Goal: Information Seeking & Learning: Learn about a topic

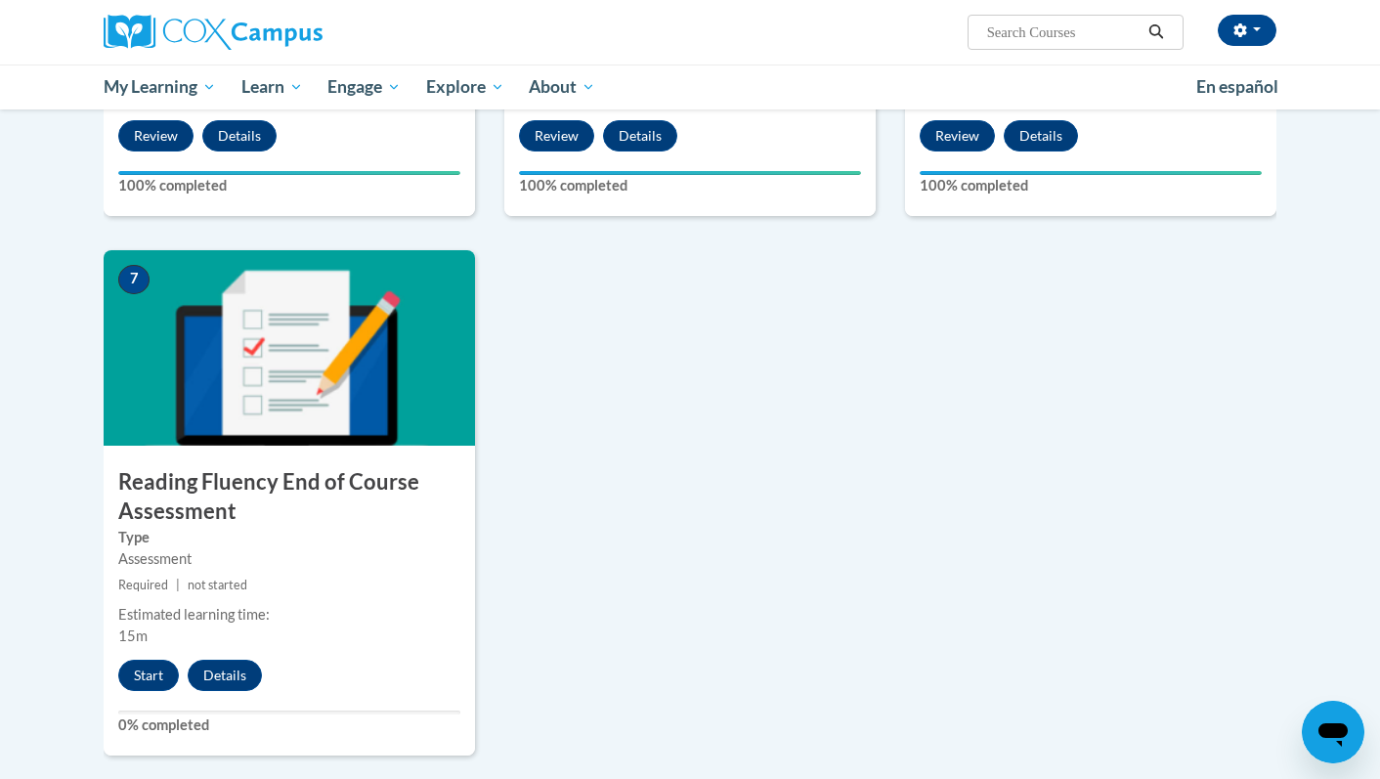
click at [134, 657] on div "7 Reading Fluency End of Course Assessment Type Assessment Required | not start…" at bounding box center [290, 502] width 372 height 505
click at [135, 678] on button "Start" at bounding box center [148, 675] width 61 height 31
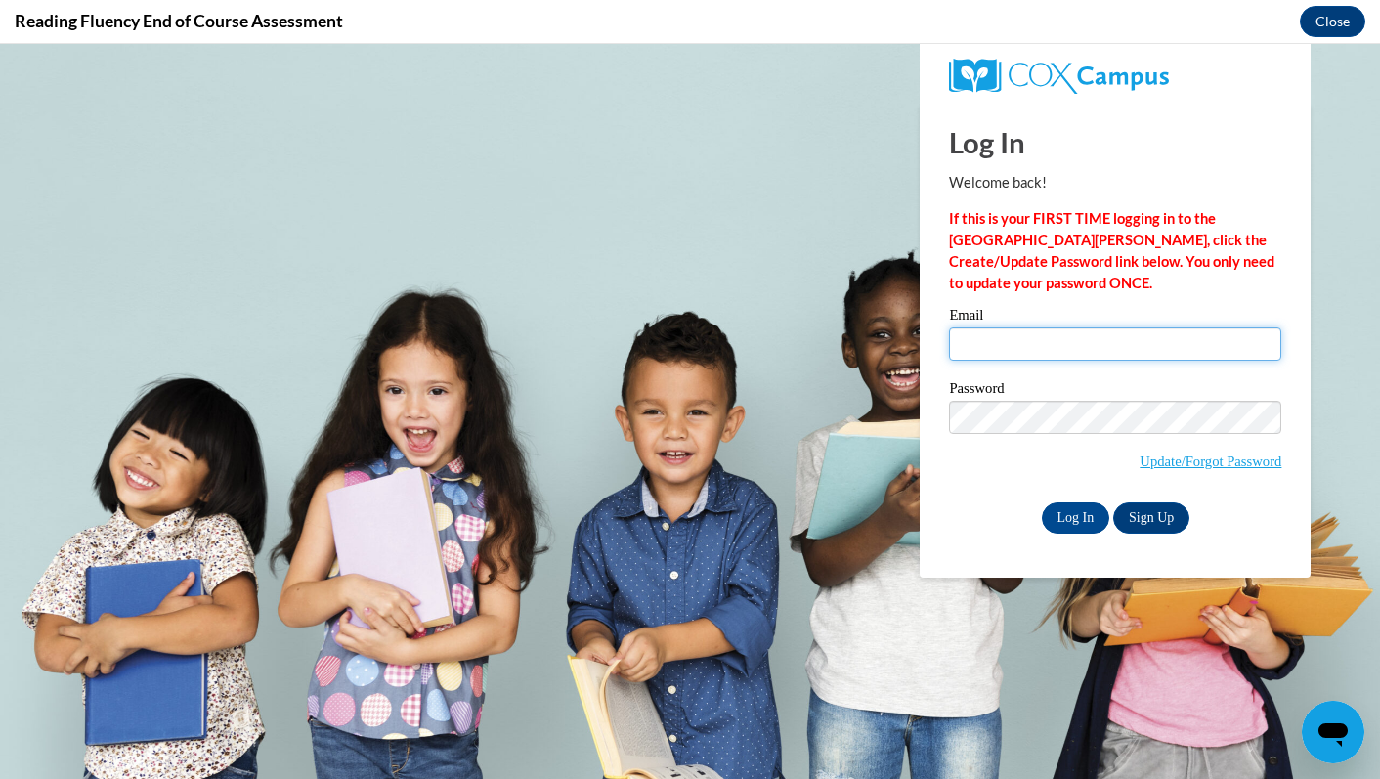
type input "taylor.schmidt@neenah.k12.wi.us"
click at [1081, 353] on input "taylor.schmidt@neenah.k12.wi.us" at bounding box center [1115, 344] width 332 height 33
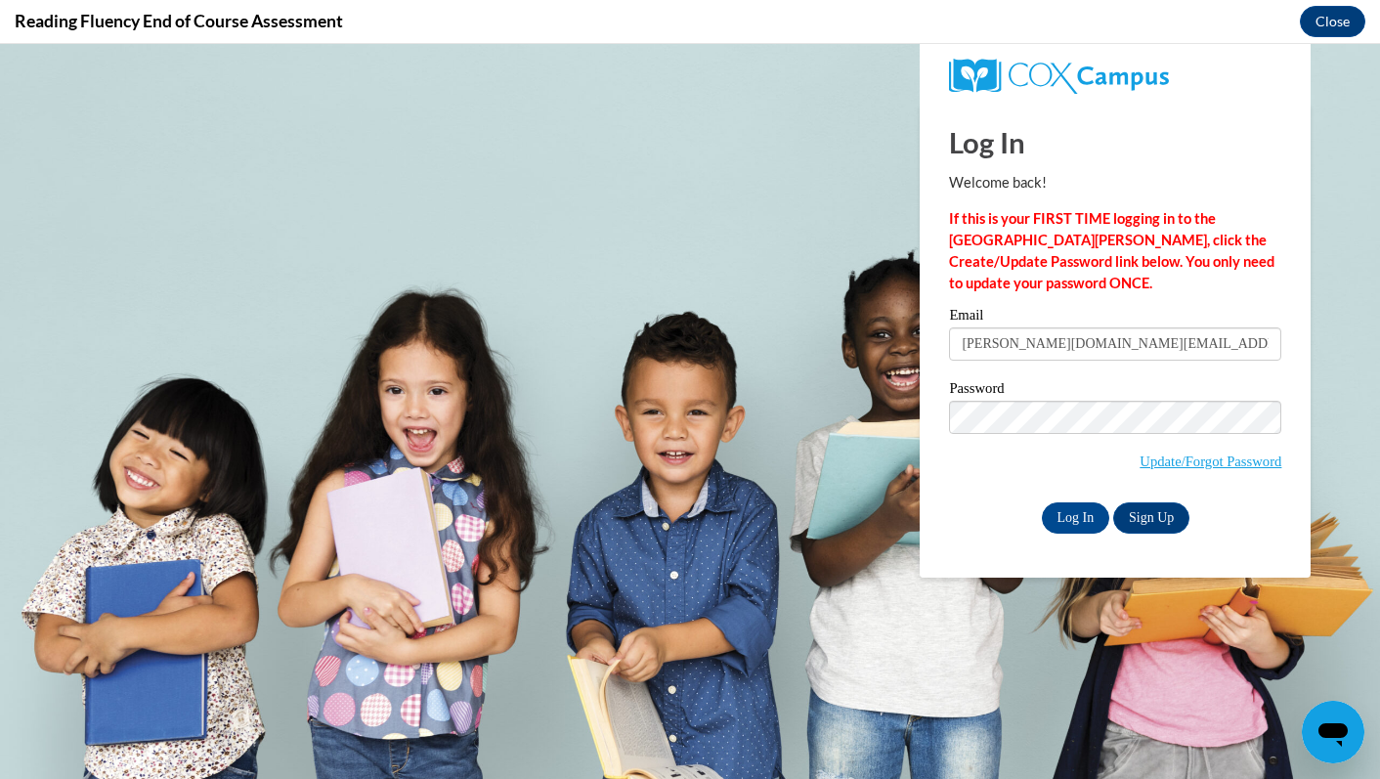
click at [971, 390] on label "Password" at bounding box center [1115, 391] width 332 height 20
click at [1092, 517] on input "Log In" at bounding box center [1076, 518] width 68 height 31
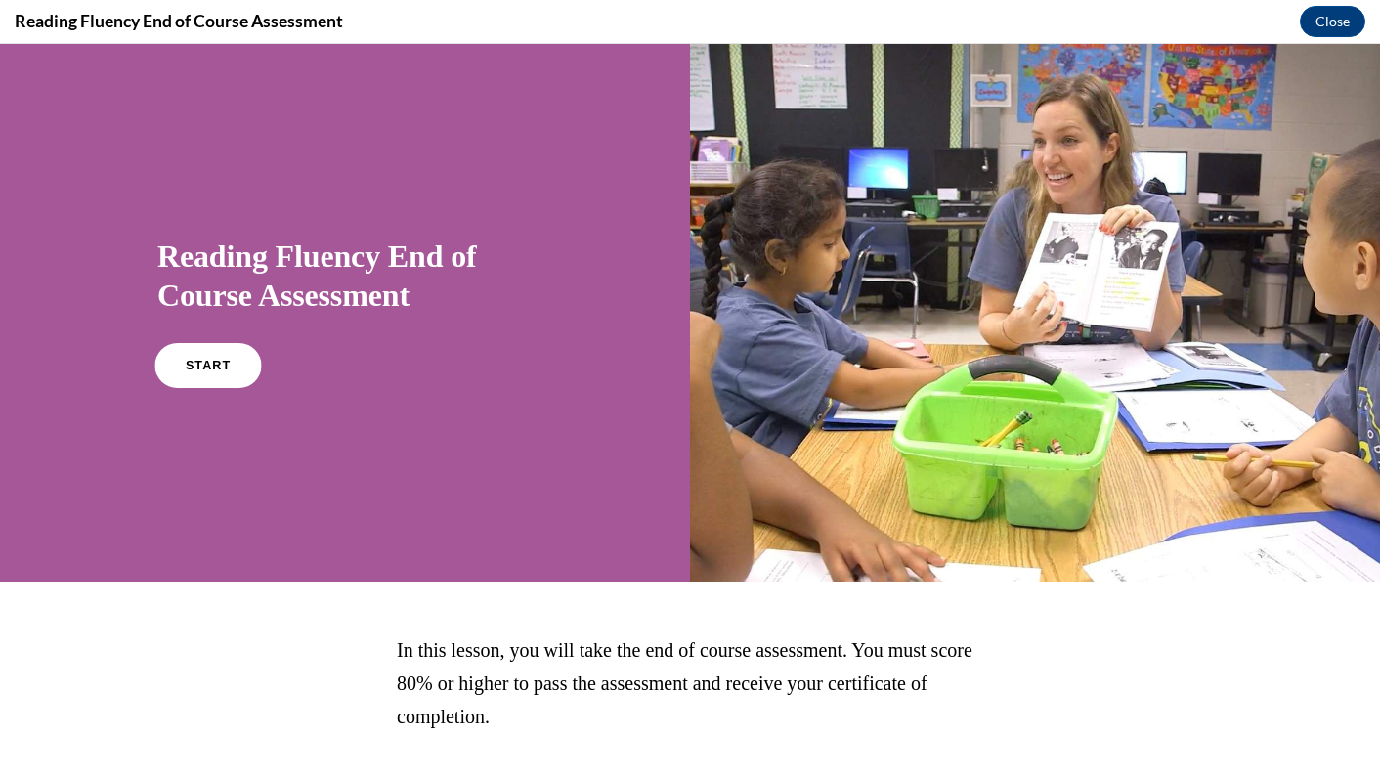
click at [219, 364] on span "START" at bounding box center [208, 366] width 45 height 15
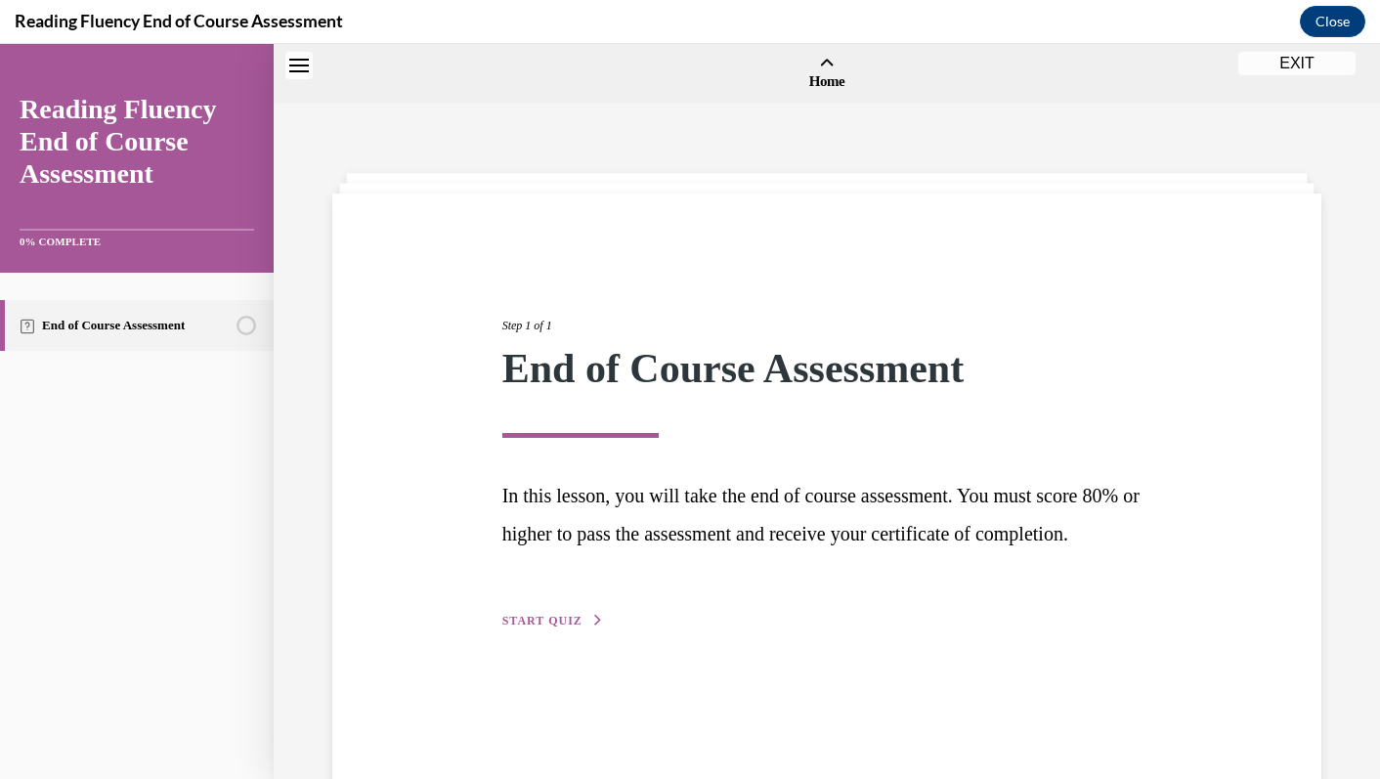
scroll to position [61, 0]
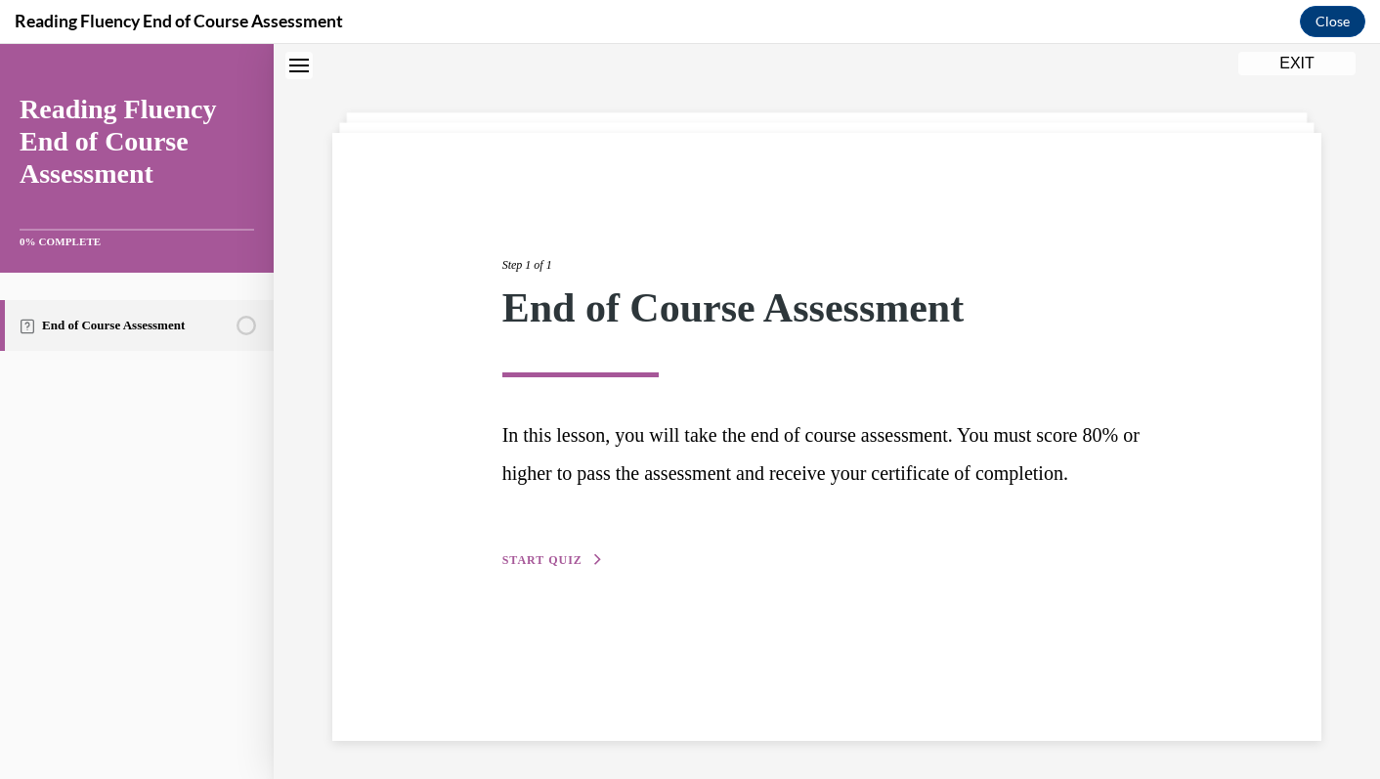
click at [538, 567] on span "START QUIZ" at bounding box center [543, 560] width 80 height 14
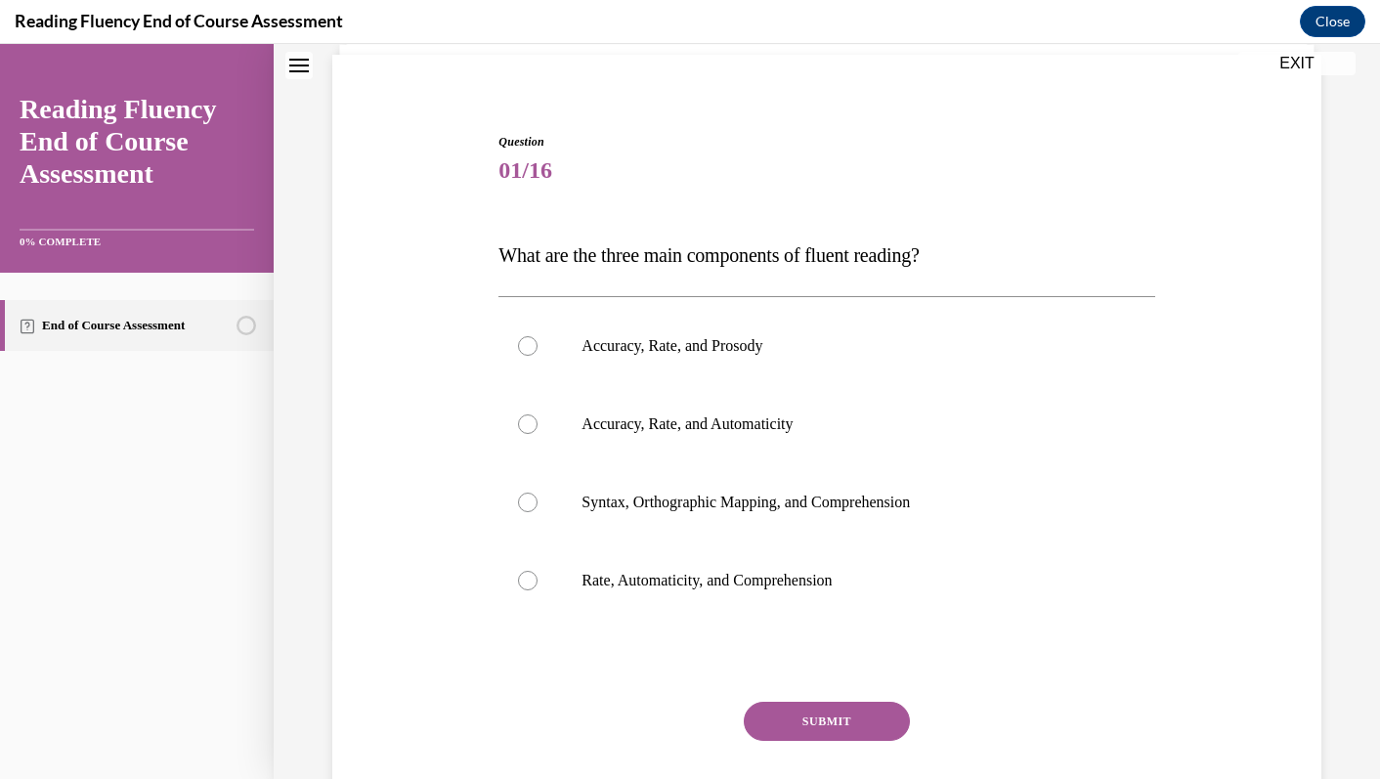
scroll to position [142, 0]
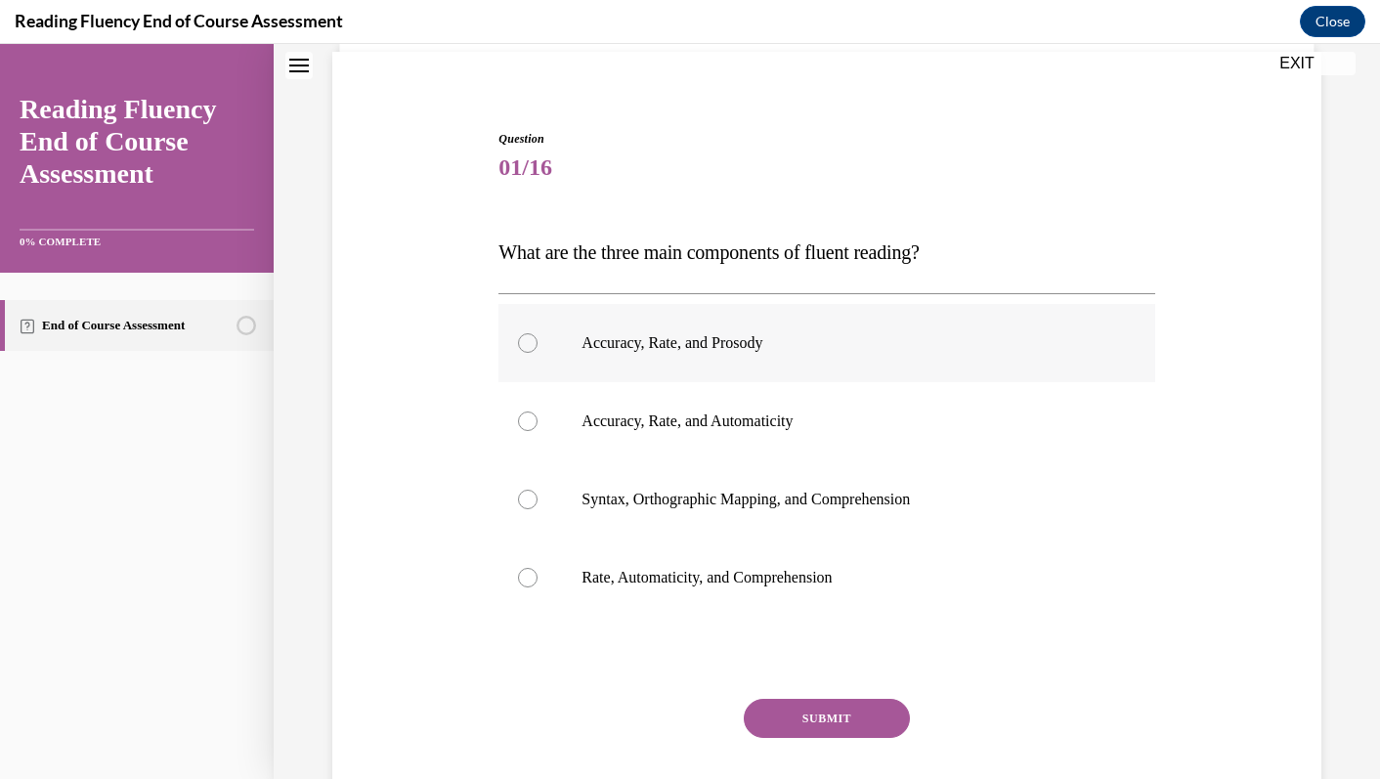
click at [649, 359] on label "Accuracy, Rate, and Prosody" at bounding box center [827, 343] width 656 height 78
click at [538, 353] on input "Accuracy, Rate, and Prosody" at bounding box center [528, 343] width 20 height 20
radio input "true"
click at [831, 718] on button "SUBMIT" at bounding box center [827, 718] width 166 height 39
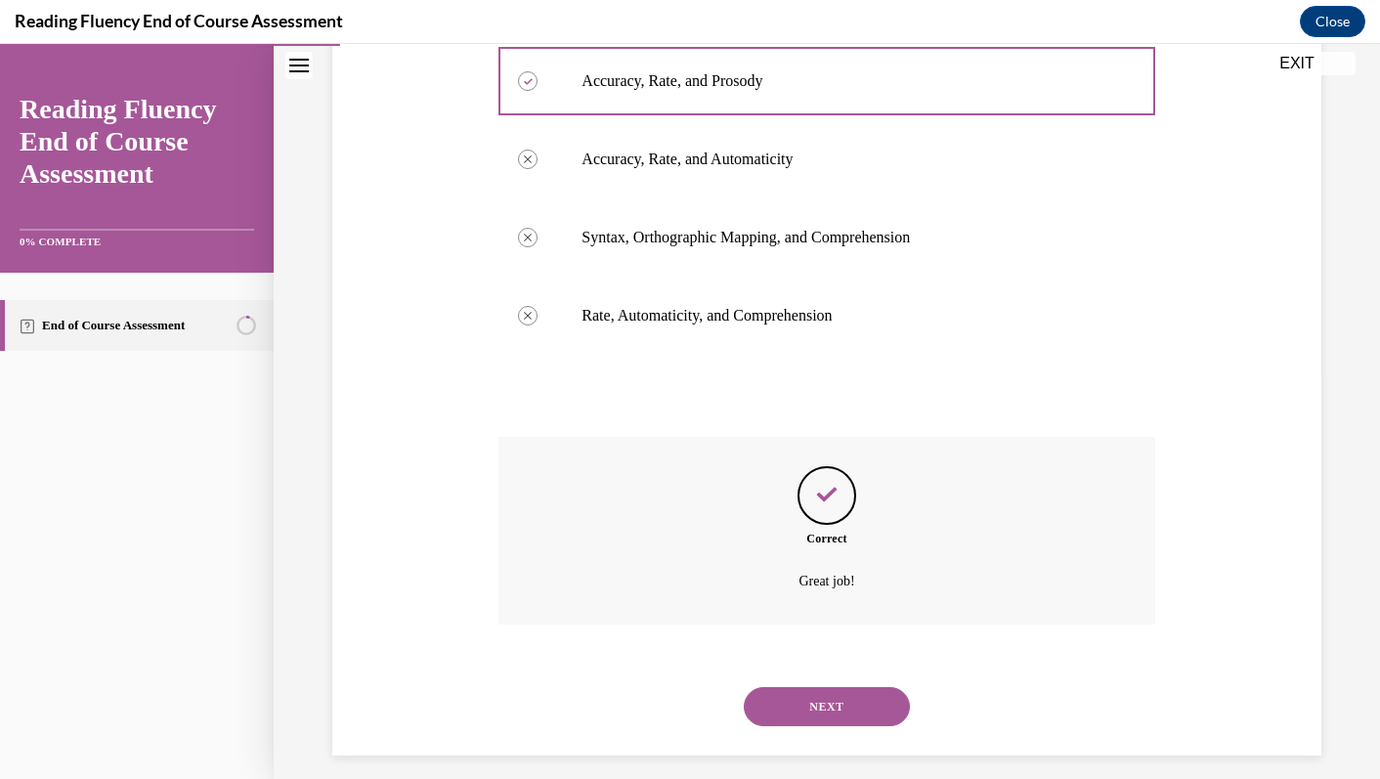
scroll to position [419, 0]
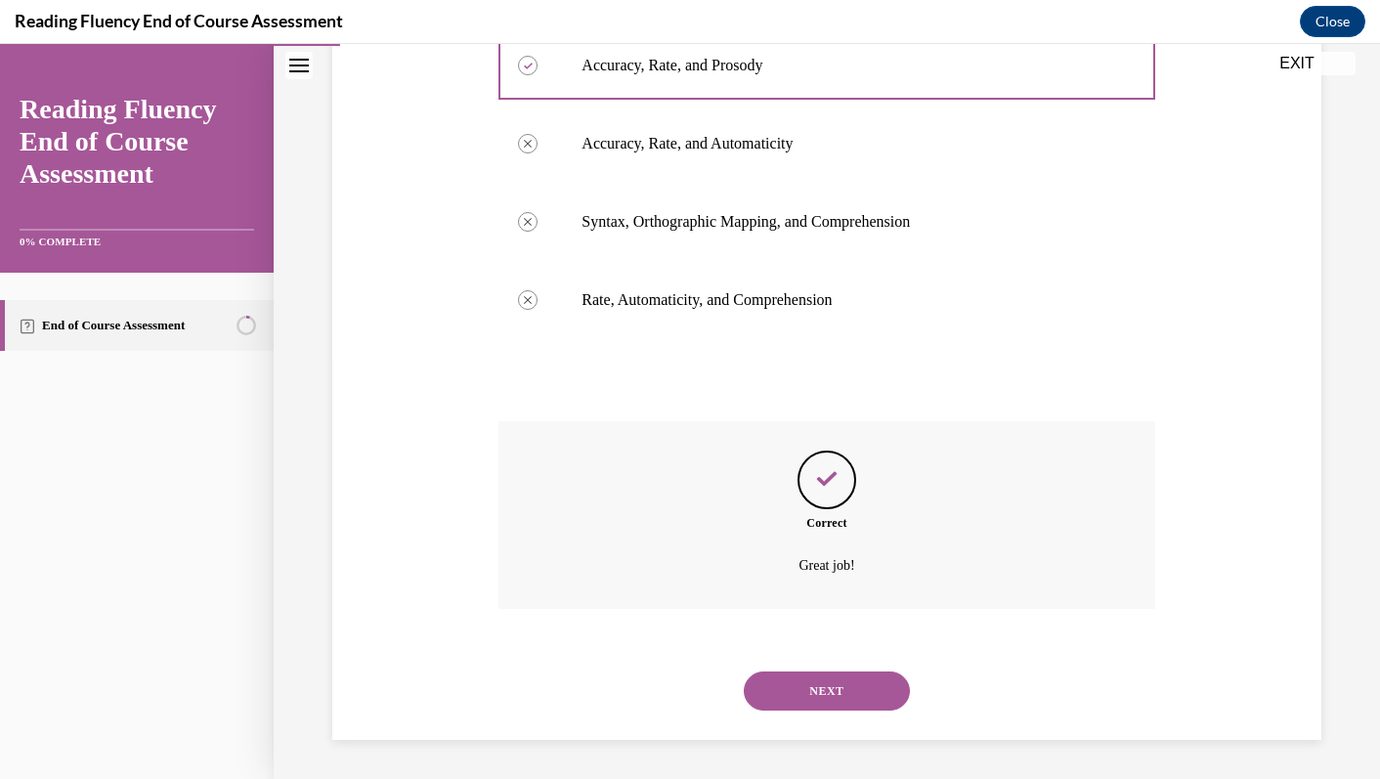
click at [831, 718] on div "NEXT" at bounding box center [827, 691] width 656 height 78
click at [826, 692] on button "NEXT" at bounding box center [827, 691] width 166 height 39
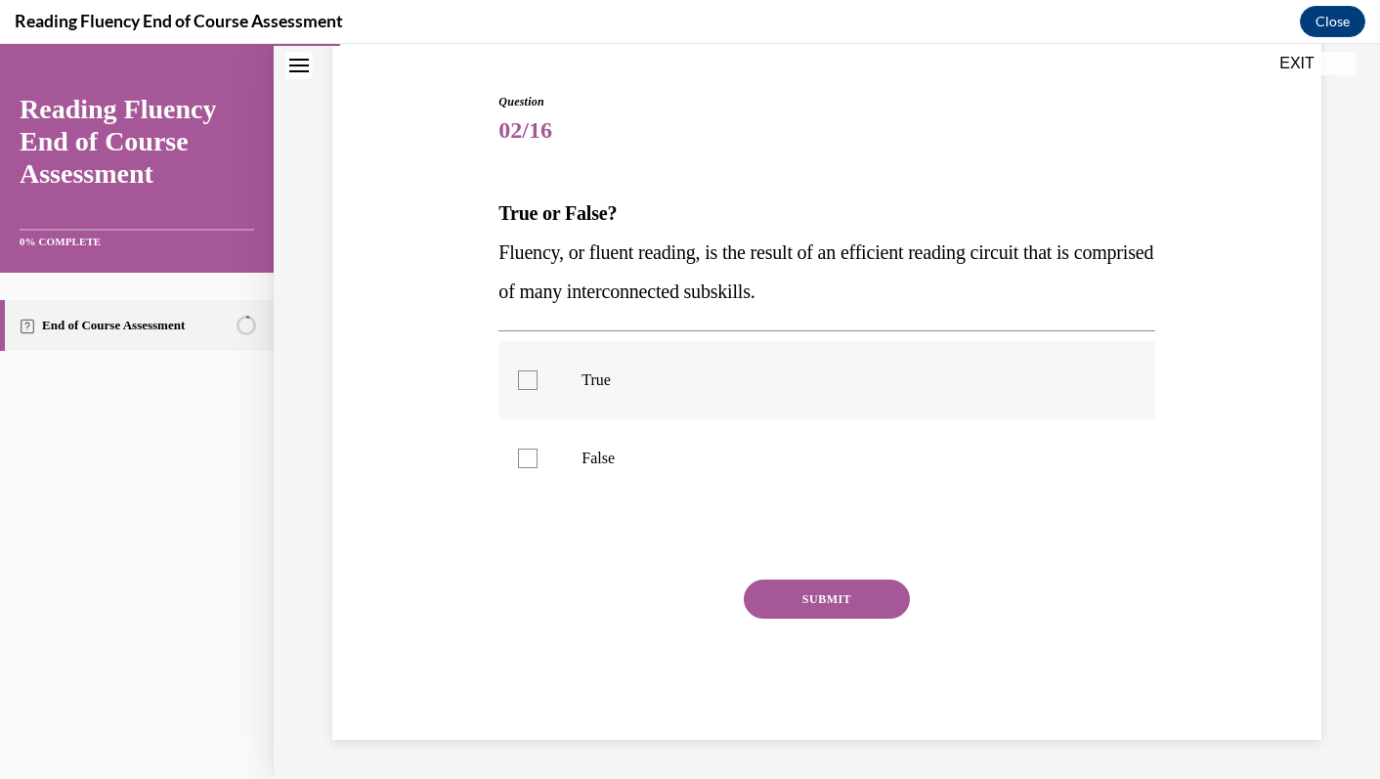
click at [669, 380] on p "True" at bounding box center [844, 381] width 524 height 20
click at [538, 380] on input "True" at bounding box center [528, 381] width 20 height 20
checkbox input "true"
click at [817, 600] on button "SUBMIT" at bounding box center [827, 599] width 166 height 39
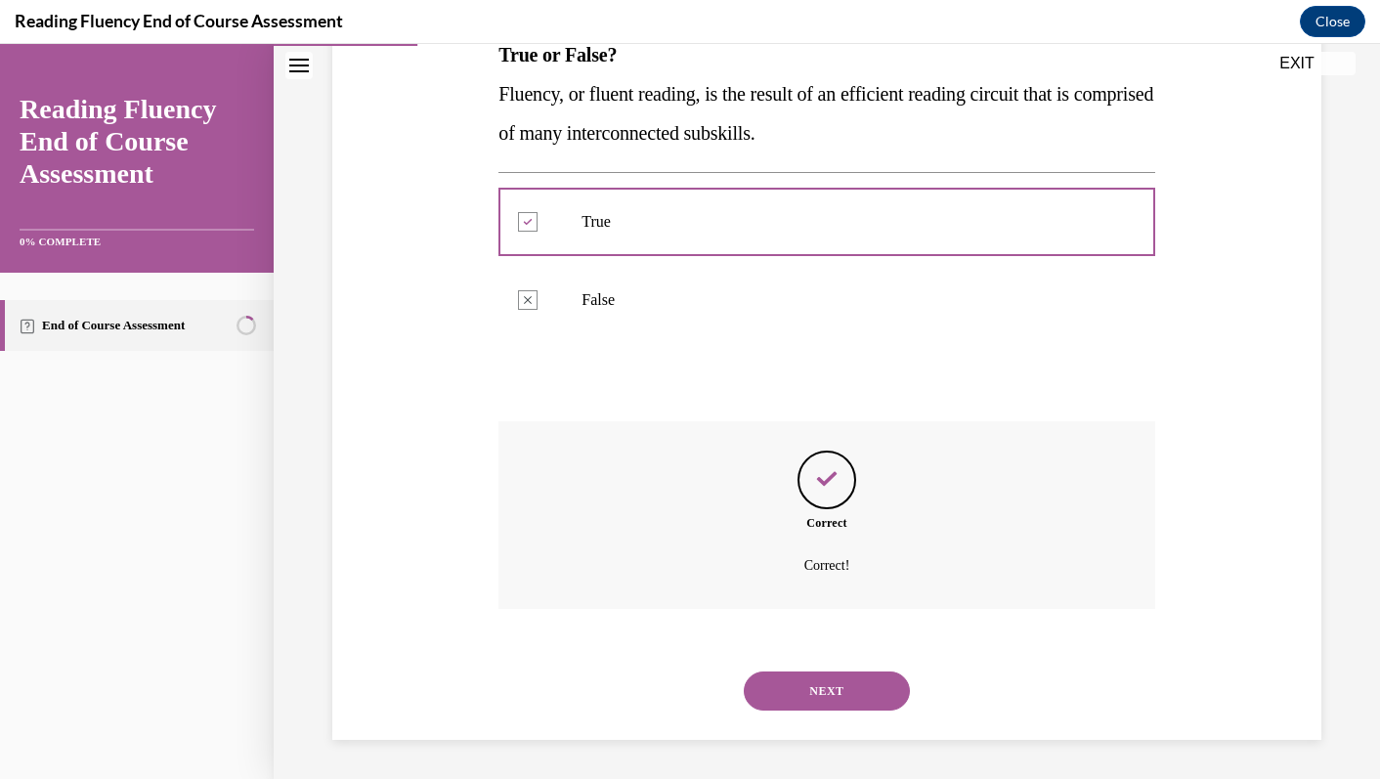
click at [844, 690] on button "NEXT" at bounding box center [827, 691] width 166 height 39
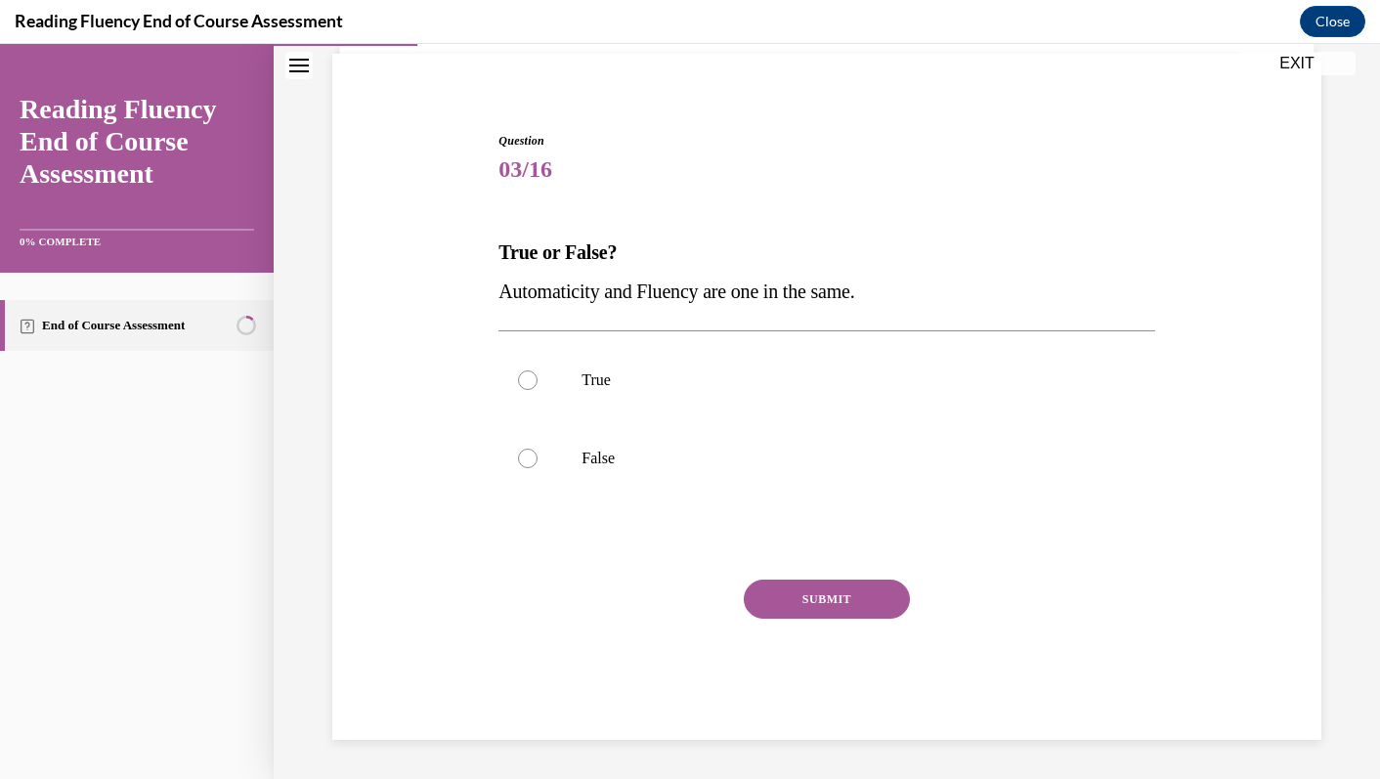
scroll to position [140, 0]
click at [681, 446] on label "False" at bounding box center [827, 458] width 656 height 78
click at [538, 449] on input "False" at bounding box center [528, 459] width 20 height 20
radio input "true"
click at [787, 607] on button "SUBMIT" at bounding box center [827, 599] width 166 height 39
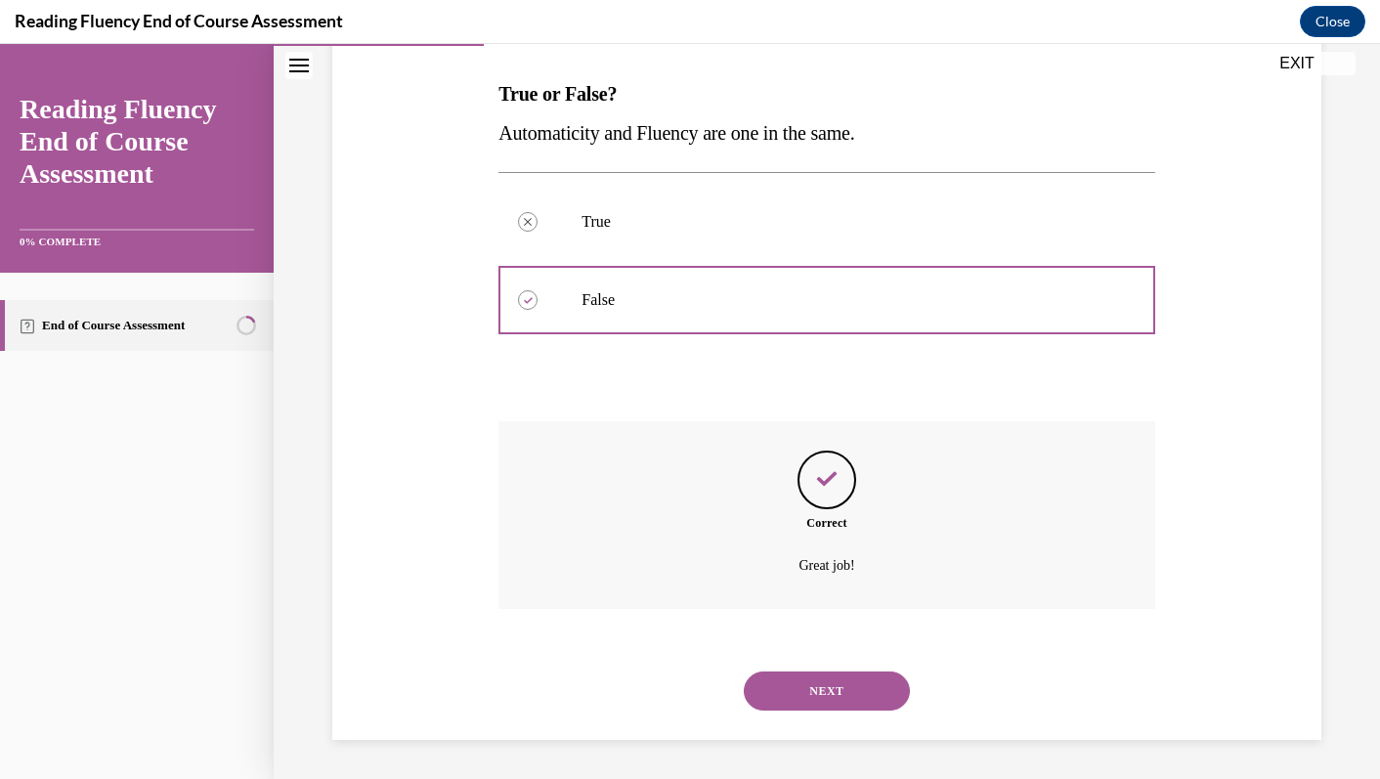
click at [830, 705] on button "NEXT" at bounding box center [827, 691] width 166 height 39
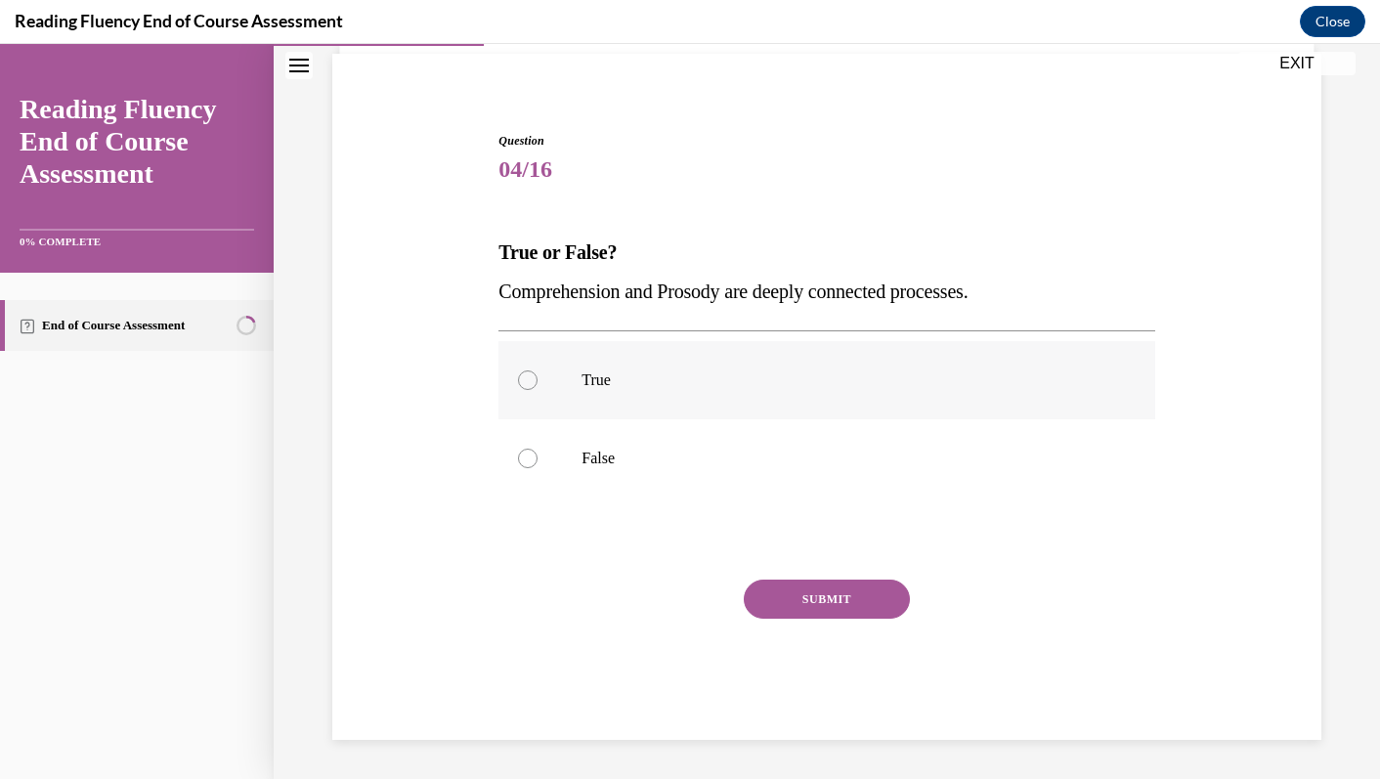
click at [661, 405] on label "True" at bounding box center [827, 380] width 656 height 78
click at [538, 390] on input "True" at bounding box center [528, 381] width 20 height 20
radio input "true"
click at [840, 609] on button "SUBMIT" at bounding box center [827, 599] width 166 height 39
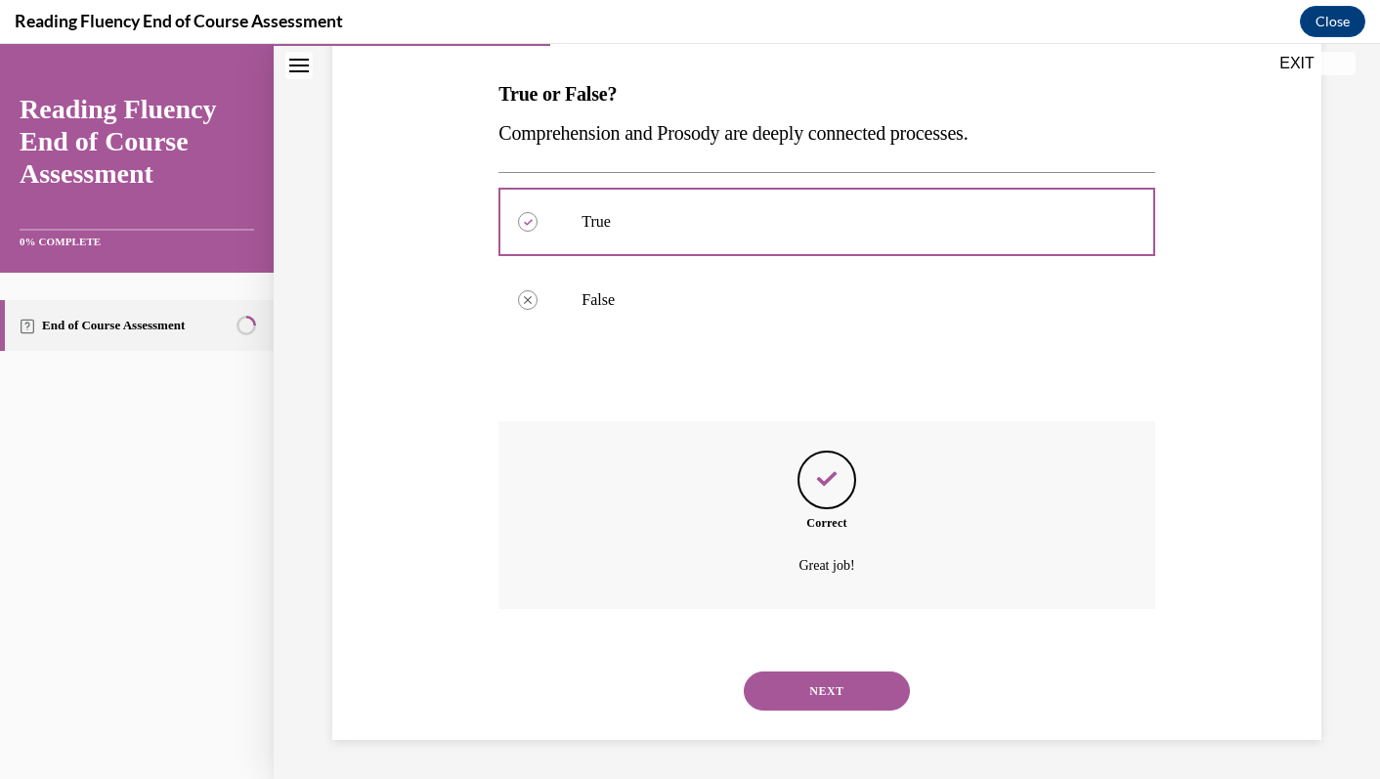
click at [854, 687] on button "NEXT" at bounding box center [827, 691] width 166 height 39
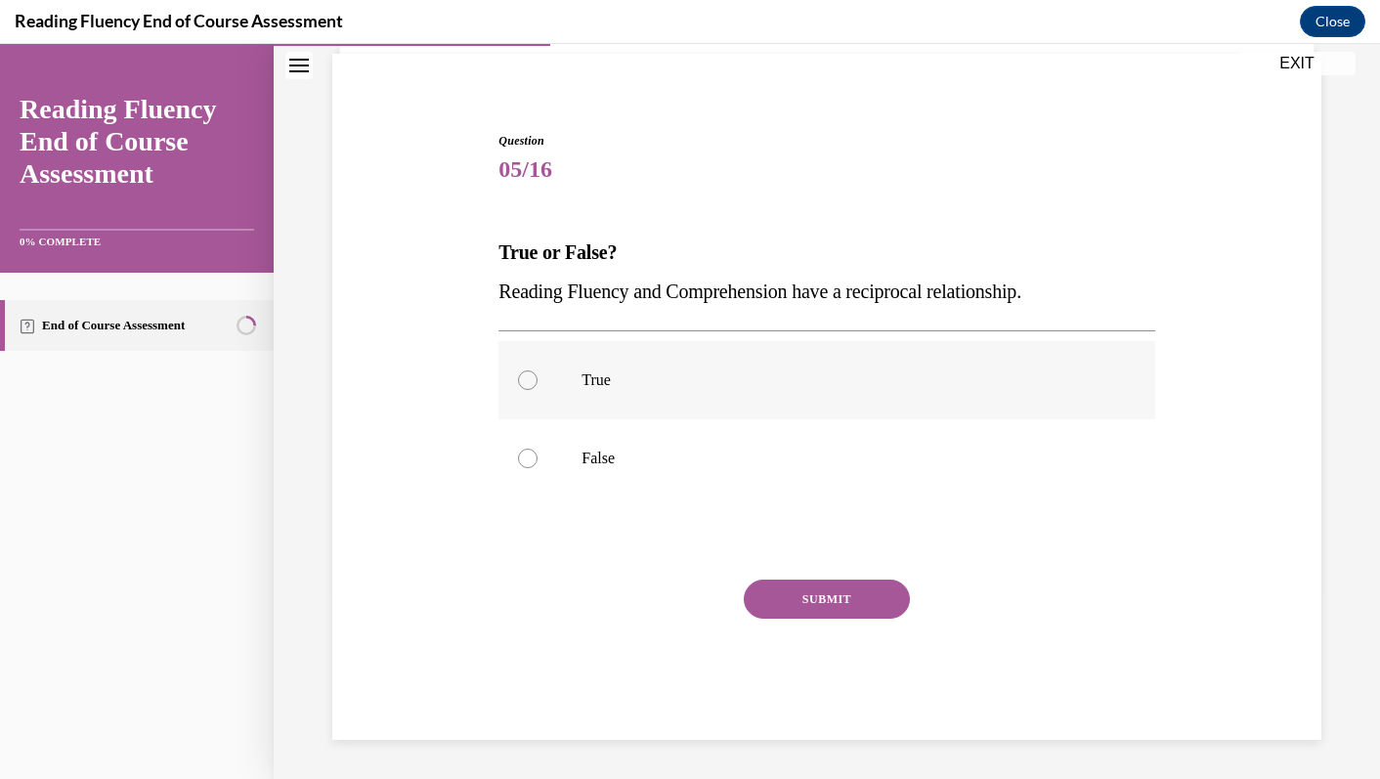
click at [758, 405] on label "True" at bounding box center [827, 380] width 656 height 78
click at [538, 390] on input "True" at bounding box center [528, 381] width 20 height 20
radio input "true"
click at [841, 611] on button "SUBMIT" at bounding box center [827, 599] width 166 height 39
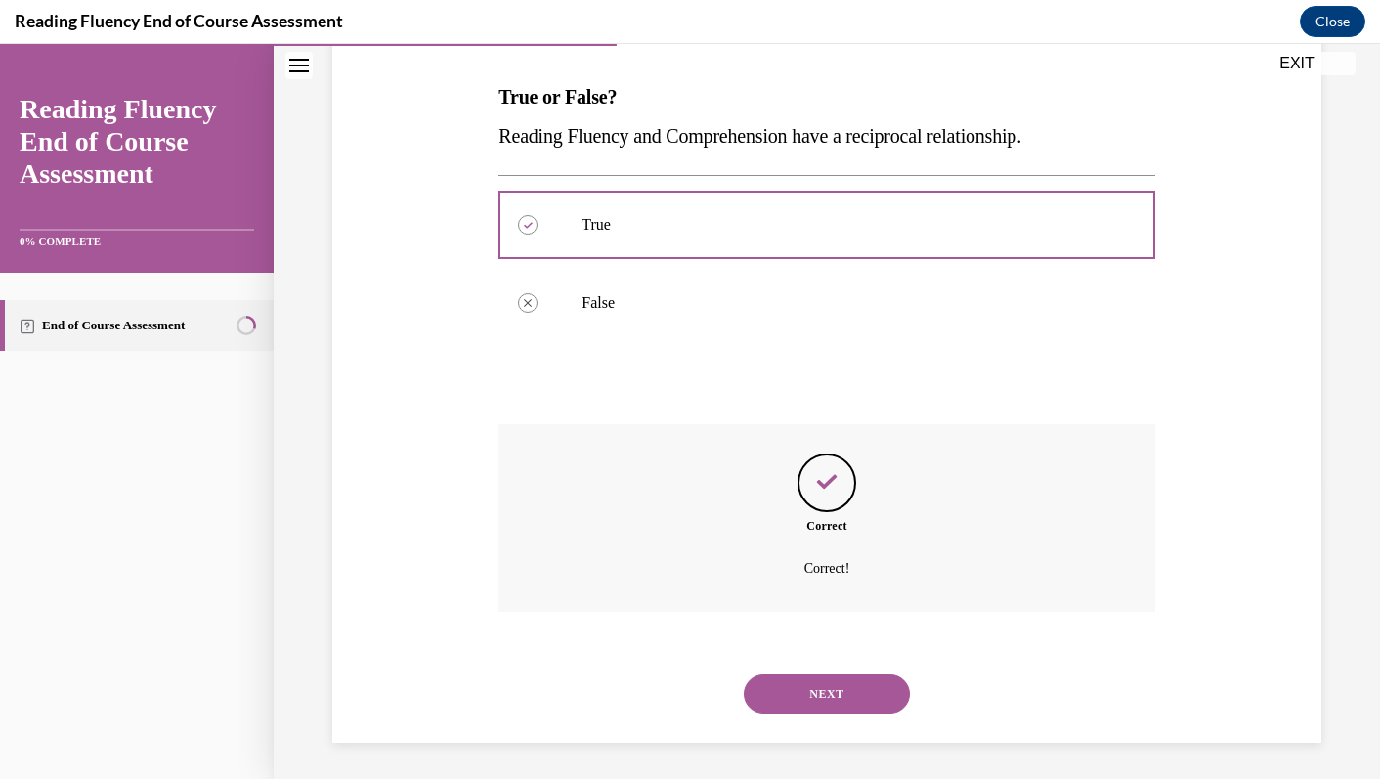
scroll to position [298, 0]
click at [842, 665] on div "NEXT" at bounding box center [827, 691] width 656 height 78
click at [846, 684] on button "NEXT" at bounding box center [827, 691] width 166 height 39
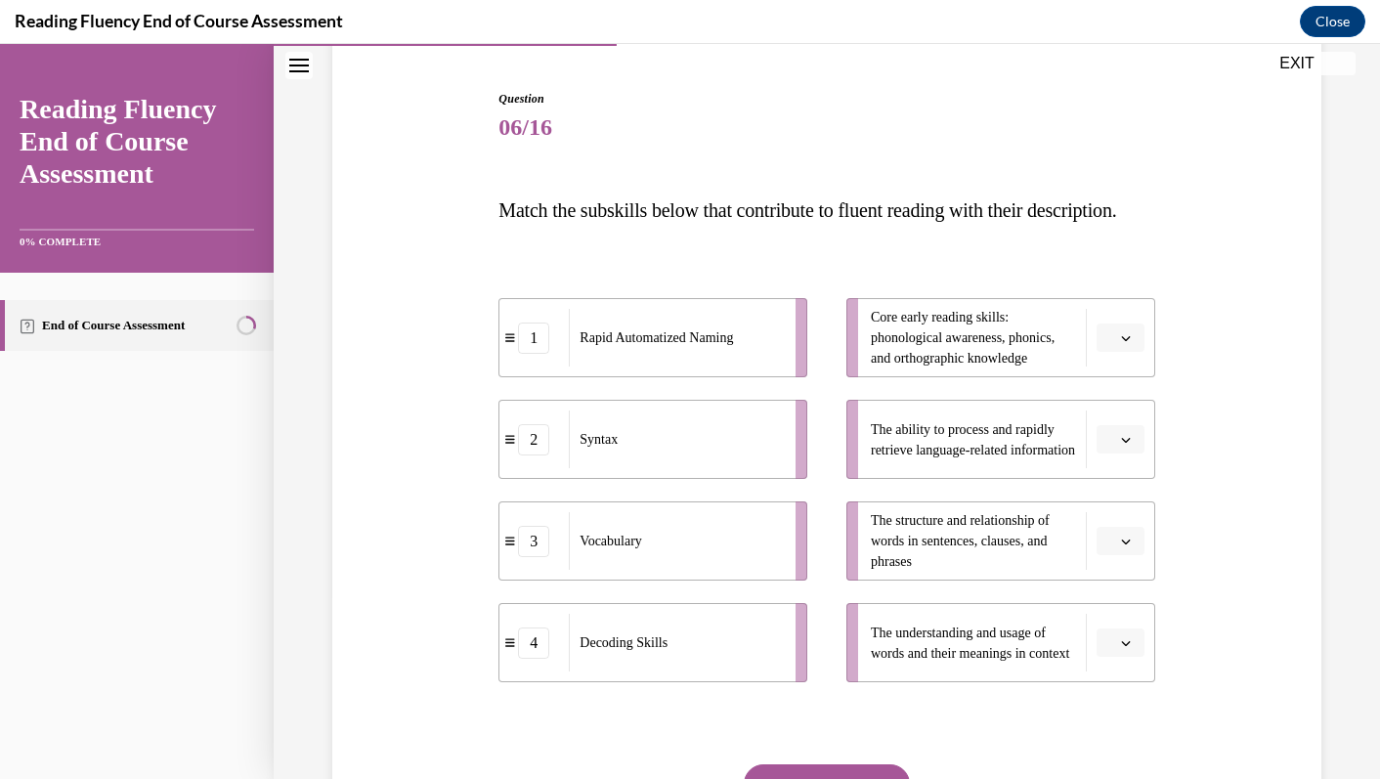
scroll to position [185, 0]
click at [774, 364] on div "Rapid Automatized Naming" at bounding box center [676, 335] width 214 height 58
click at [1126, 444] on span "button" at bounding box center [1126, 437] width 14 height 14
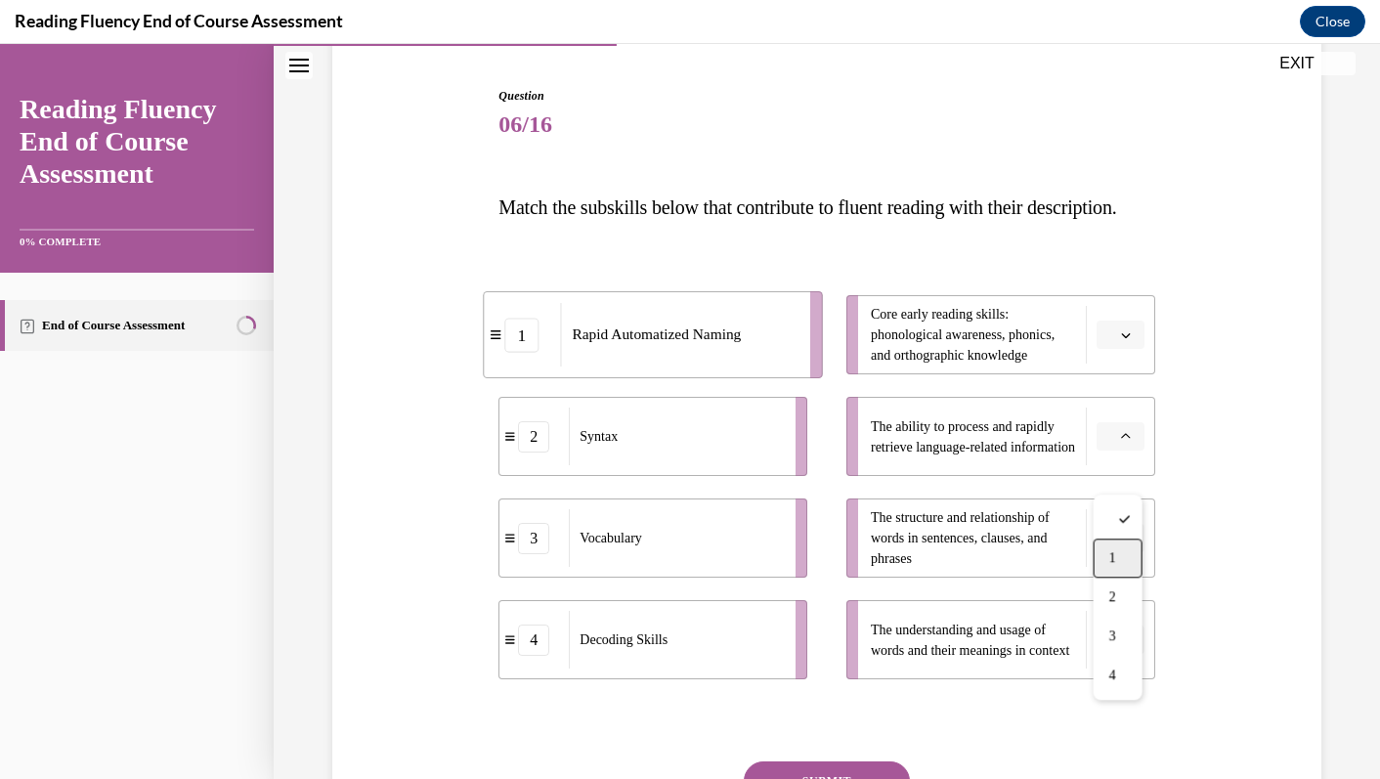
click at [1126, 559] on div "1" at bounding box center [1118, 558] width 49 height 39
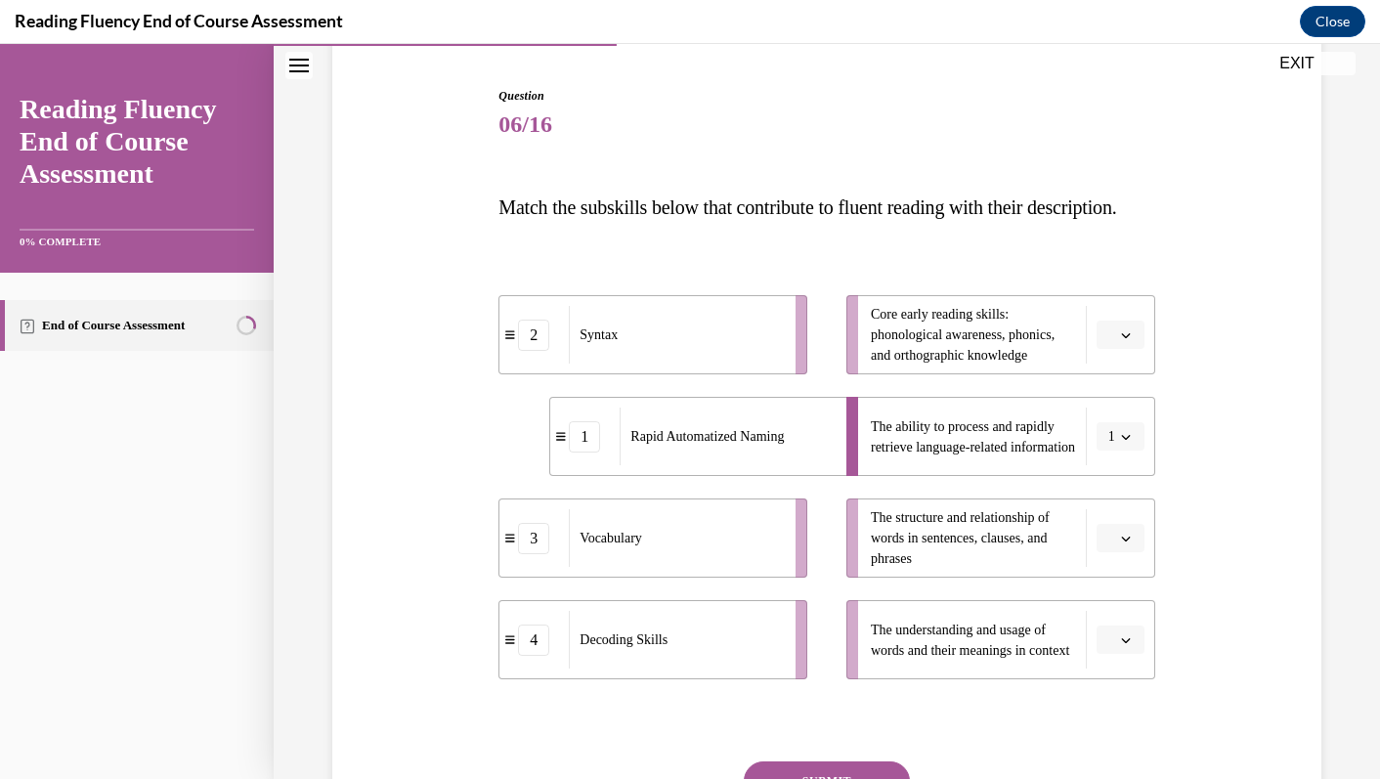
click at [1110, 345] on span "Please select an option" at bounding box center [1112, 336] width 7 height 20
click at [1123, 586] on div "4" at bounding box center [1118, 573] width 49 height 39
click at [1125, 546] on span "button" at bounding box center [1126, 539] width 14 height 14
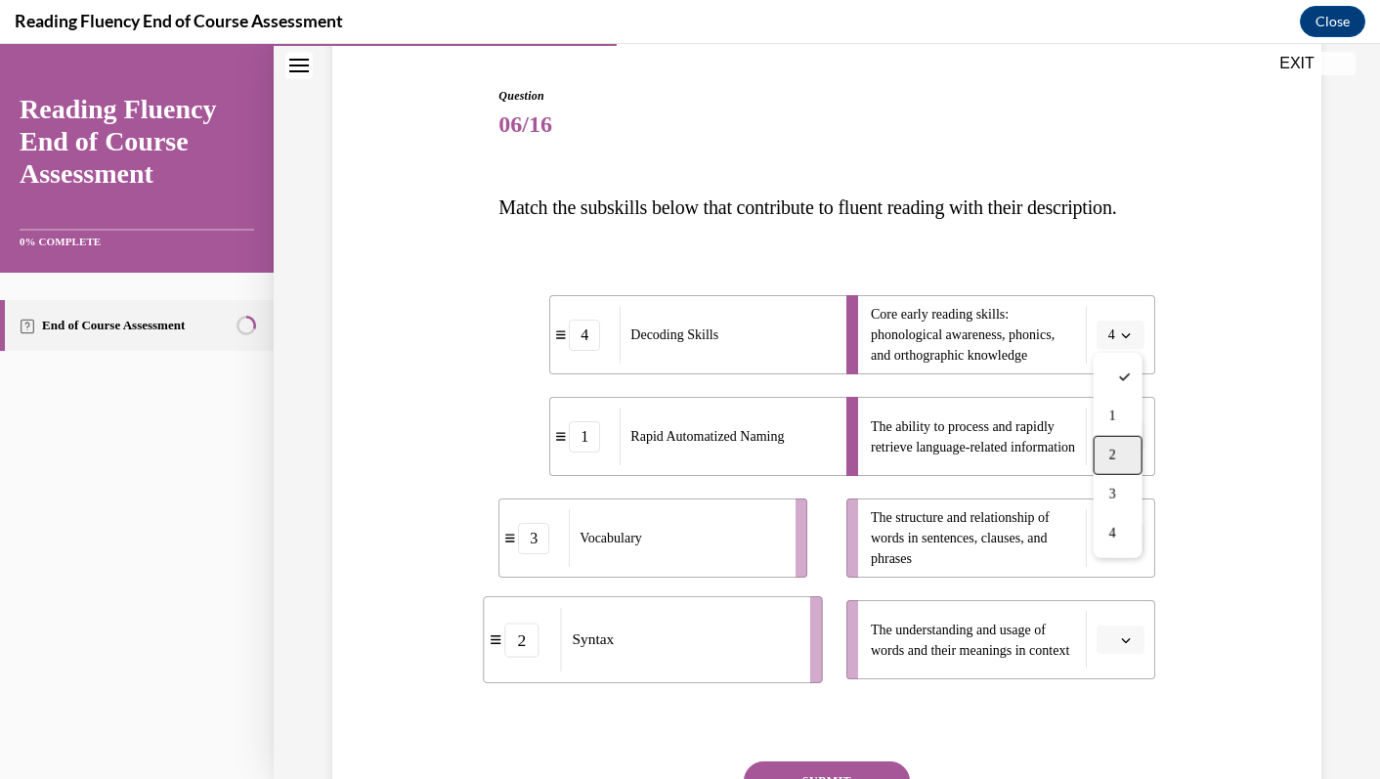
click at [1123, 448] on div "2" at bounding box center [1118, 455] width 49 height 39
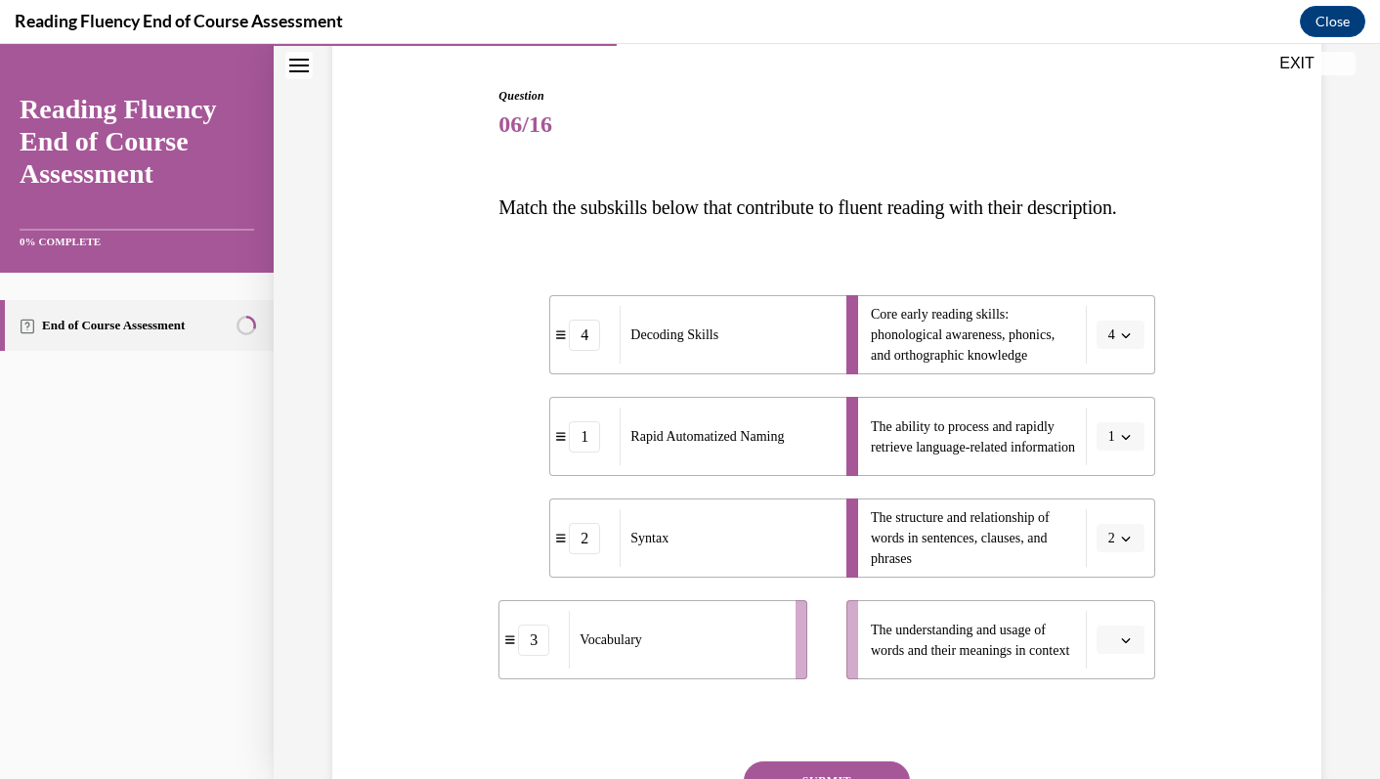
click at [1126, 645] on icon "button" at bounding box center [1126, 640] width 10 height 10
click at [1131, 596] on div "3" at bounding box center [1118, 596] width 49 height 39
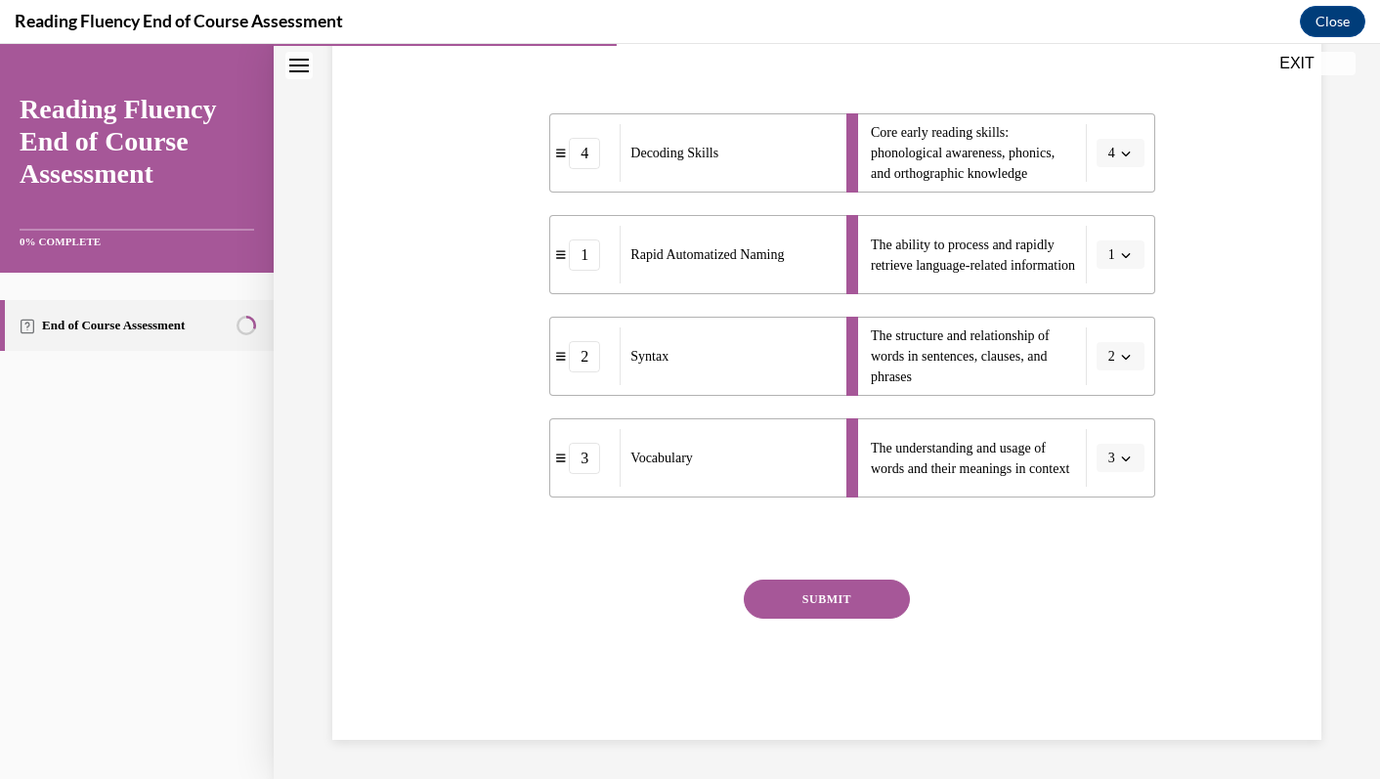
click at [862, 591] on button "SUBMIT" at bounding box center [827, 599] width 166 height 39
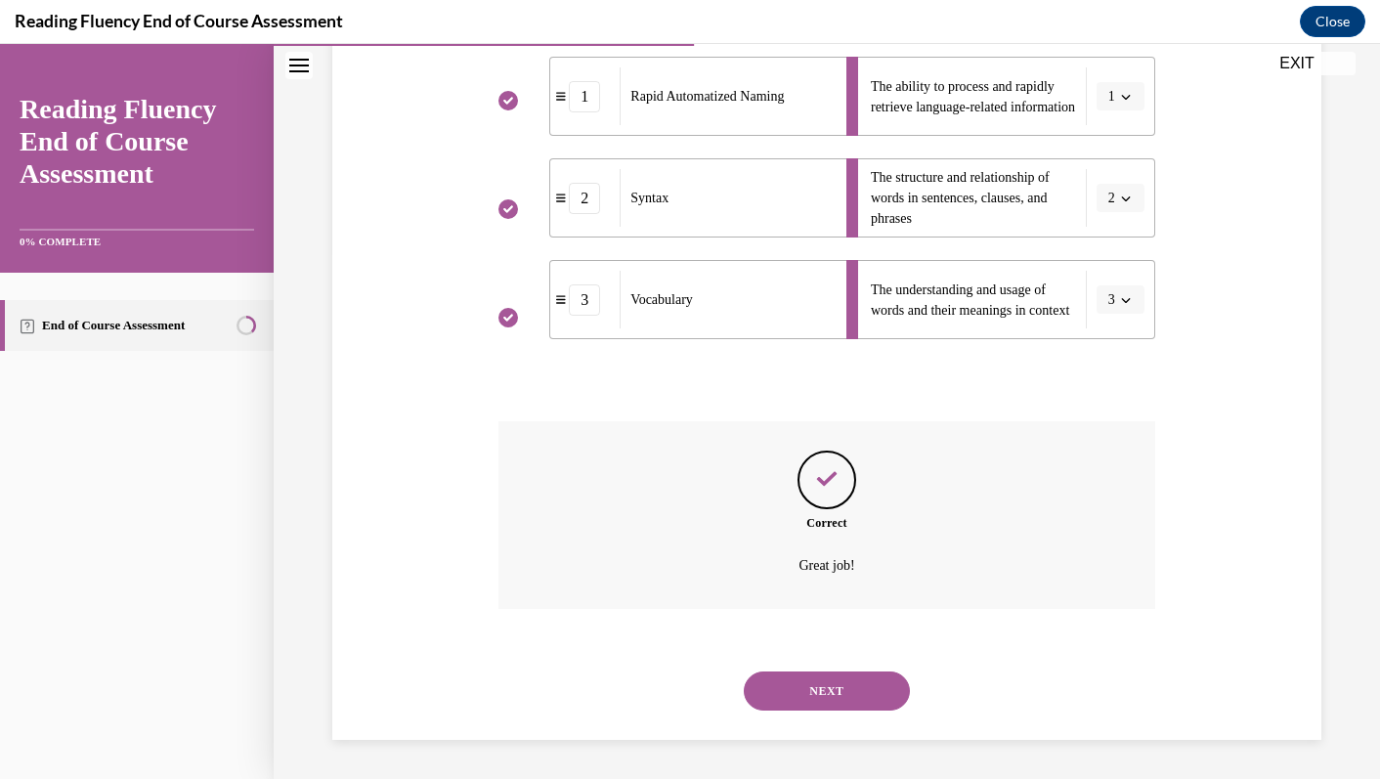
scroll to position [564, 0]
click at [840, 682] on button "NEXT" at bounding box center [827, 691] width 166 height 39
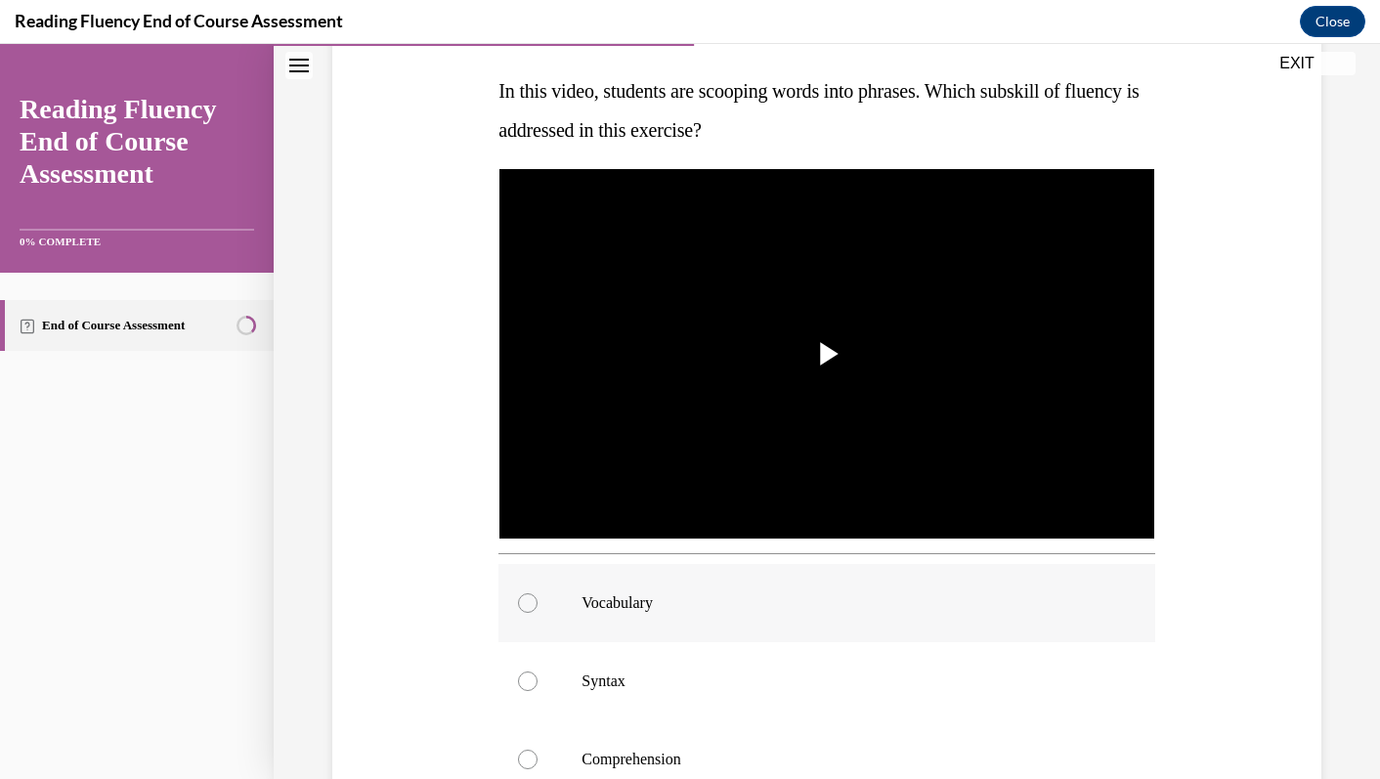
scroll to position [285, 0]
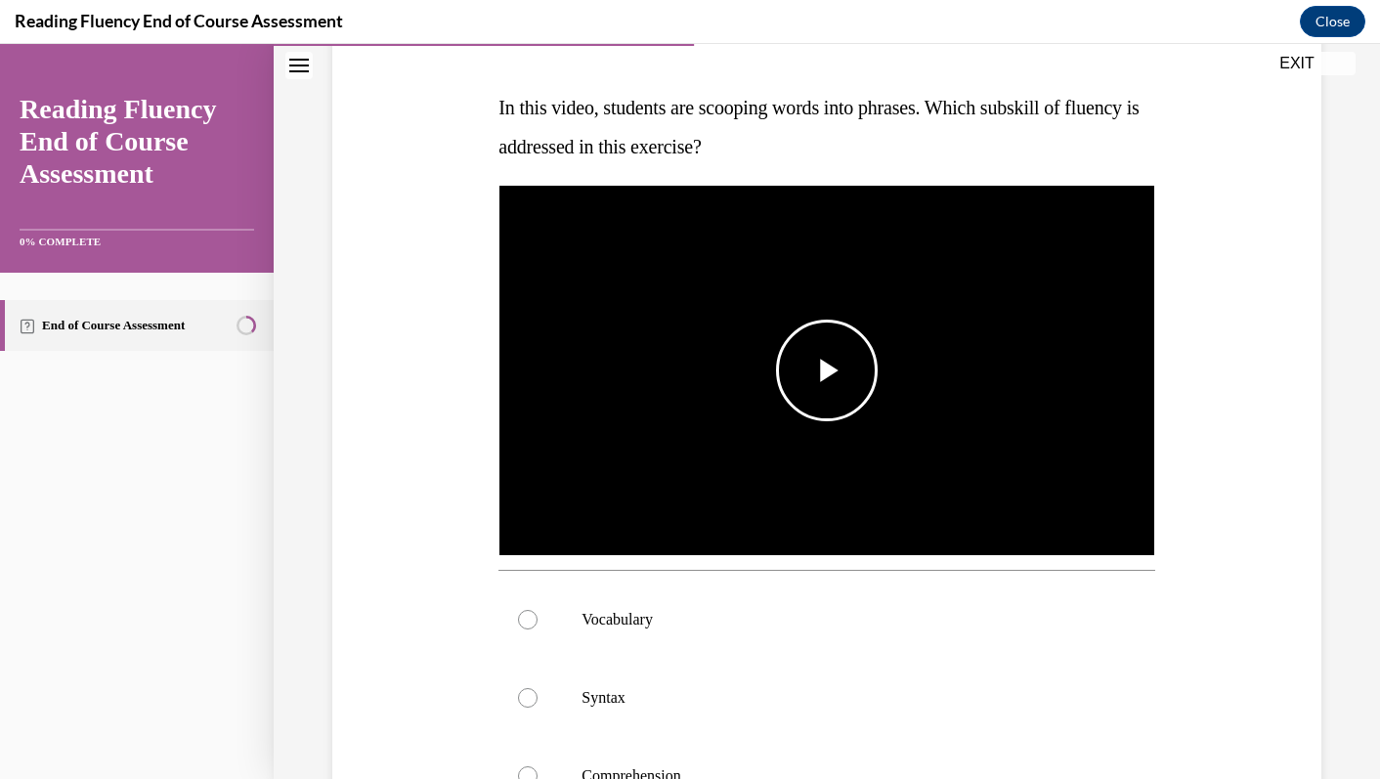
click at [827, 371] on span "Video player" at bounding box center [827, 371] width 0 height 0
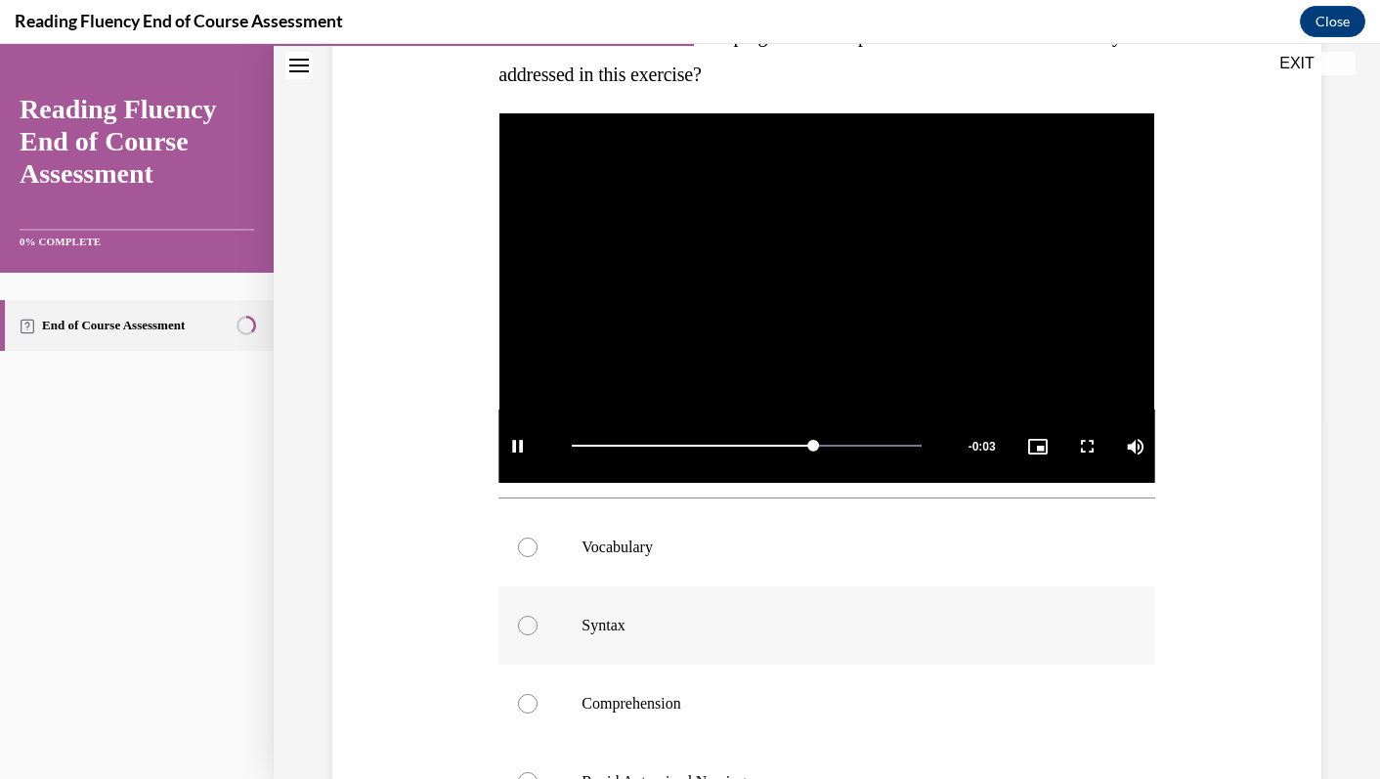
click at [640, 627] on p "Syntax" at bounding box center [844, 626] width 524 height 20
click at [538, 627] on input "Syntax" at bounding box center [528, 626] width 20 height 20
radio input "true"
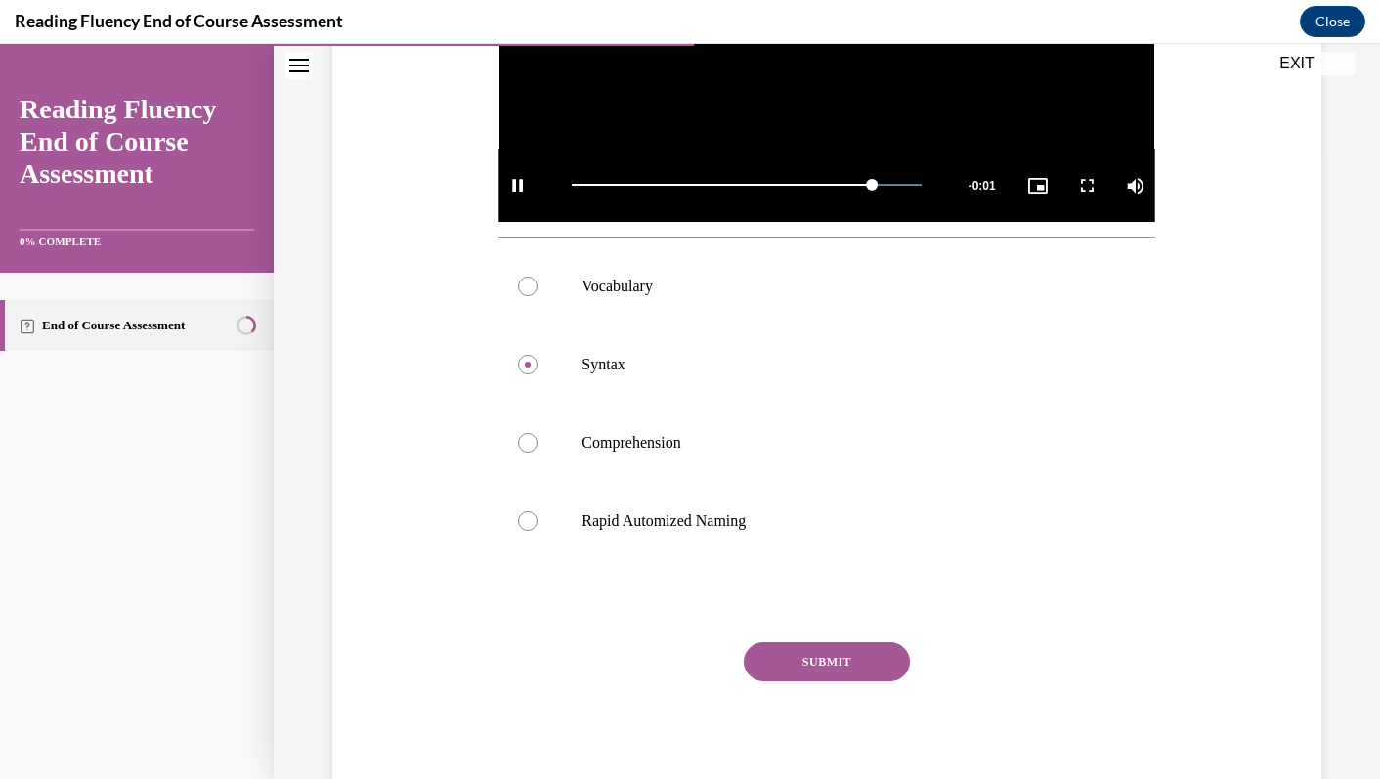
click at [802, 671] on button "SUBMIT" at bounding box center [827, 661] width 166 height 39
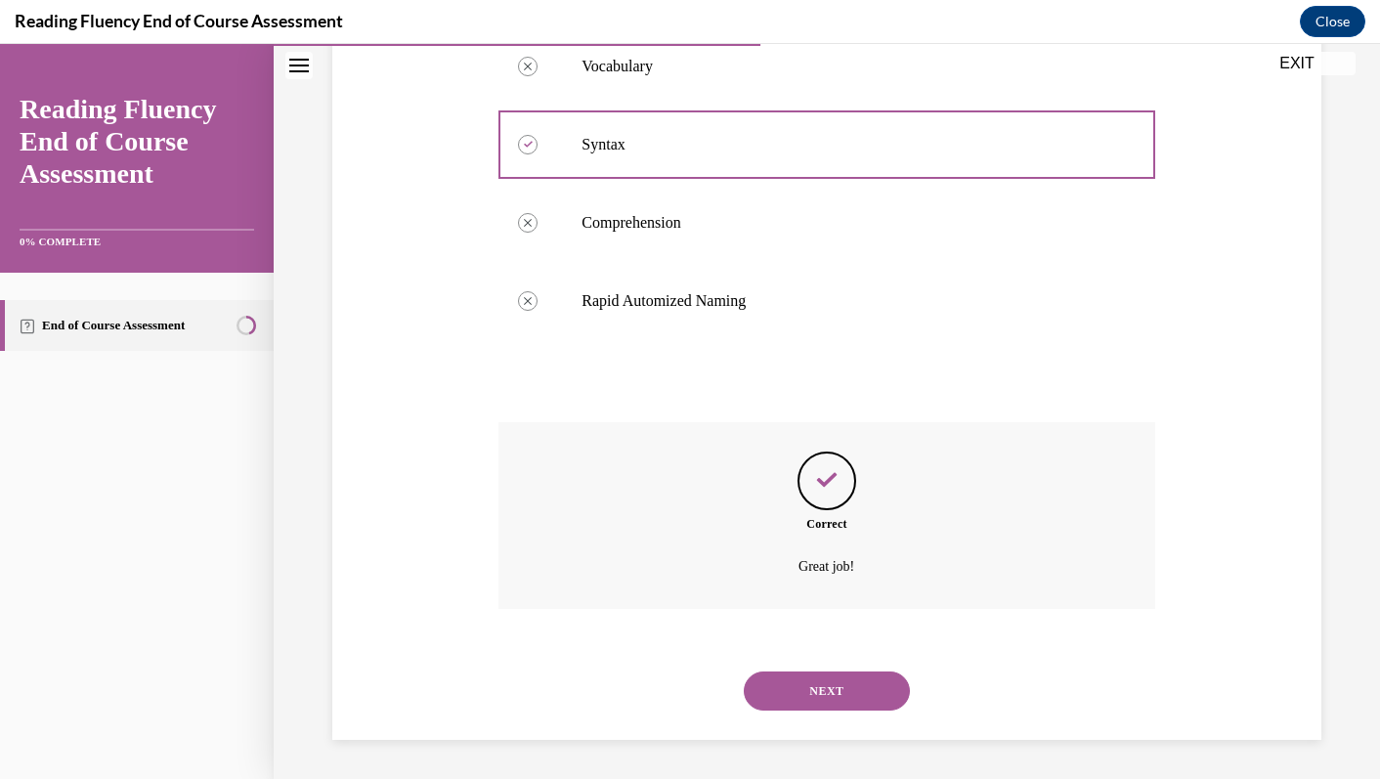
click at [809, 691] on button "NEXT" at bounding box center [827, 691] width 166 height 39
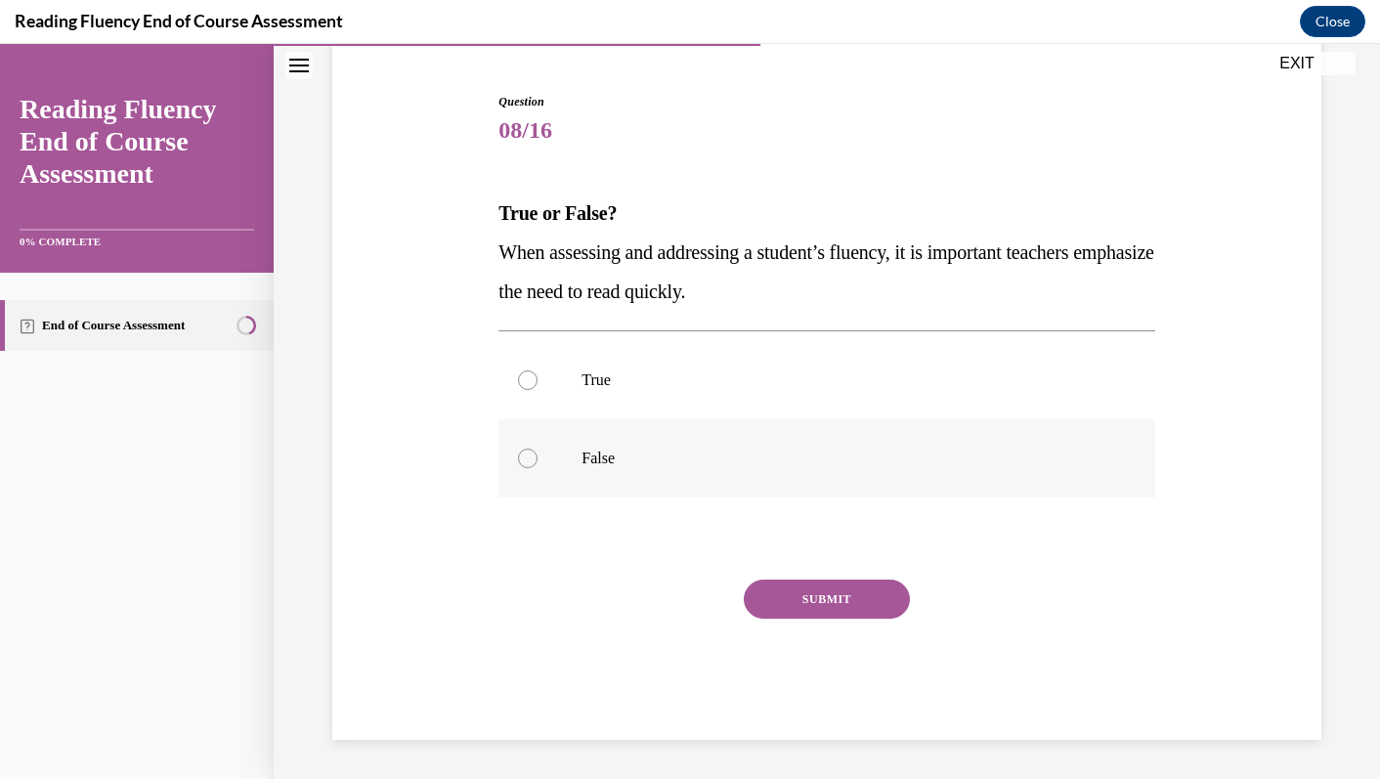
click at [679, 478] on label "False" at bounding box center [827, 458] width 656 height 78
click at [538, 468] on input "False" at bounding box center [528, 459] width 20 height 20
radio input "true"
click at [842, 594] on button "SUBMIT" at bounding box center [827, 599] width 166 height 39
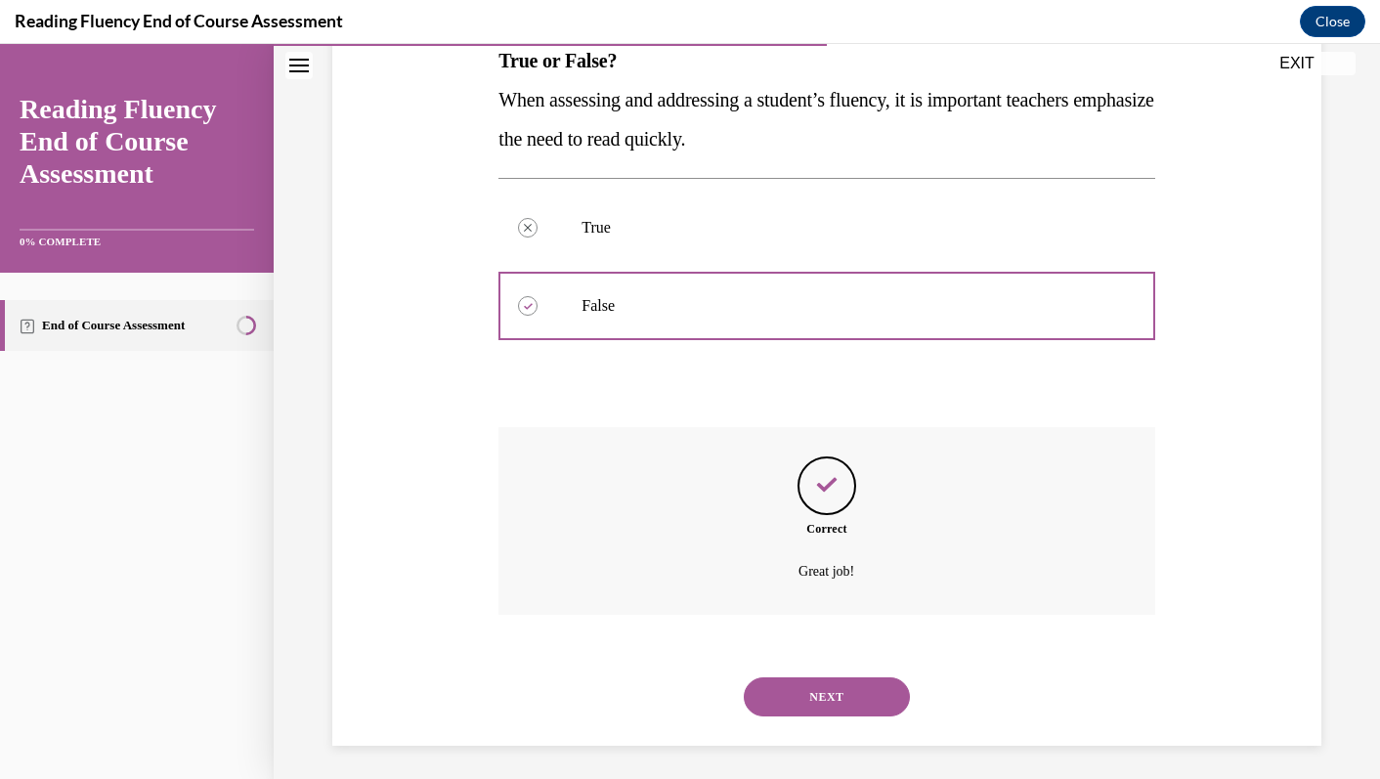
scroll to position [337, 0]
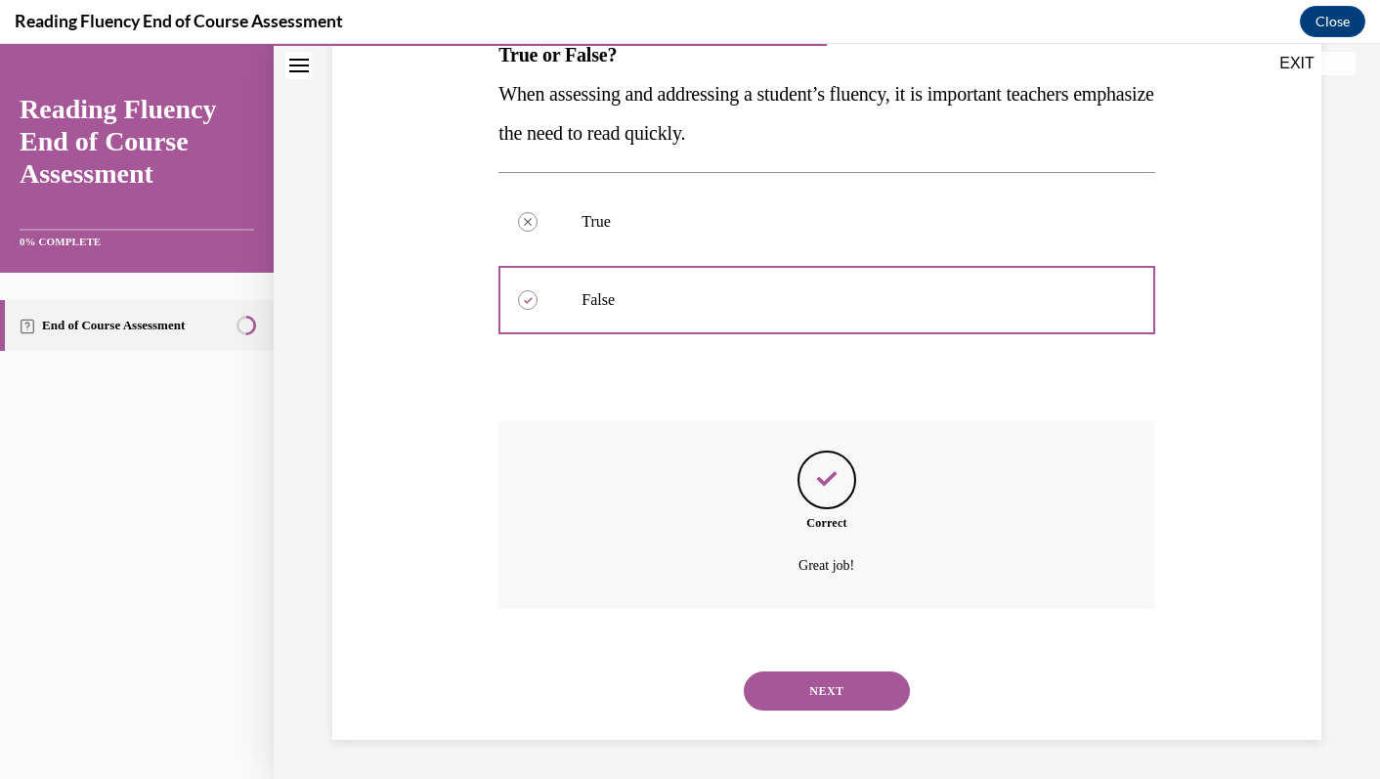
click at [861, 695] on button "NEXT" at bounding box center [827, 691] width 166 height 39
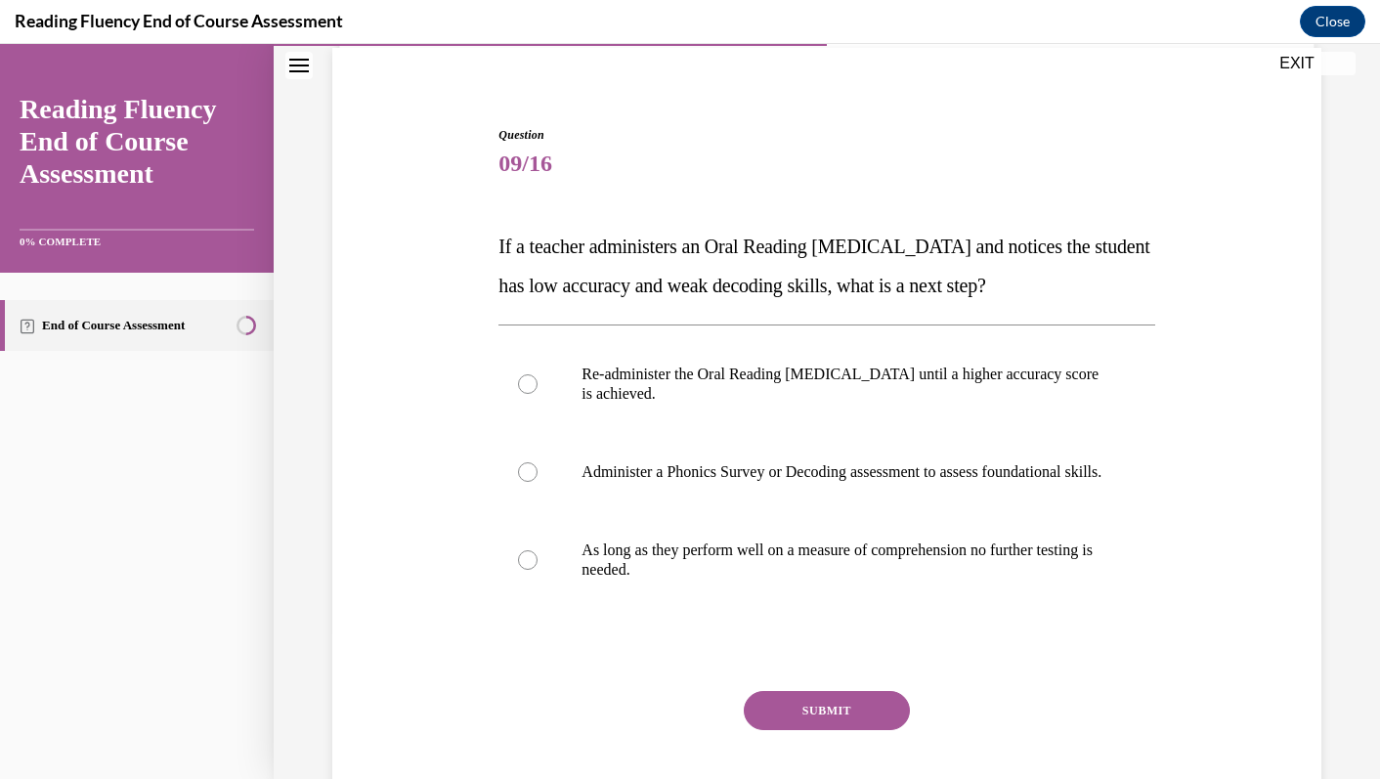
scroll to position [144, 0]
click at [822, 504] on label "Administer a Phonics Survey or Decoding assessment to assess foundational skill…" at bounding box center [827, 474] width 656 height 78
click at [538, 484] on input "Administer a Phonics Survey or Decoding assessment to assess foundational skill…" at bounding box center [528, 474] width 20 height 20
radio input "true"
click at [869, 731] on button "SUBMIT" at bounding box center [827, 712] width 166 height 39
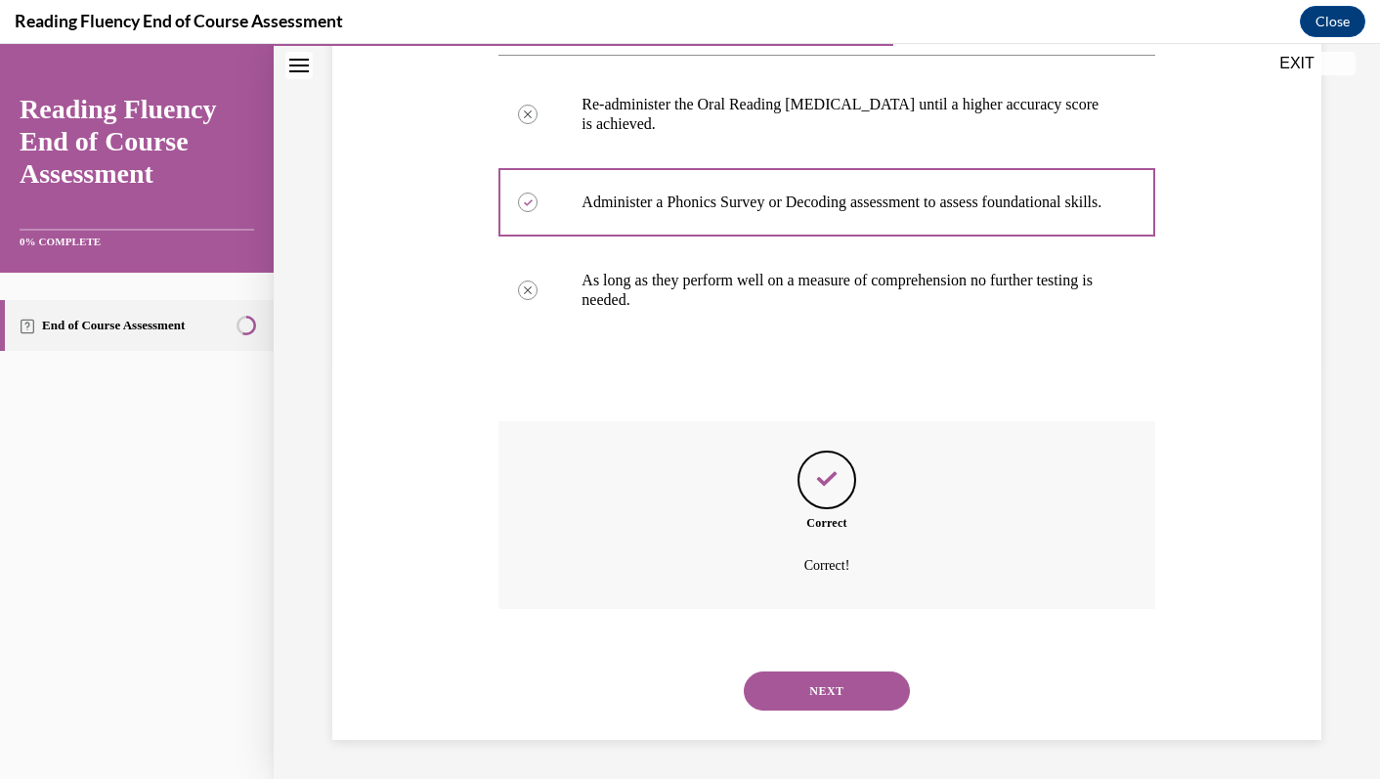
scroll to position [435, 0]
click at [843, 685] on button "NEXT" at bounding box center [827, 691] width 166 height 39
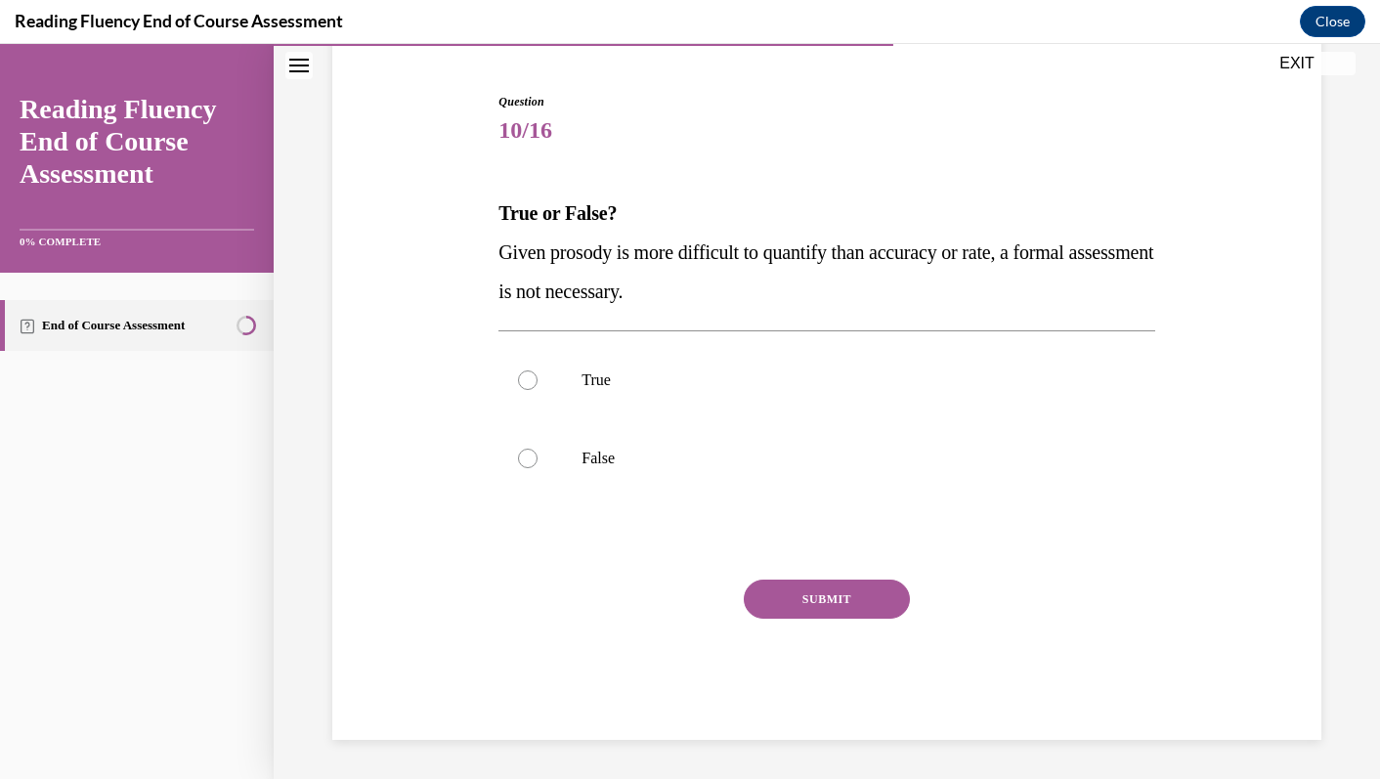
scroll to position [179, 0]
click at [662, 476] on label "False" at bounding box center [827, 458] width 656 height 78
click at [538, 468] on input "False" at bounding box center [528, 459] width 20 height 20
radio input "true"
click at [839, 581] on button "SUBMIT" at bounding box center [827, 599] width 166 height 39
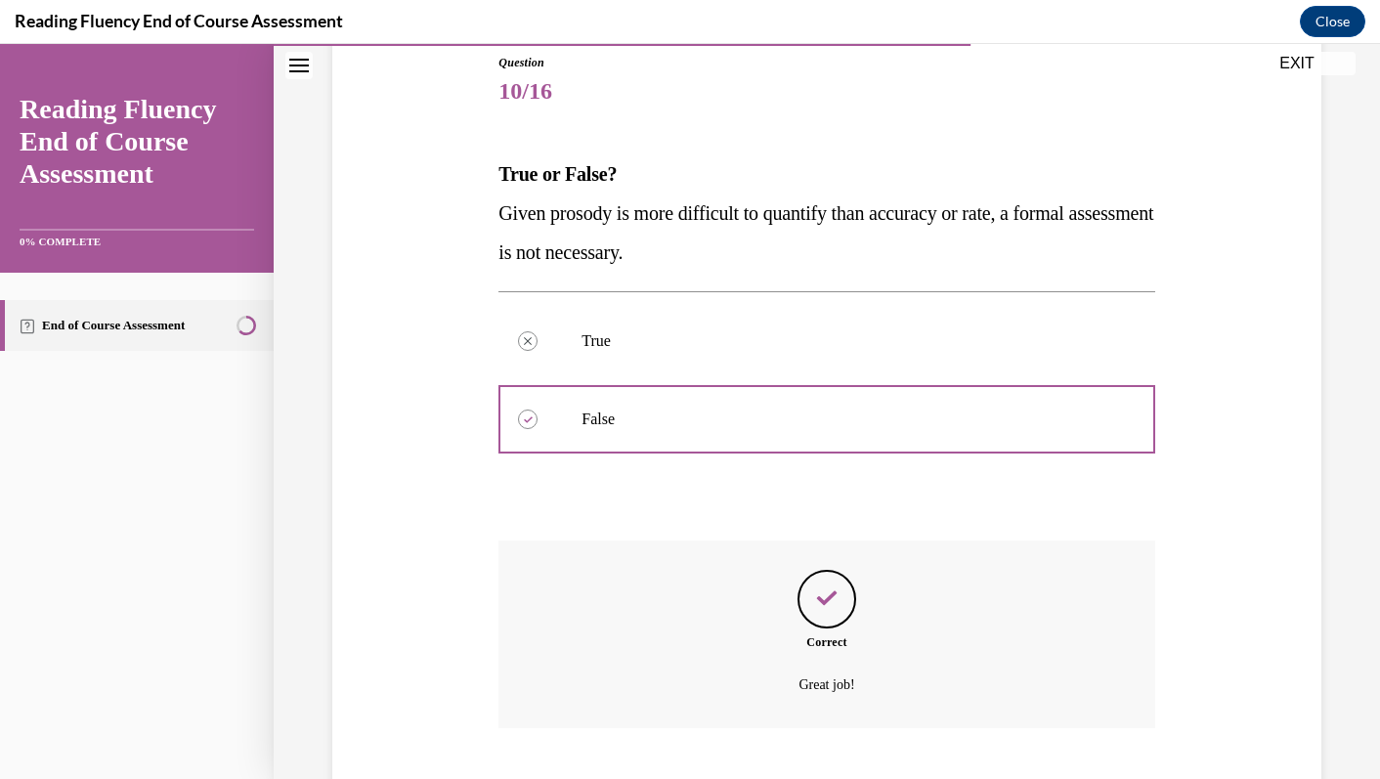
scroll to position [337, 0]
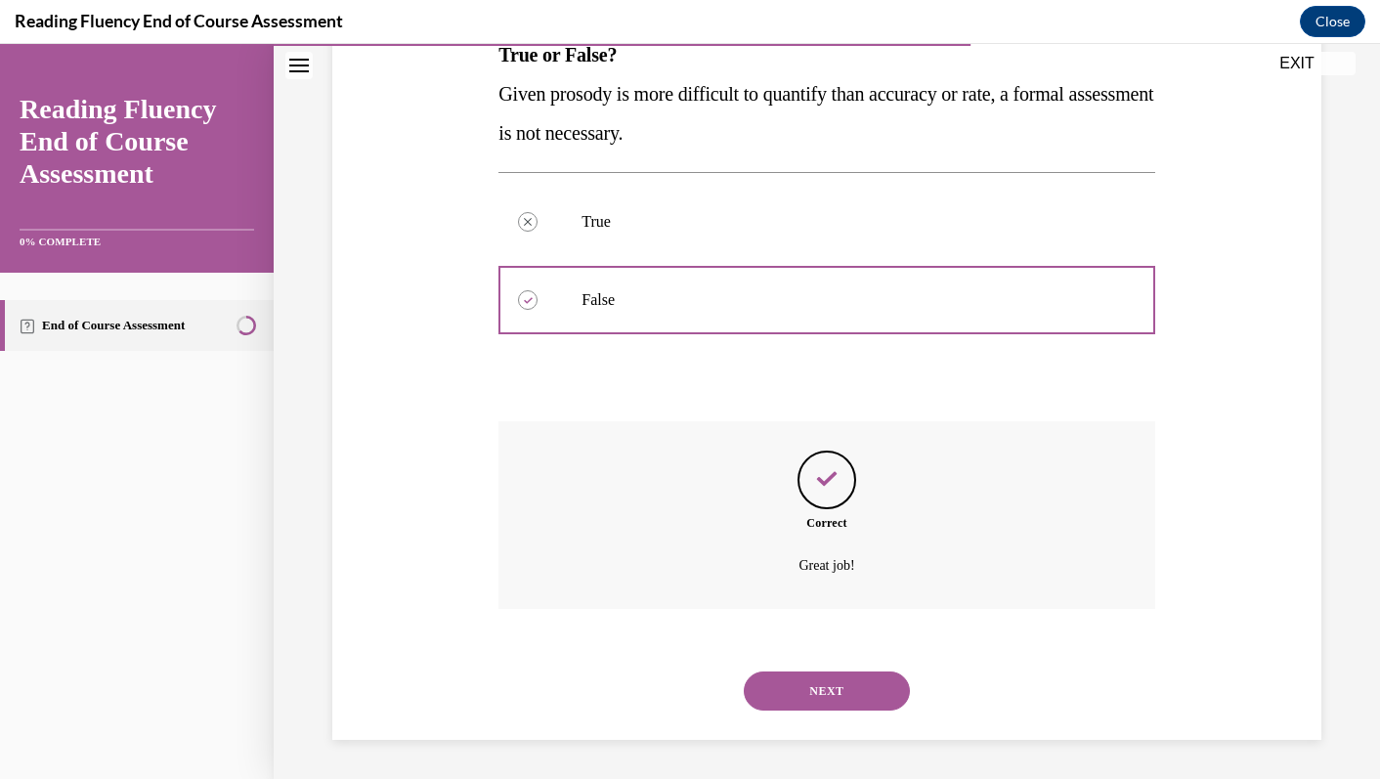
click at [838, 707] on button "NEXT" at bounding box center [827, 691] width 166 height 39
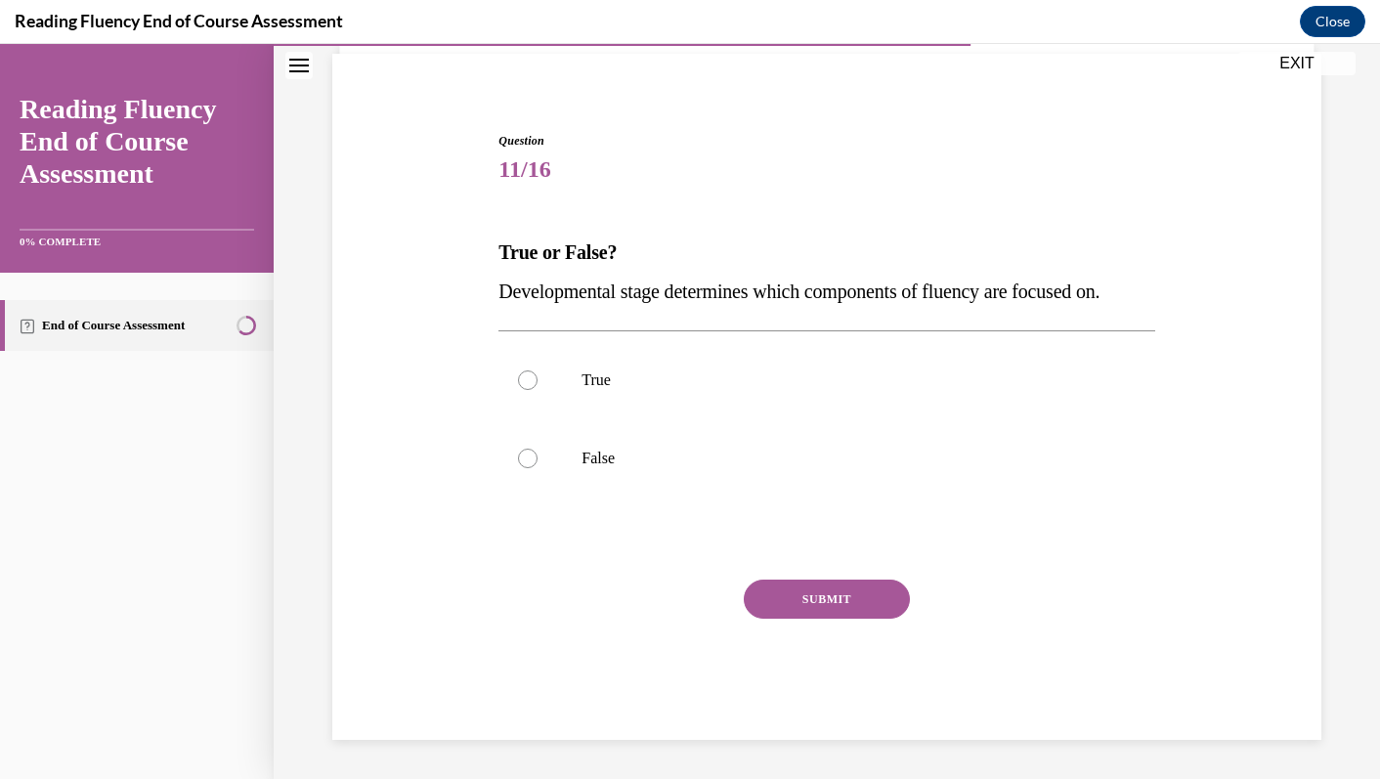
scroll to position [179, 0]
click at [927, 395] on label "True" at bounding box center [827, 380] width 656 height 78
click at [538, 390] on input "True" at bounding box center [528, 381] width 20 height 20
radio input "true"
click at [870, 585] on button "SUBMIT" at bounding box center [827, 599] width 166 height 39
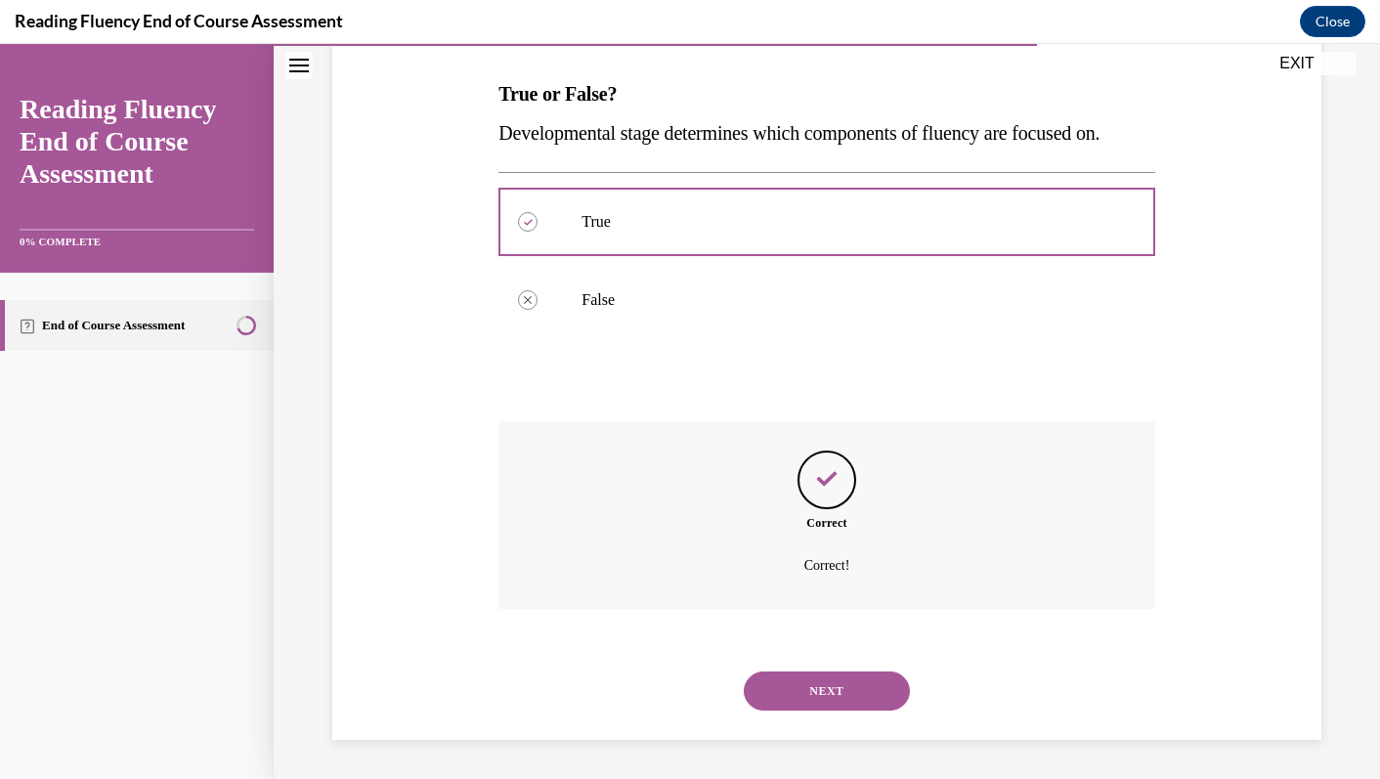
scroll to position [337, 0]
click at [835, 702] on button "NEXT" at bounding box center [827, 691] width 166 height 39
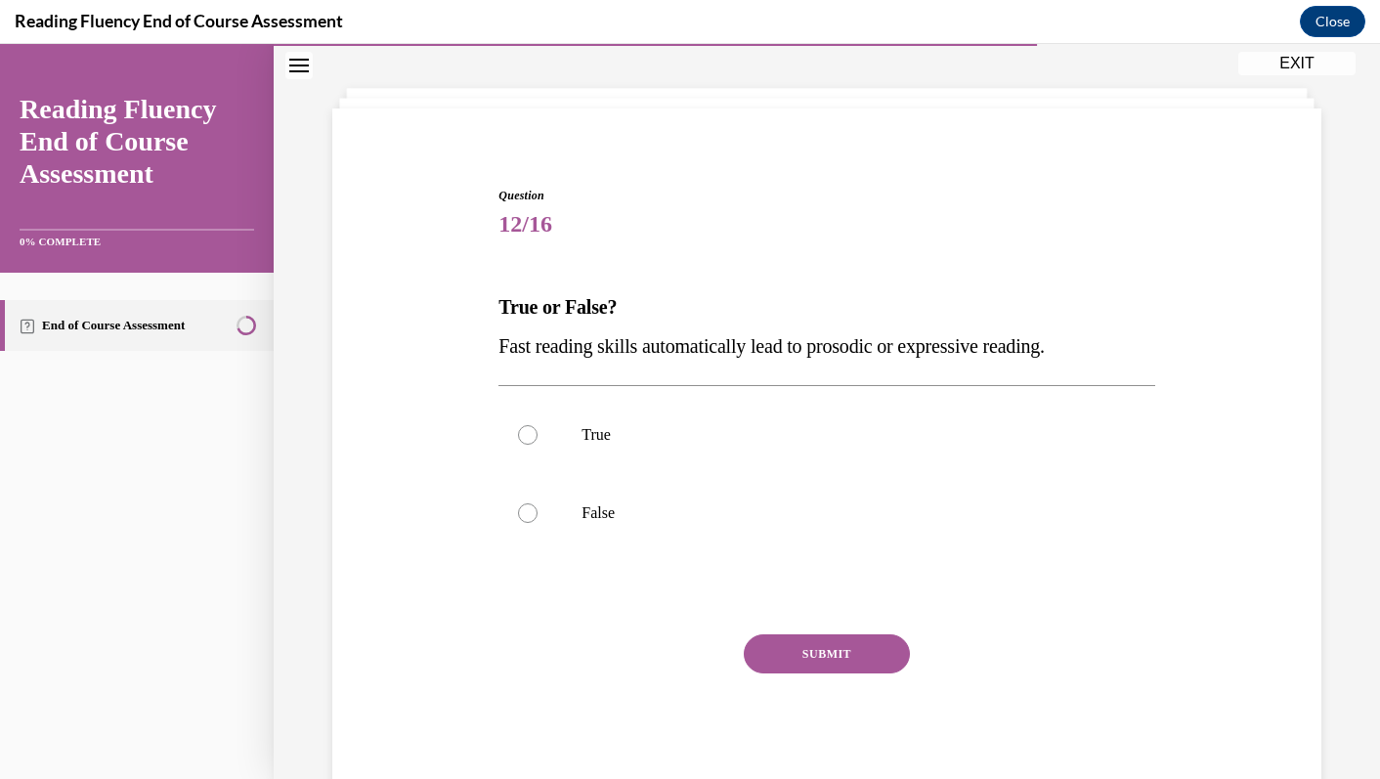
scroll to position [90, 0]
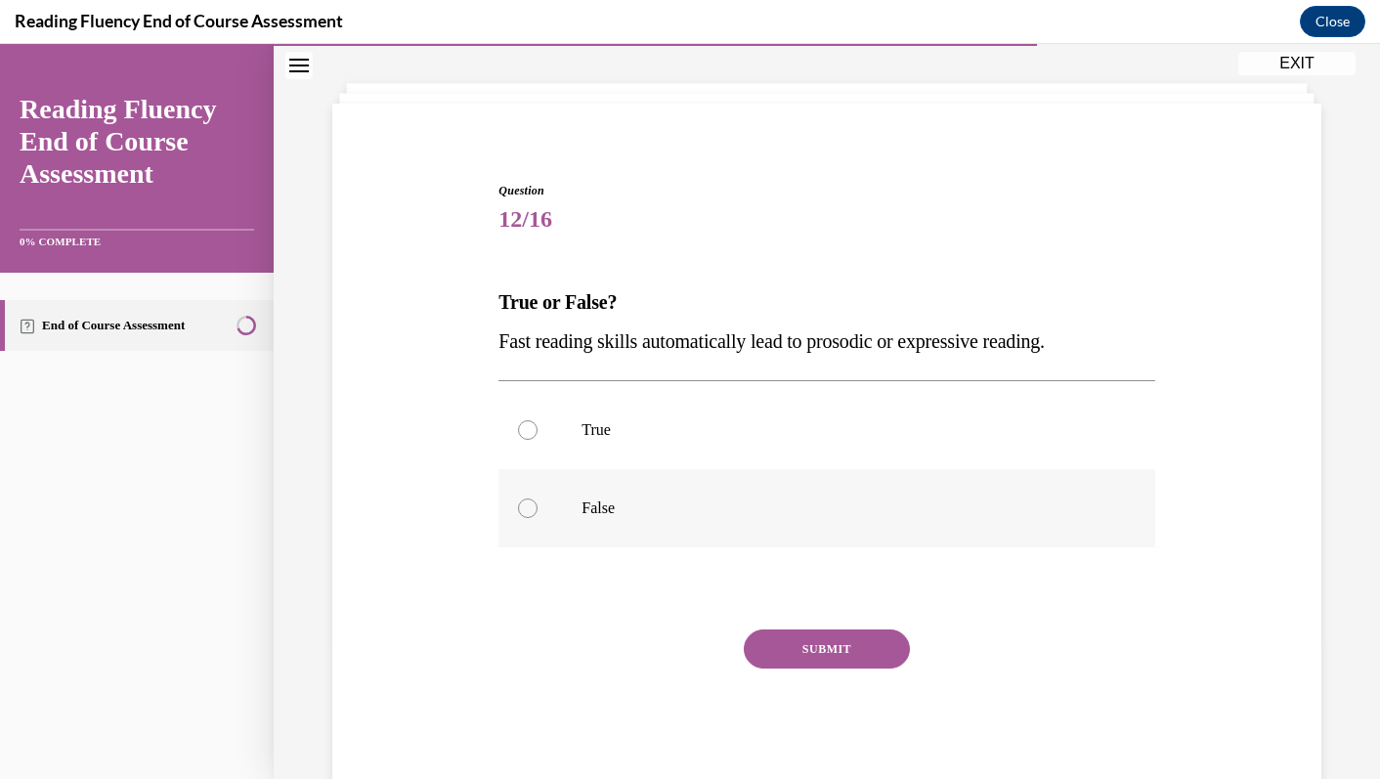
click at [758, 530] on label "False" at bounding box center [827, 508] width 656 height 78
click at [538, 518] on input "False" at bounding box center [528, 509] width 20 height 20
radio input "true"
click at [831, 637] on button "SUBMIT" at bounding box center [827, 649] width 166 height 39
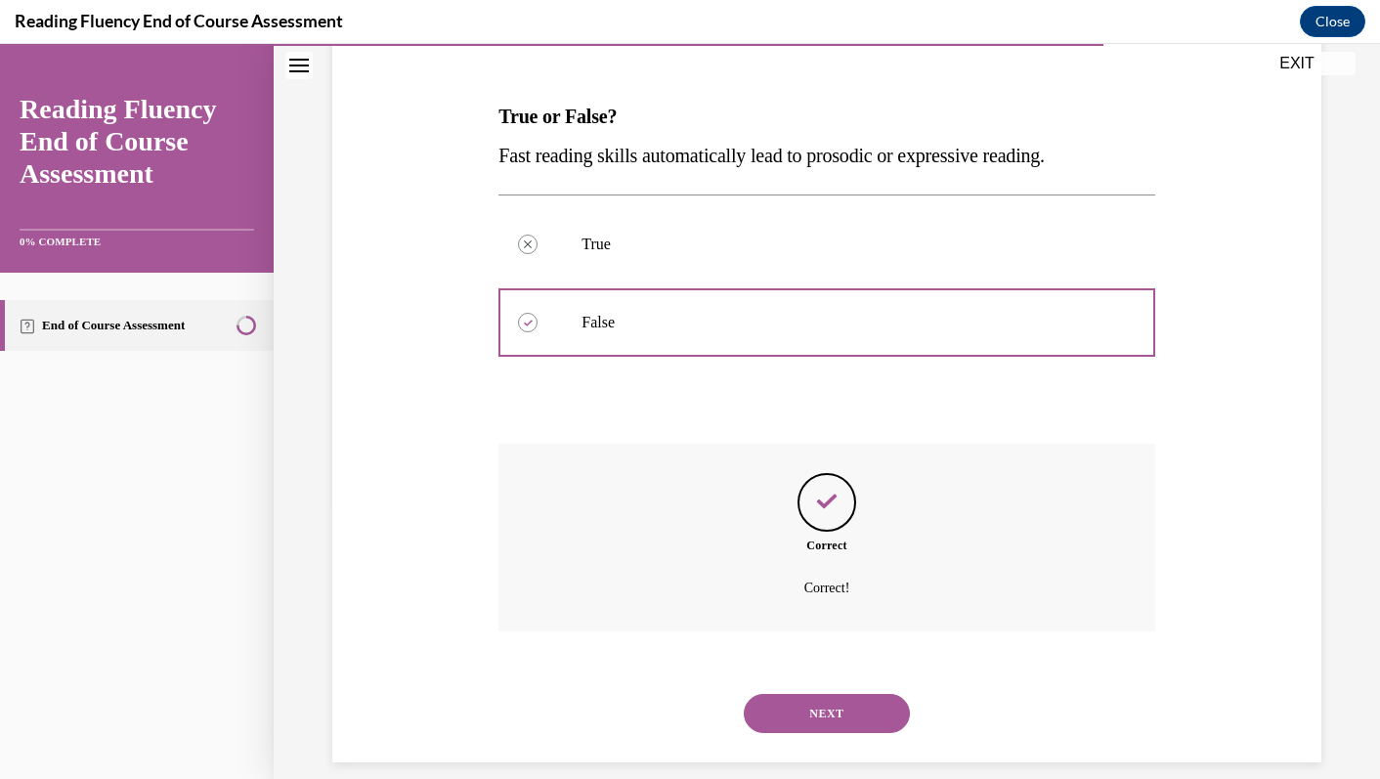
scroll to position [298, 0]
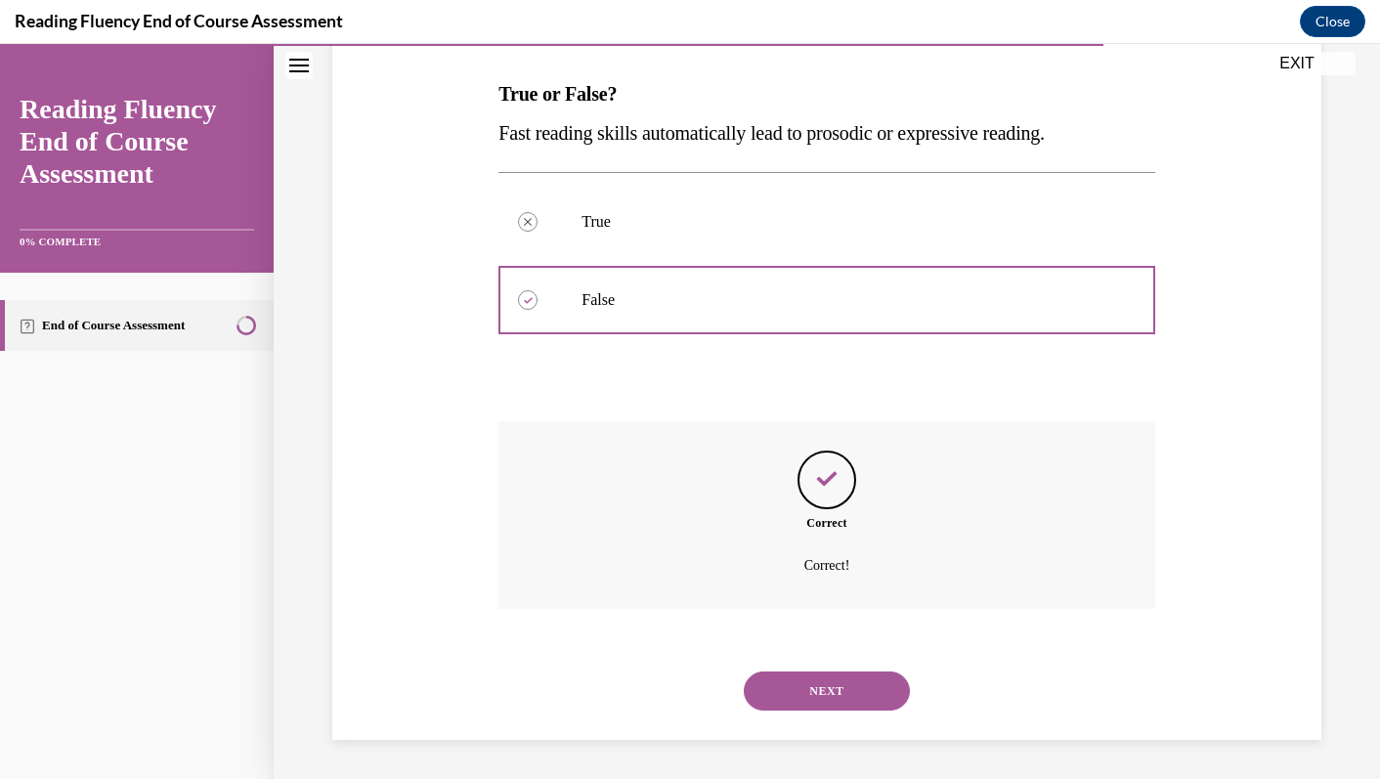
click at [828, 700] on button "NEXT" at bounding box center [827, 691] width 166 height 39
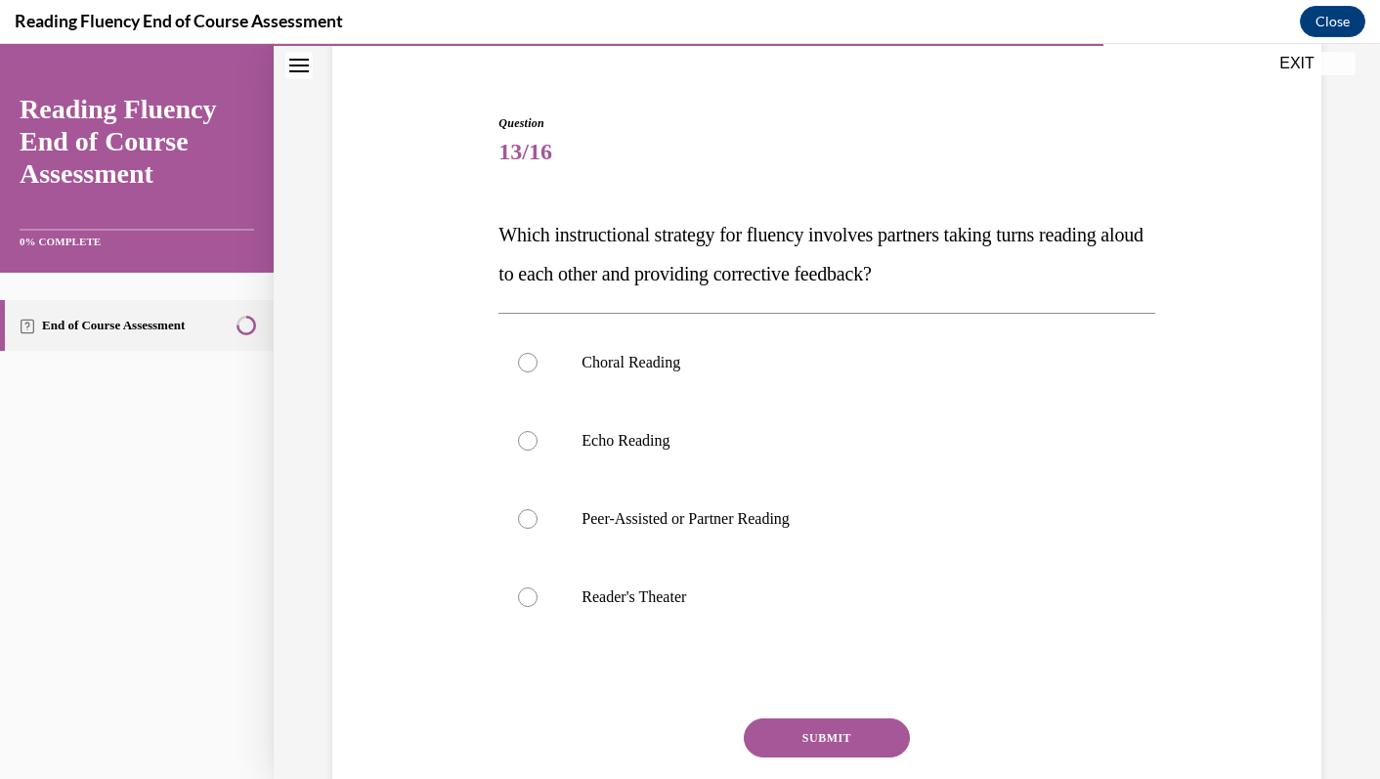
scroll to position [158, 0]
click at [784, 517] on p "Peer-Assisted or Partner Reading" at bounding box center [844, 518] width 524 height 20
click at [538, 517] on input "Peer-Assisted or Partner Reading" at bounding box center [528, 518] width 20 height 20
radio input "true"
click at [844, 730] on button "SUBMIT" at bounding box center [827, 737] width 166 height 39
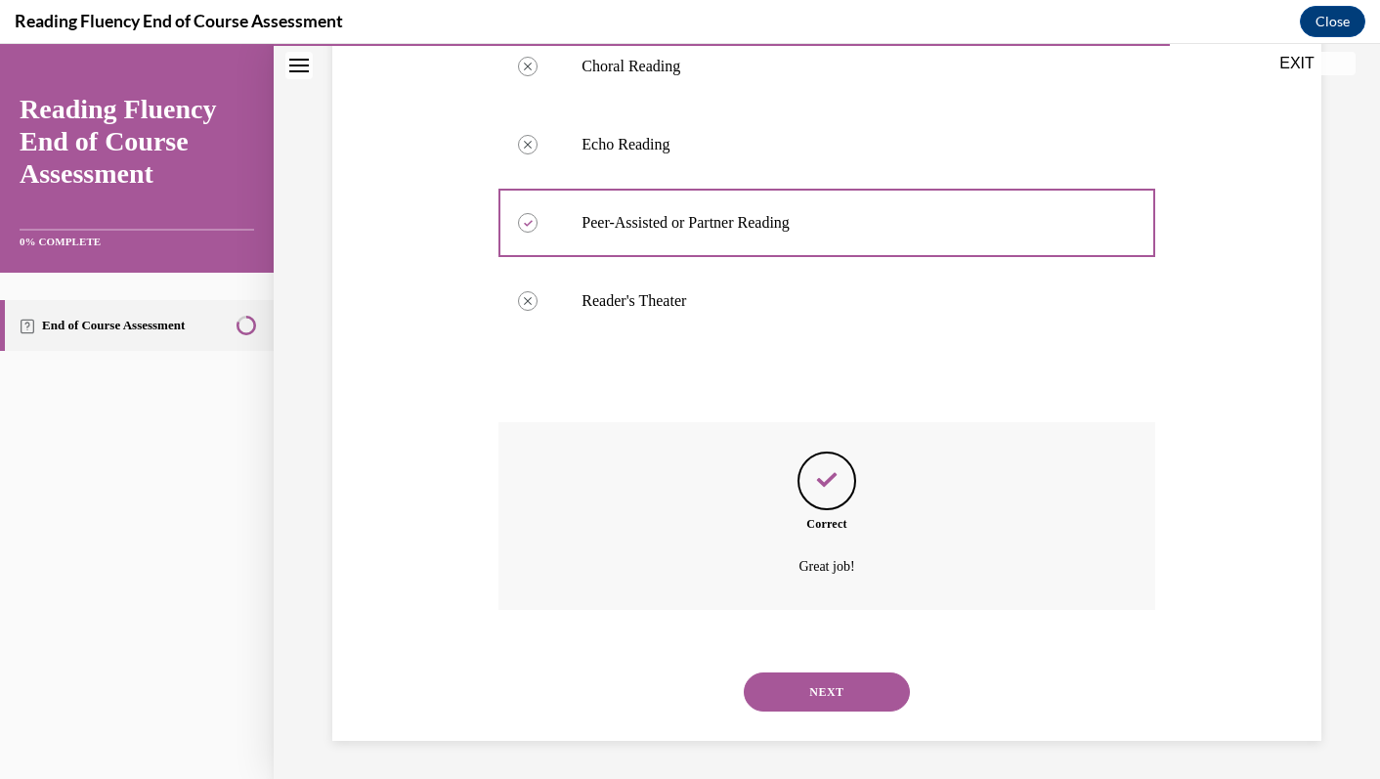
scroll to position [455, 0]
click at [820, 676] on button "NEXT" at bounding box center [827, 691] width 166 height 39
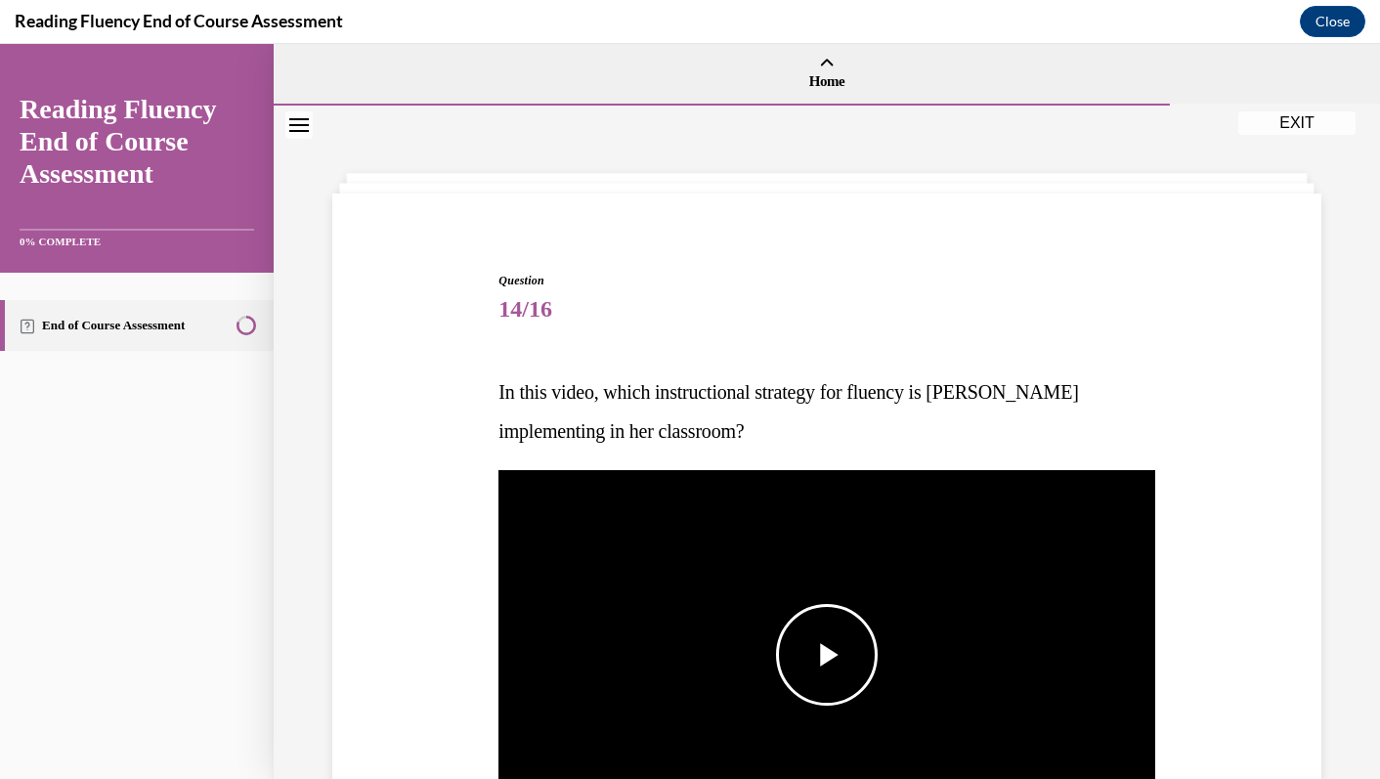
click at [827, 655] on span "Video player" at bounding box center [827, 655] width 0 height 0
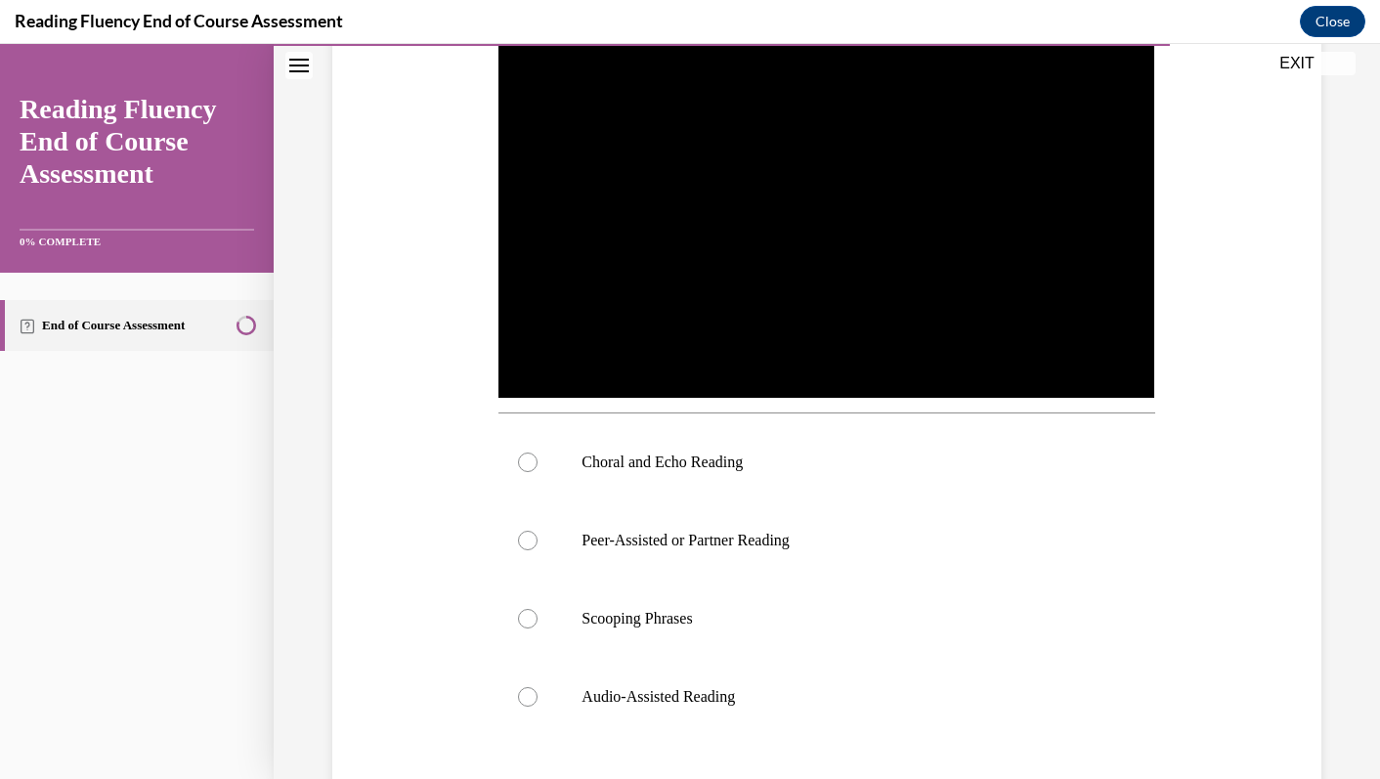
scroll to position [443, 0]
click at [798, 472] on label "Choral and Echo Reading" at bounding box center [827, 461] width 656 height 78
click at [538, 471] on input "Choral and Echo Reading" at bounding box center [528, 462] width 20 height 20
radio input "true"
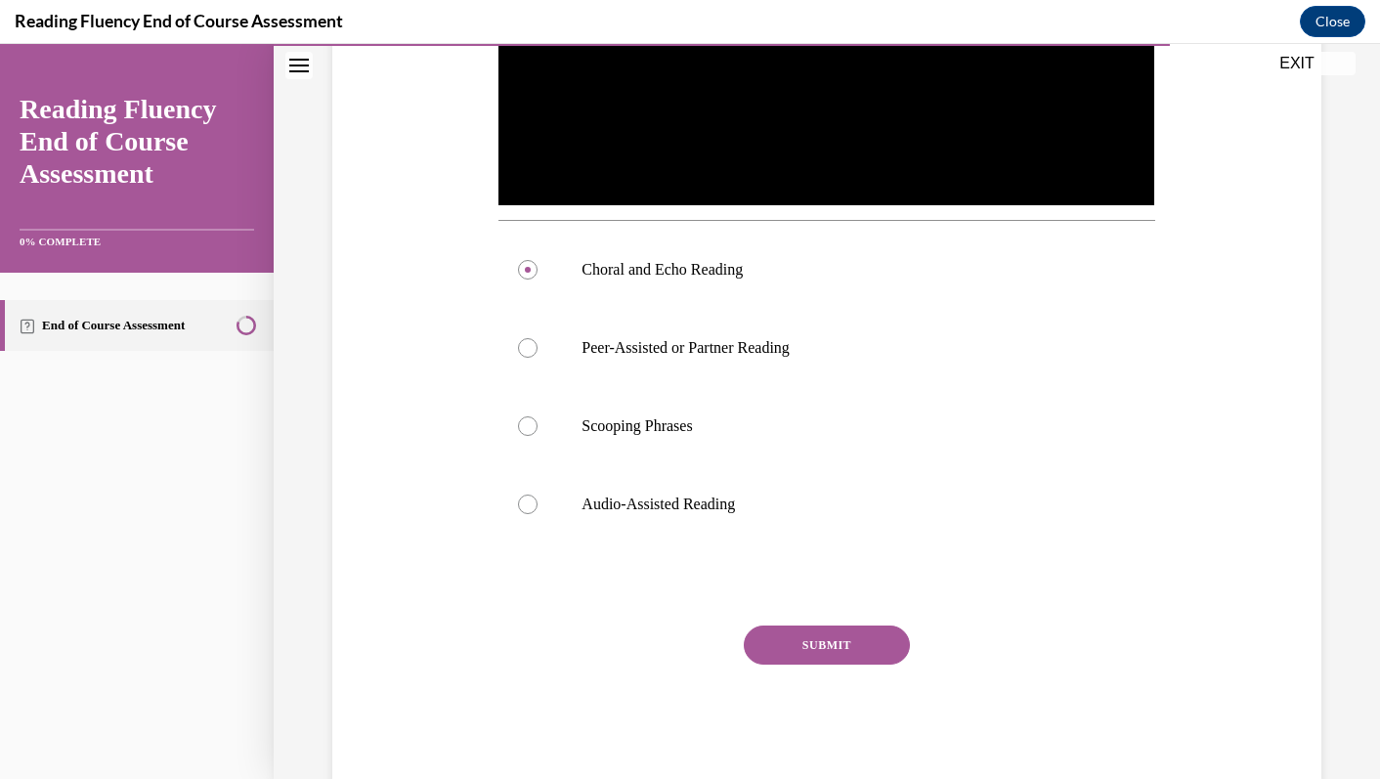
click at [860, 648] on button "SUBMIT" at bounding box center [827, 645] width 166 height 39
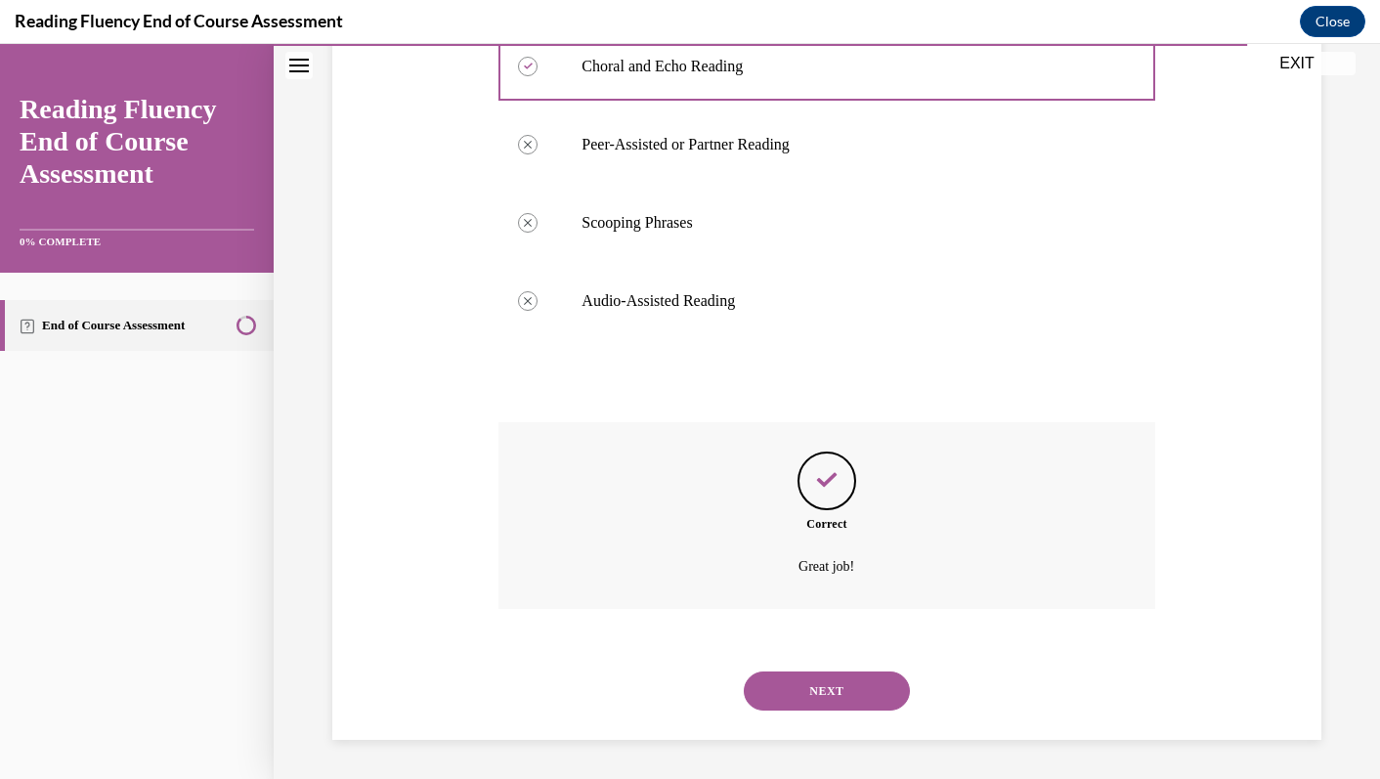
click at [855, 690] on button "NEXT" at bounding box center [827, 691] width 166 height 39
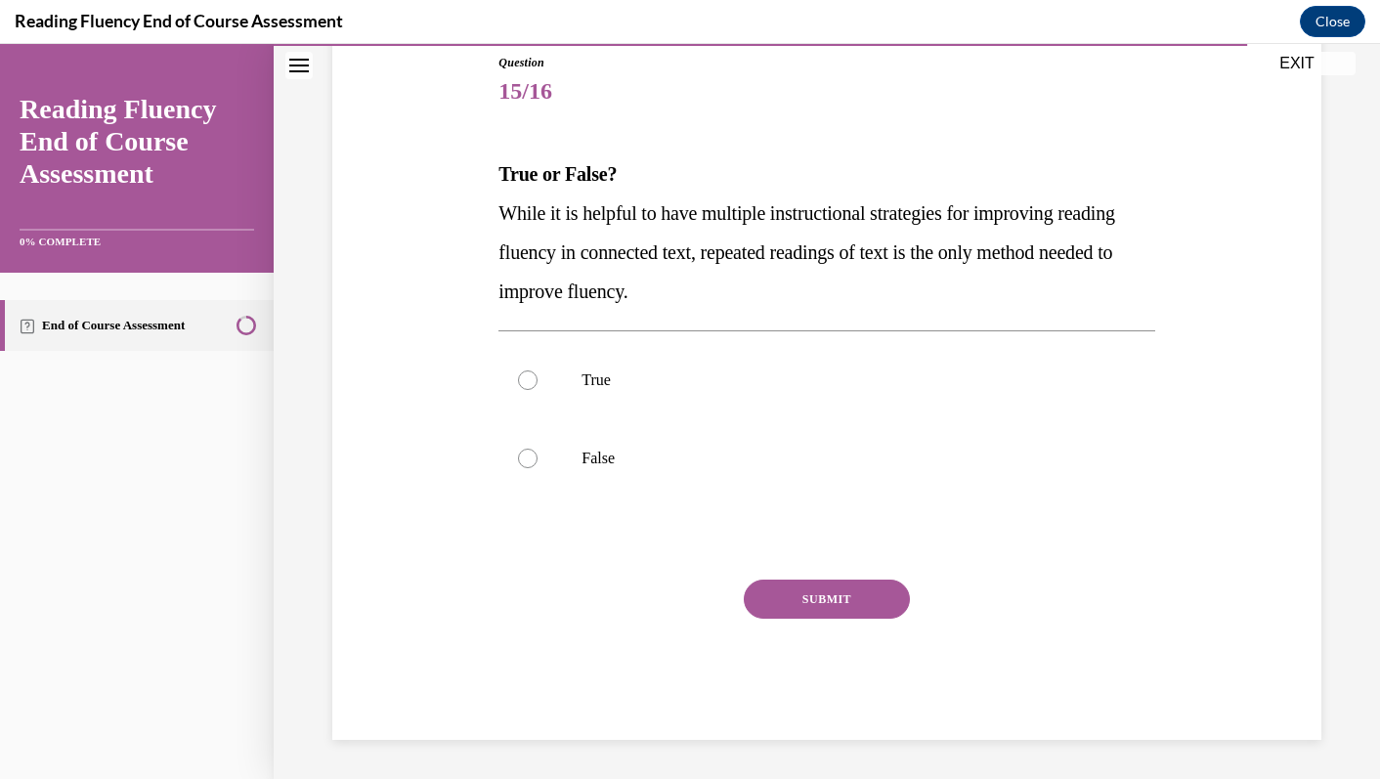
scroll to position [217, 0]
click at [815, 488] on label "False" at bounding box center [827, 459] width 656 height 78
click at [538, 469] on input "False" at bounding box center [528, 460] width 20 height 20
radio input "true"
click at [843, 595] on button "SUBMIT" at bounding box center [827, 600] width 166 height 39
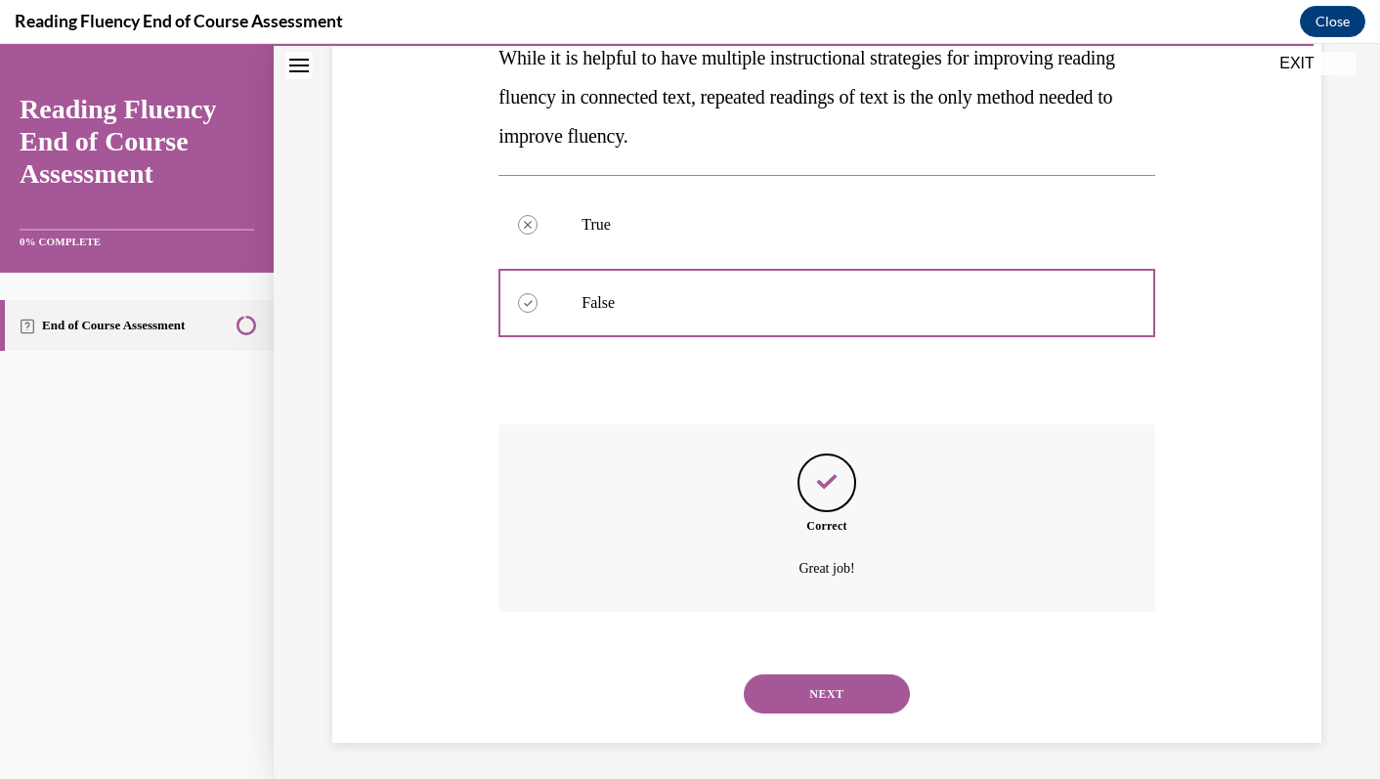
scroll to position [376, 0]
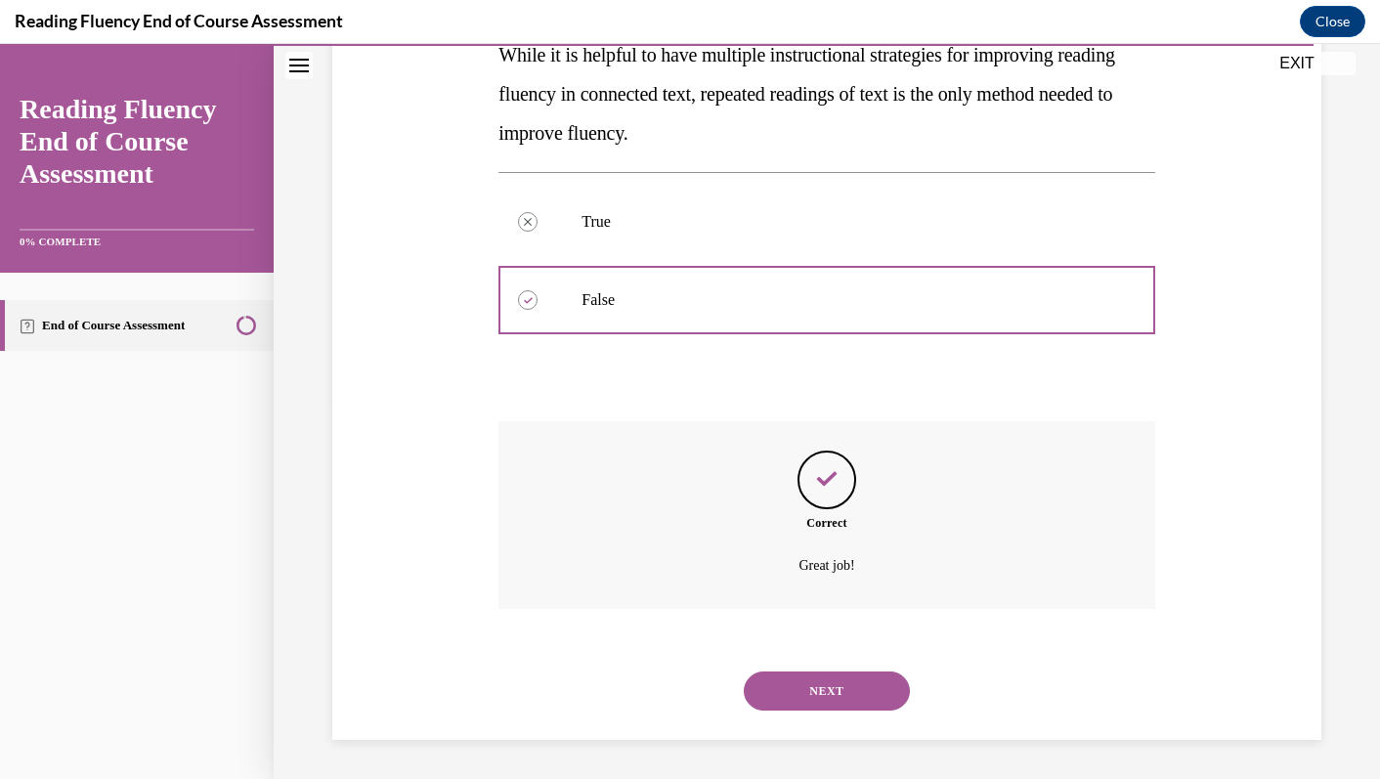
click at [854, 676] on button "NEXT" at bounding box center [827, 691] width 166 height 39
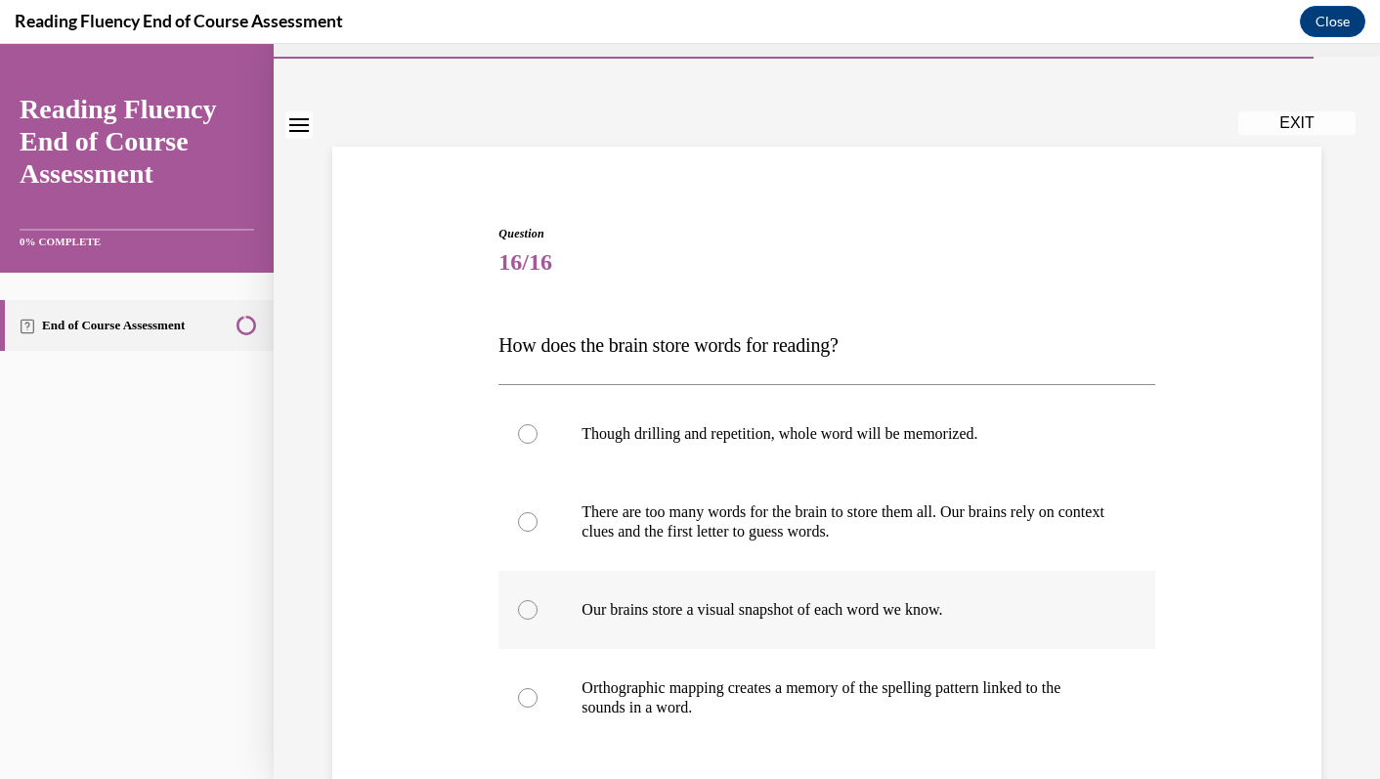
scroll to position [74, 0]
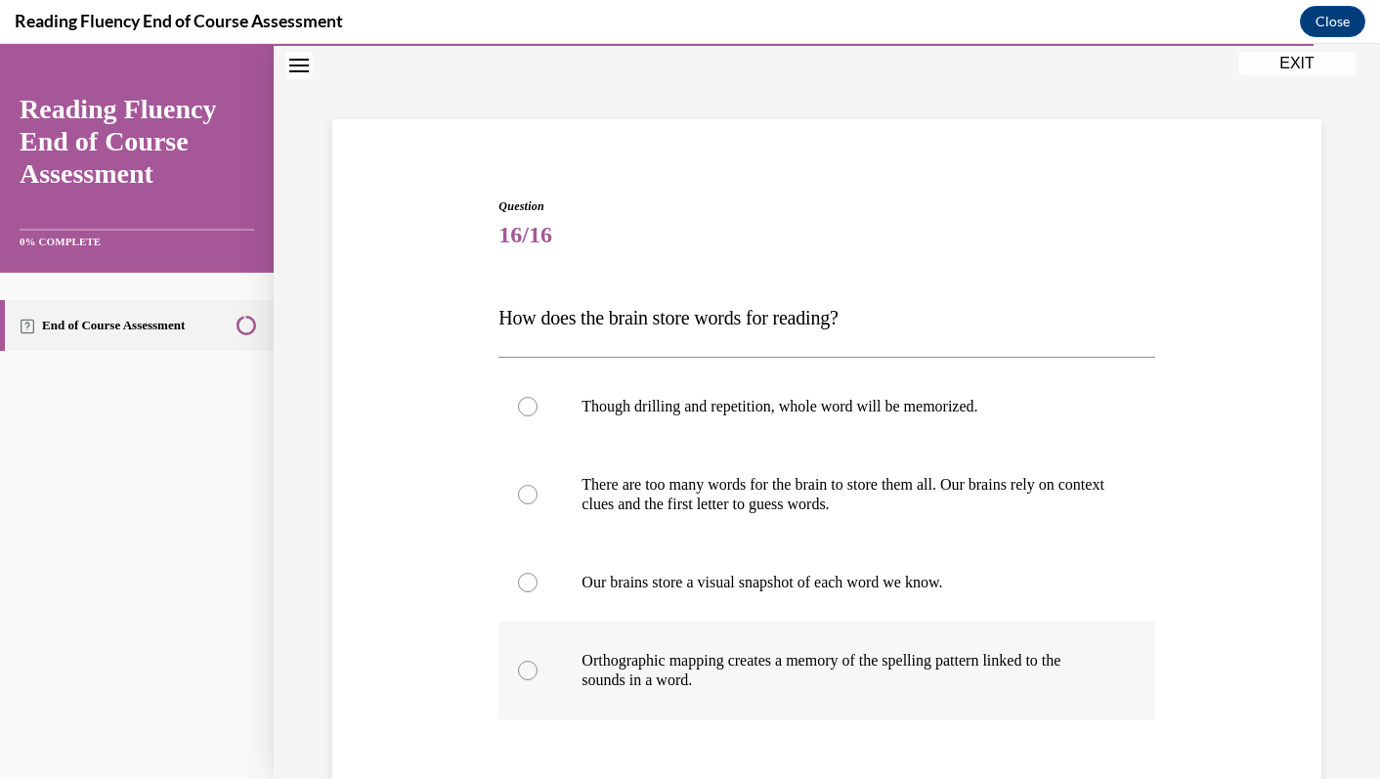
click at [854, 677] on p "Orthographic mapping creates a memory of the spelling pattern linked to the sou…" at bounding box center [844, 670] width 524 height 39
click at [538, 677] on input "Orthographic mapping creates a memory of the spelling pattern linked to the sou…" at bounding box center [528, 671] width 20 height 20
radio input "true"
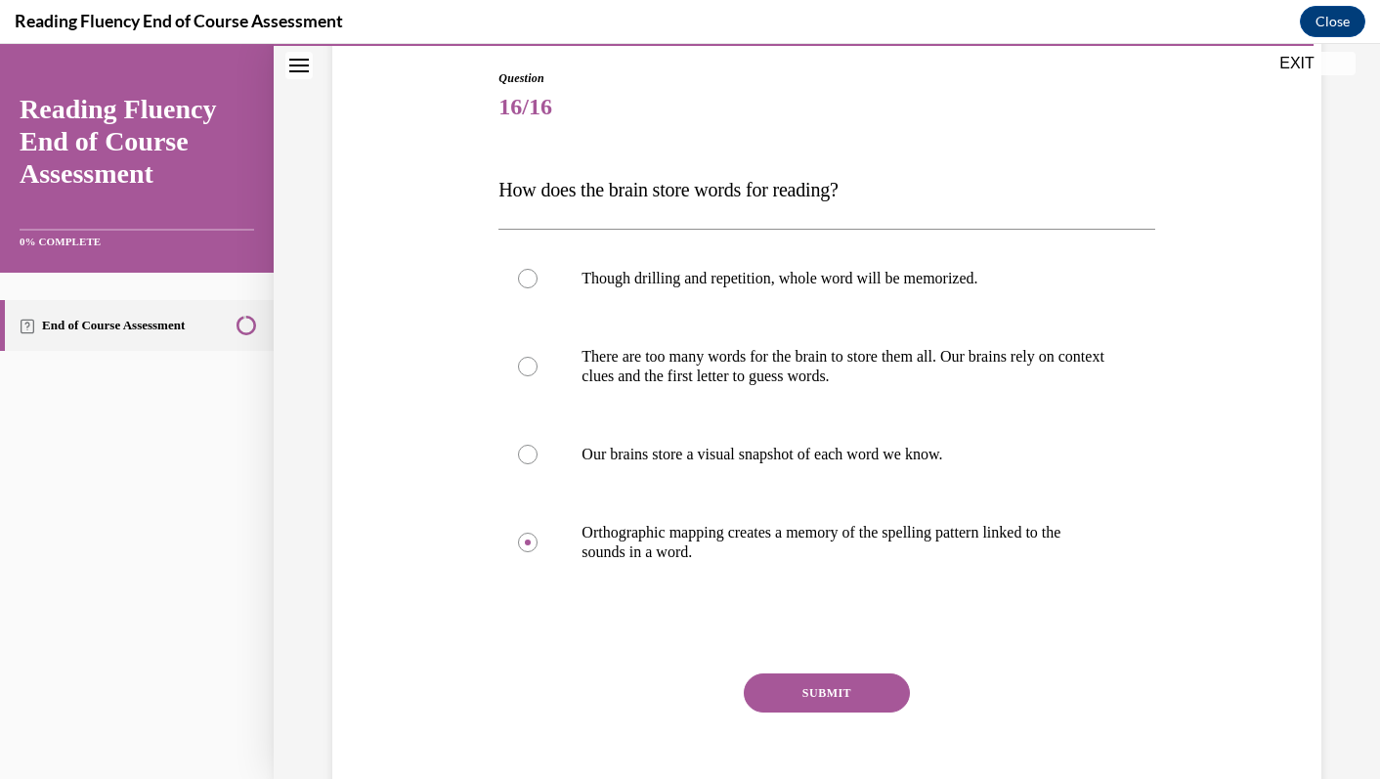
click at [857, 689] on button "SUBMIT" at bounding box center [827, 693] width 166 height 39
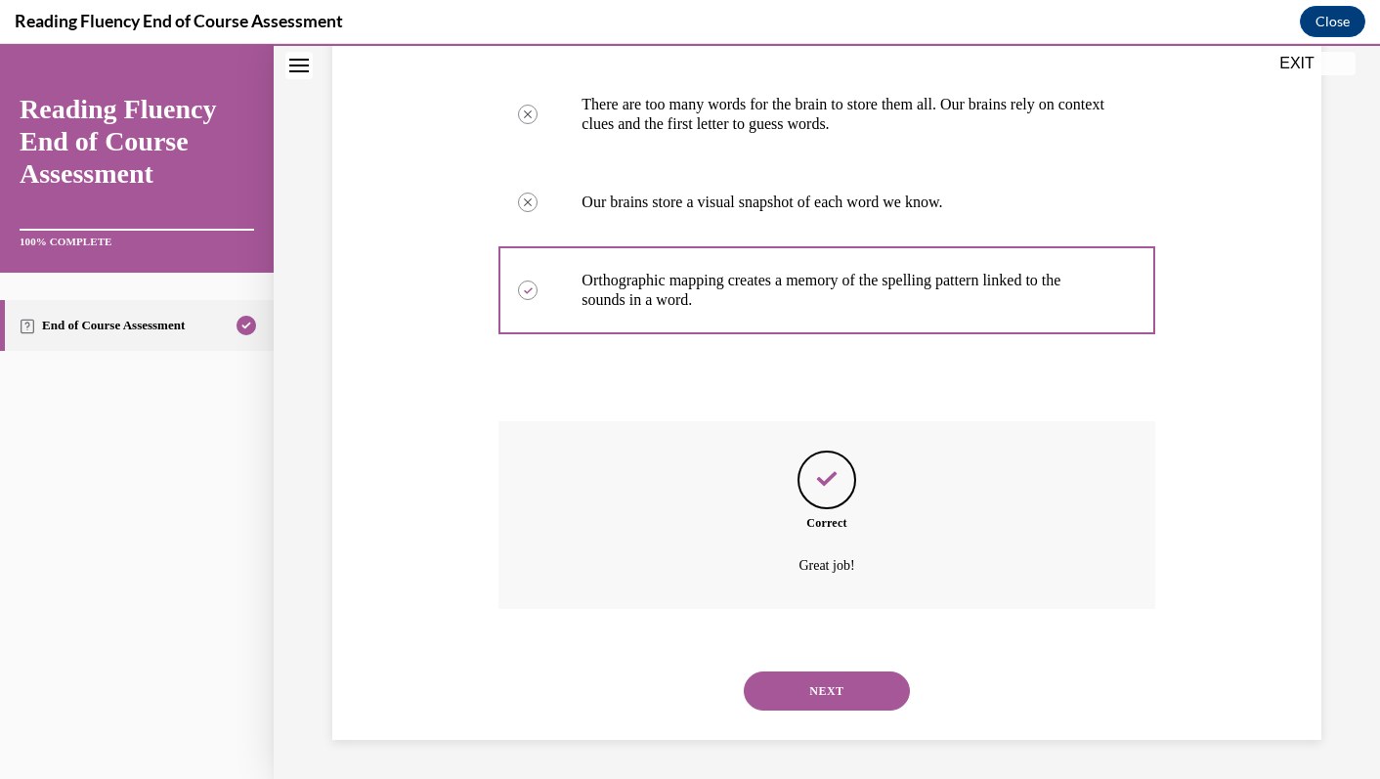
click at [859, 691] on button "NEXT" at bounding box center [827, 691] width 166 height 39
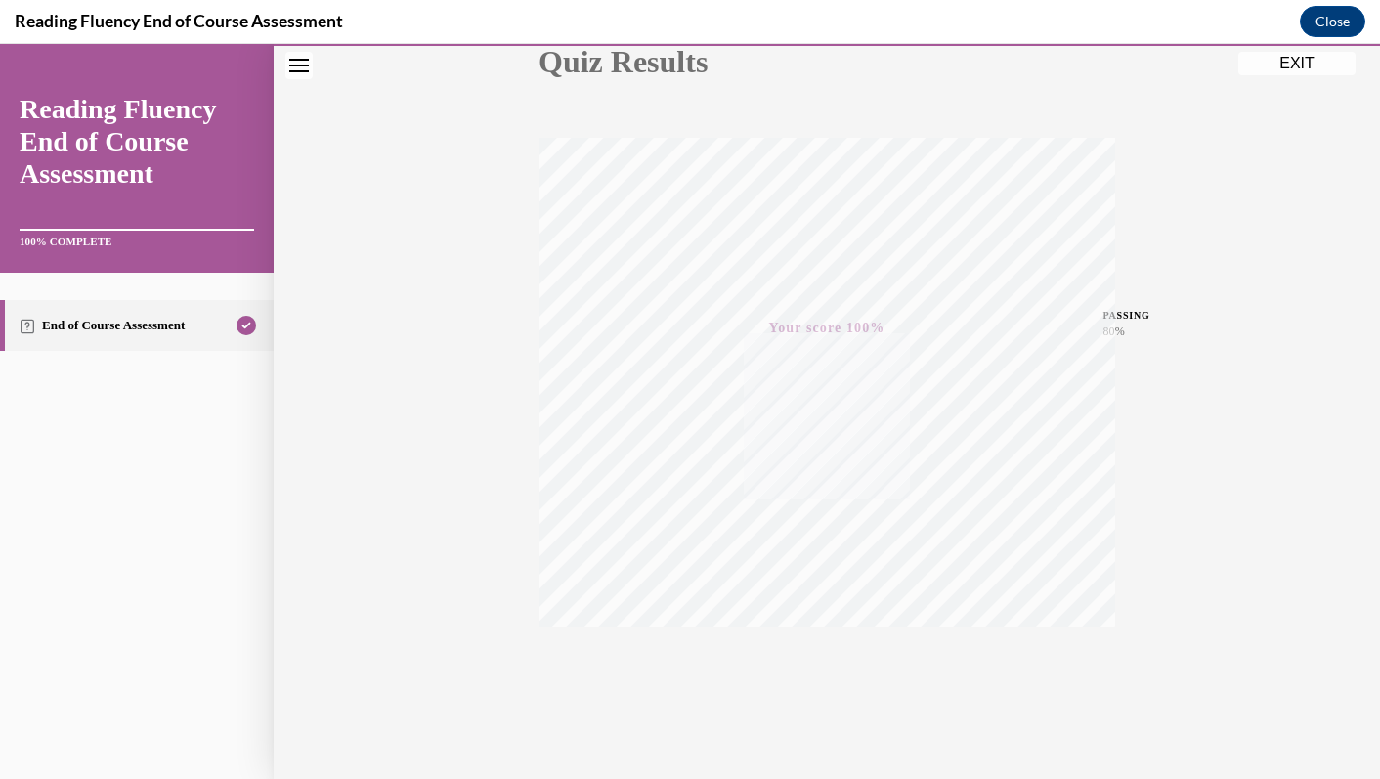
scroll to position [267, 0]
click at [1305, 64] on button "EXIT" at bounding box center [1297, 63] width 117 height 23
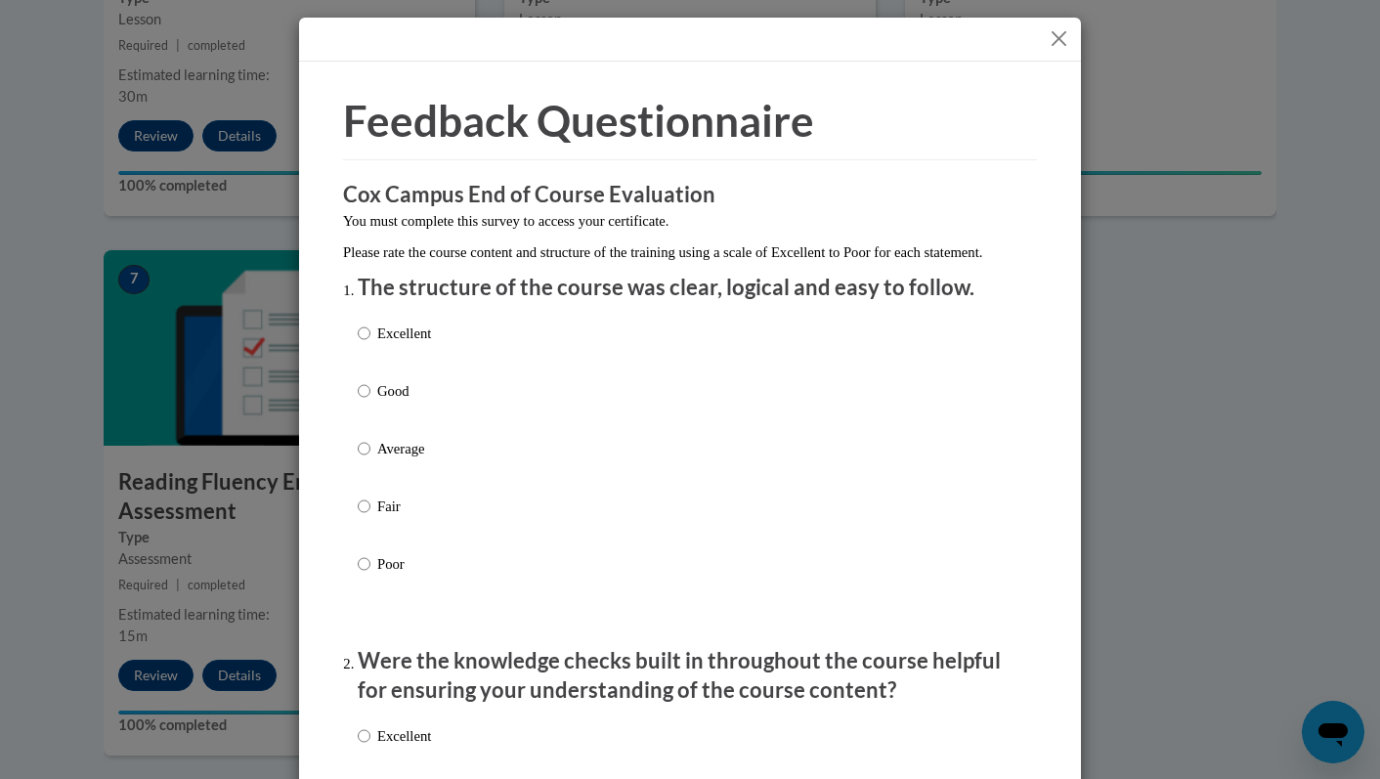
click at [388, 344] on p "Excellent" at bounding box center [404, 334] width 54 height 22
click at [371, 344] on input "Excellent" at bounding box center [364, 334] width 13 height 22
radio input "true"
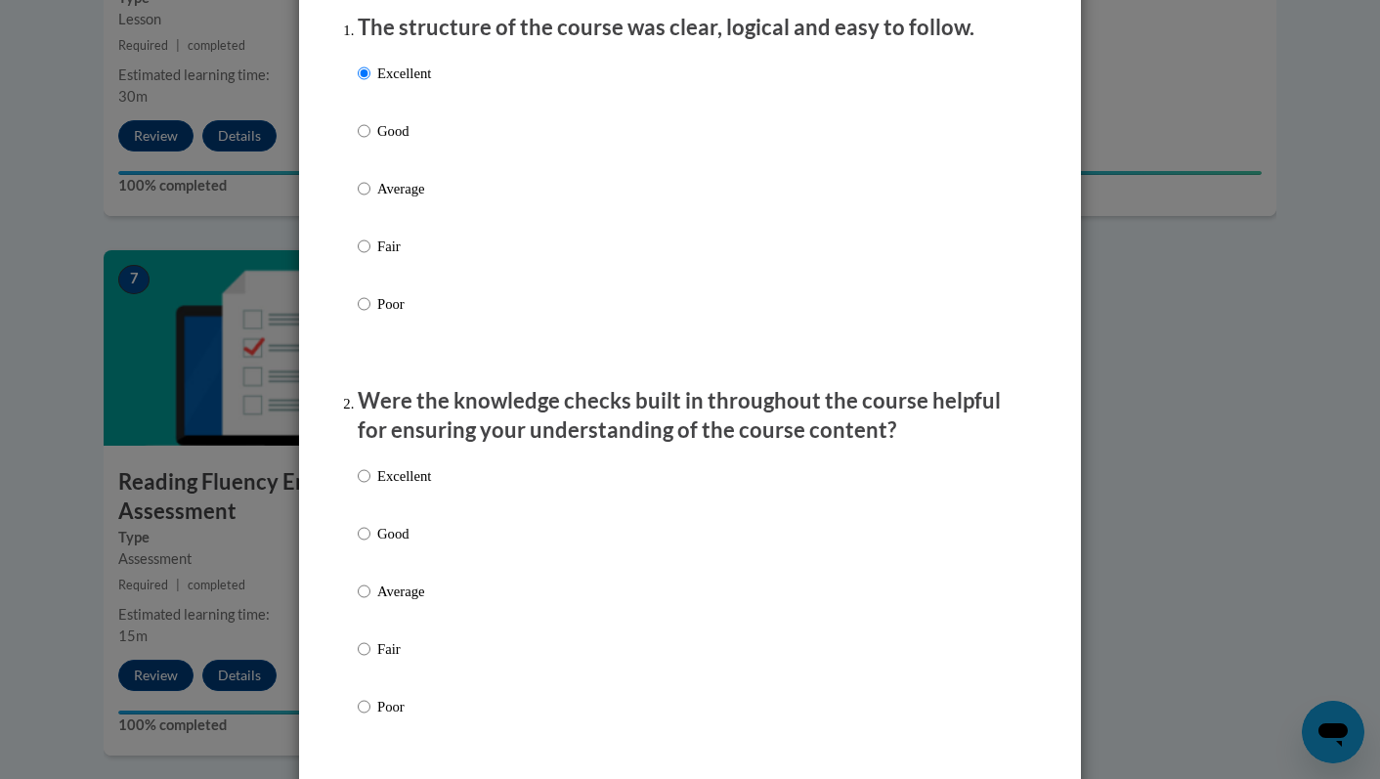
click at [420, 487] on p "Excellent" at bounding box center [404, 476] width 54 height 22
click at [371, 487] on input "Excellent" at bounding box center [364, 476] width 13 height 22
radio input "true"
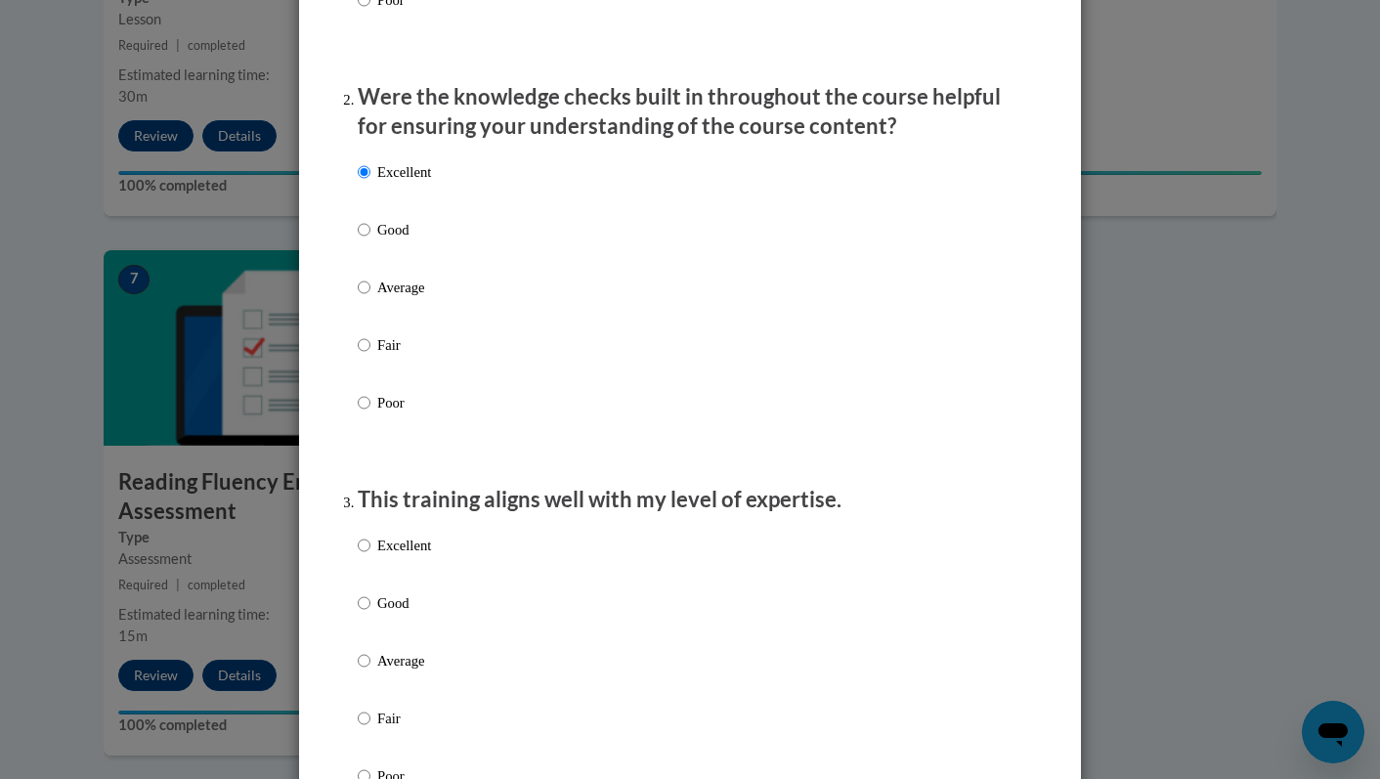
click at [405, 556] on p "Excellent" at bounding box center [404, 546] width 54 height 22
click at [371, 556] on input "Excellent" at bounding box center [364, 546] width 13 height 22
radio input "true"
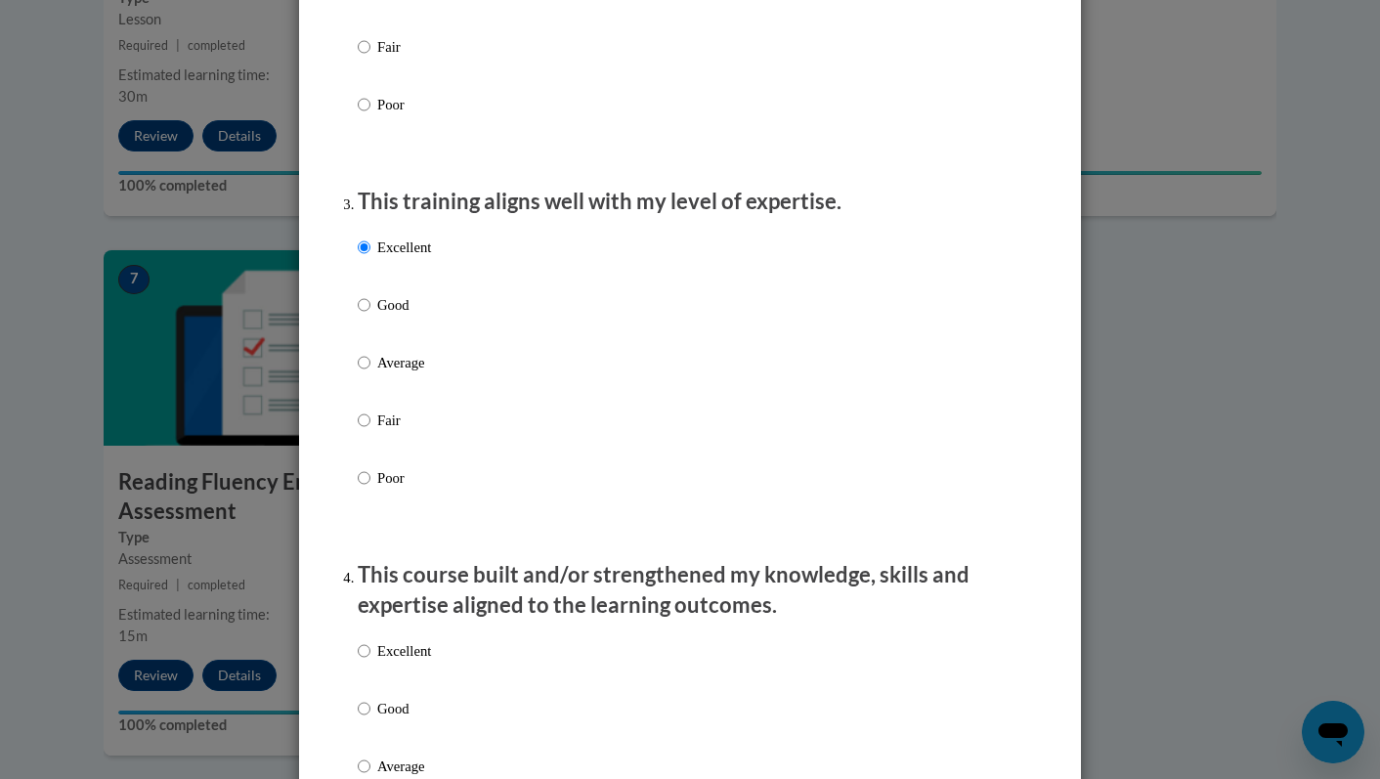
click at [415, 662] on p "Excellent" at bounding box center [404, 651] width 54 height 22
click at [371, 662] on input "Excellent" at bounding box center [364, 651] width 13 height 22
radio input "true"
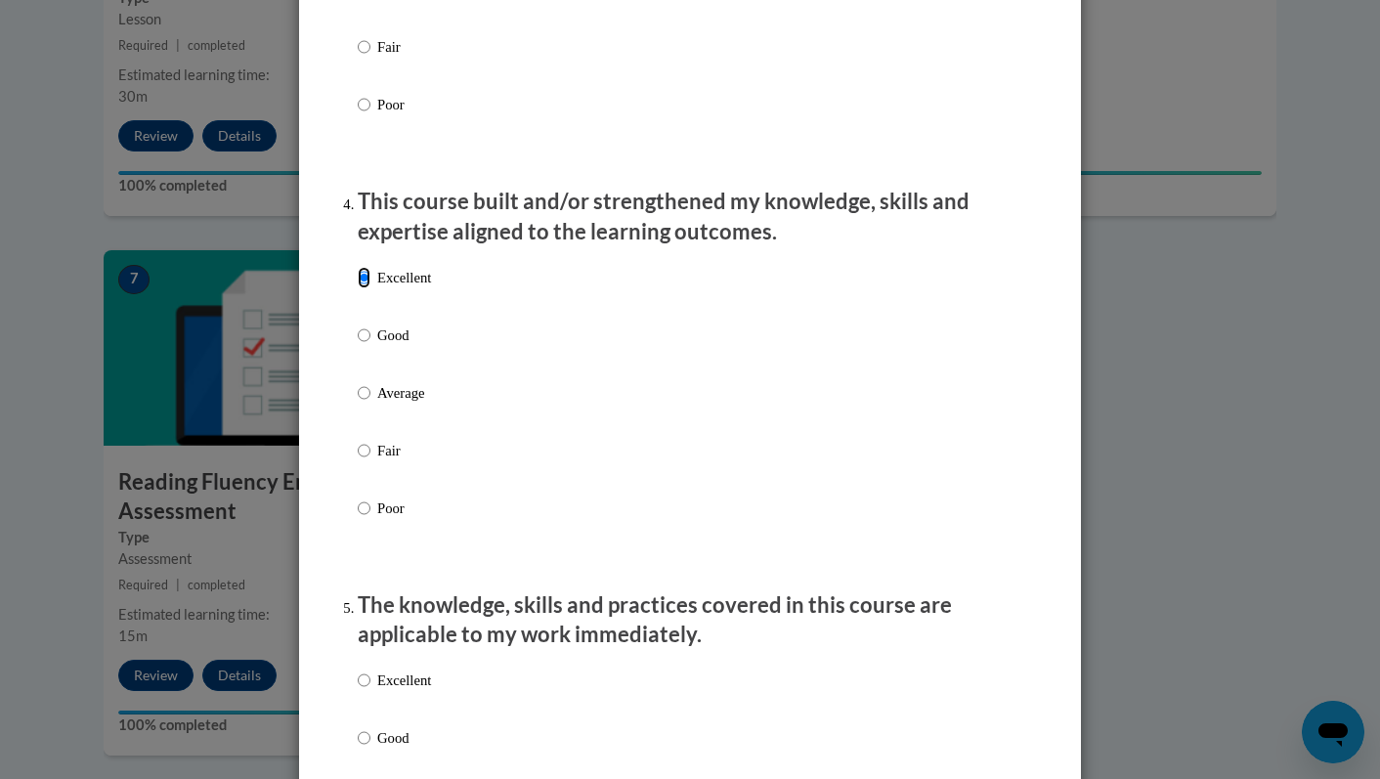
scroll to position [1486, 0]
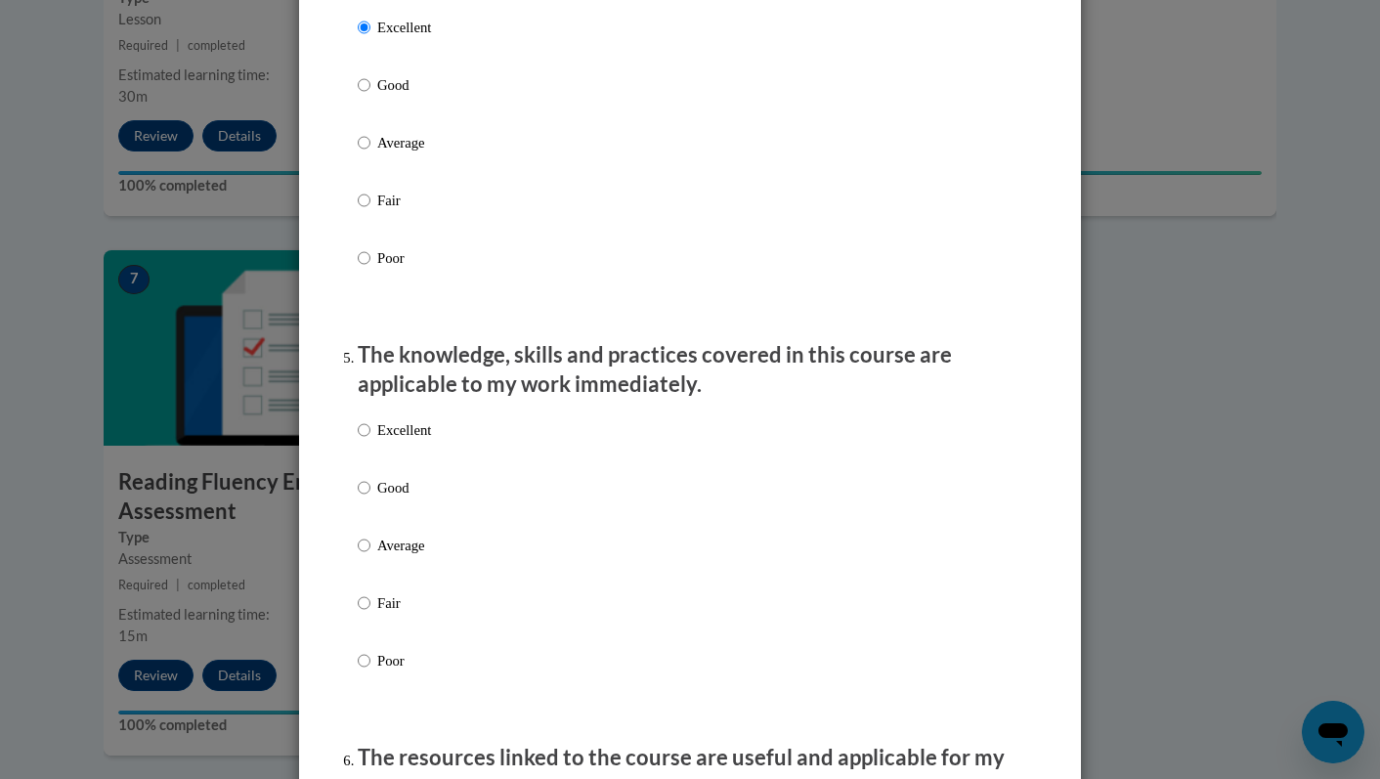
click at [400, 464] on label "Excellent" at bounding box center [394, 445] width 73 height 53
click at [371, 441] on input "Excellent" at bounding box center [364, 430] width 13 height 22
radio input "true"
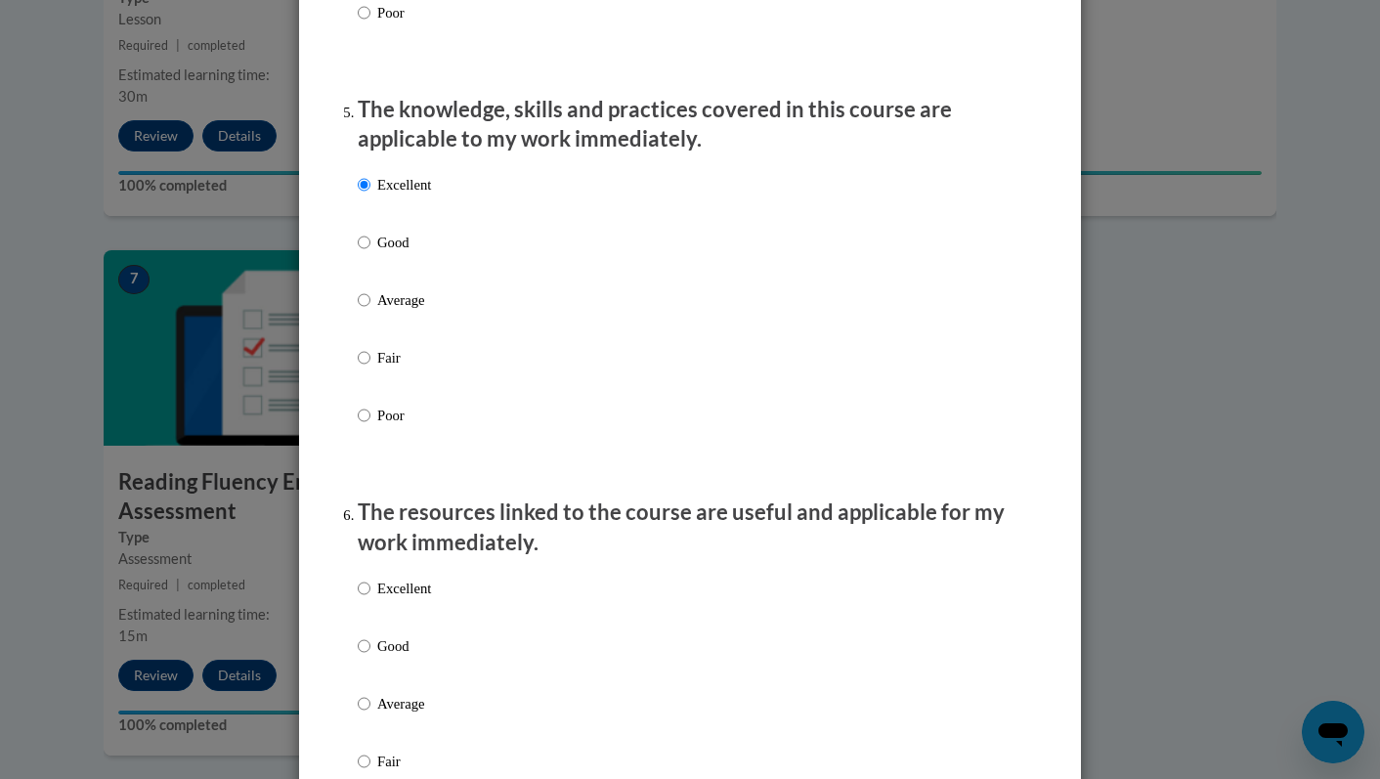
click at [414, 621] on label "Excellent" at bounding box center [394, 604] width 73 height 53
click at [371, 599] on input "Excellent" at bounding box center [364, 589] width 13 height 22
radio input "true"
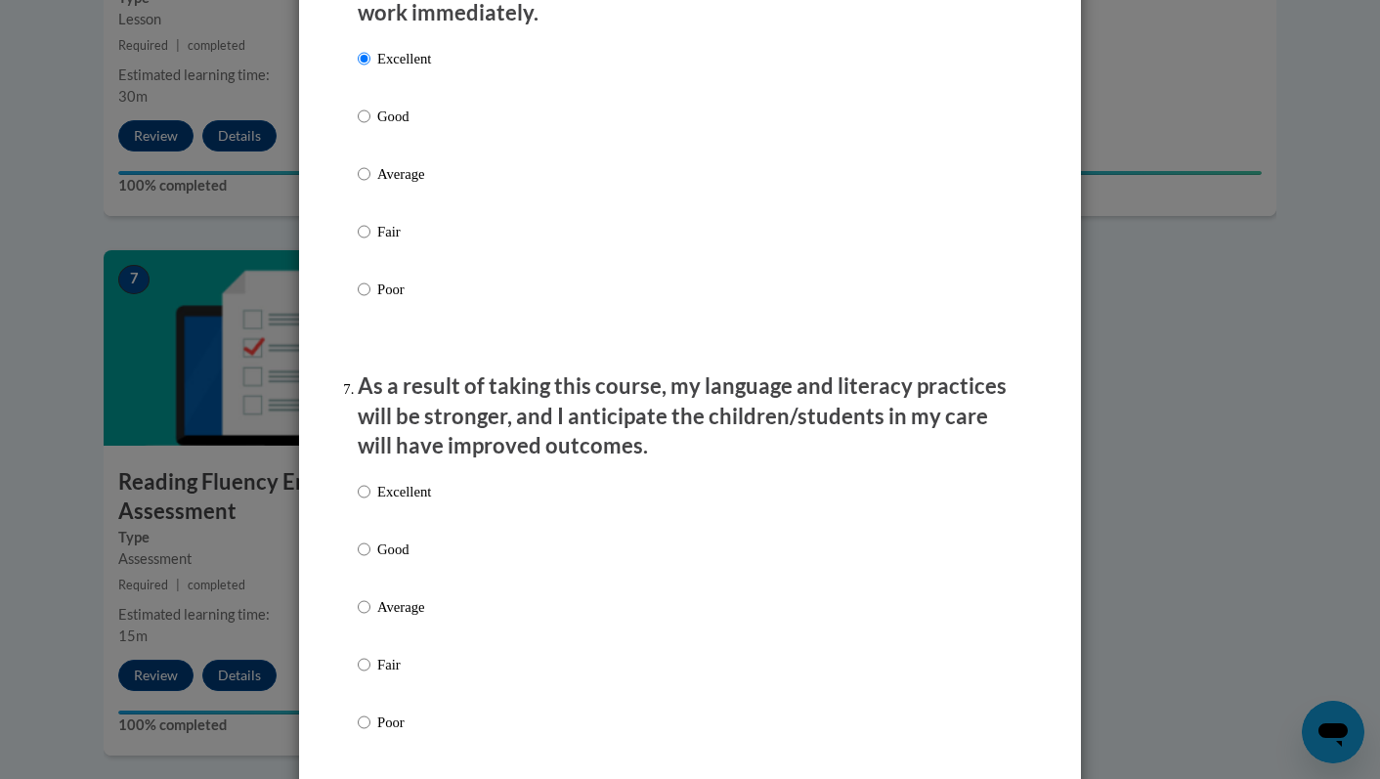
click at [396, 503] on p "Excellent" at bounding box center [404, 492] width 54 height 22
click at [371, 503] on input "Excellent" at bounding box center [364, 492] width 13 height 22
radio input "true"
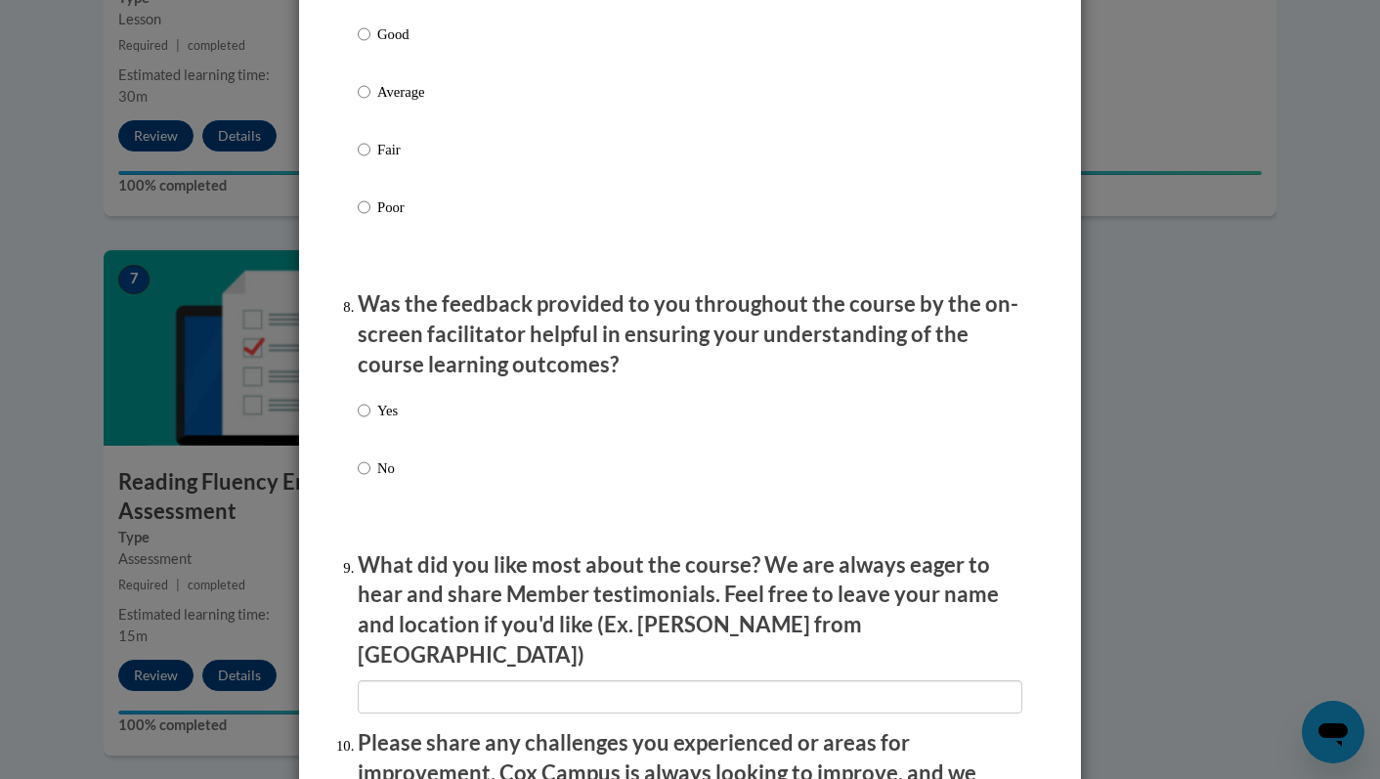
scroll to position [2774, 0]
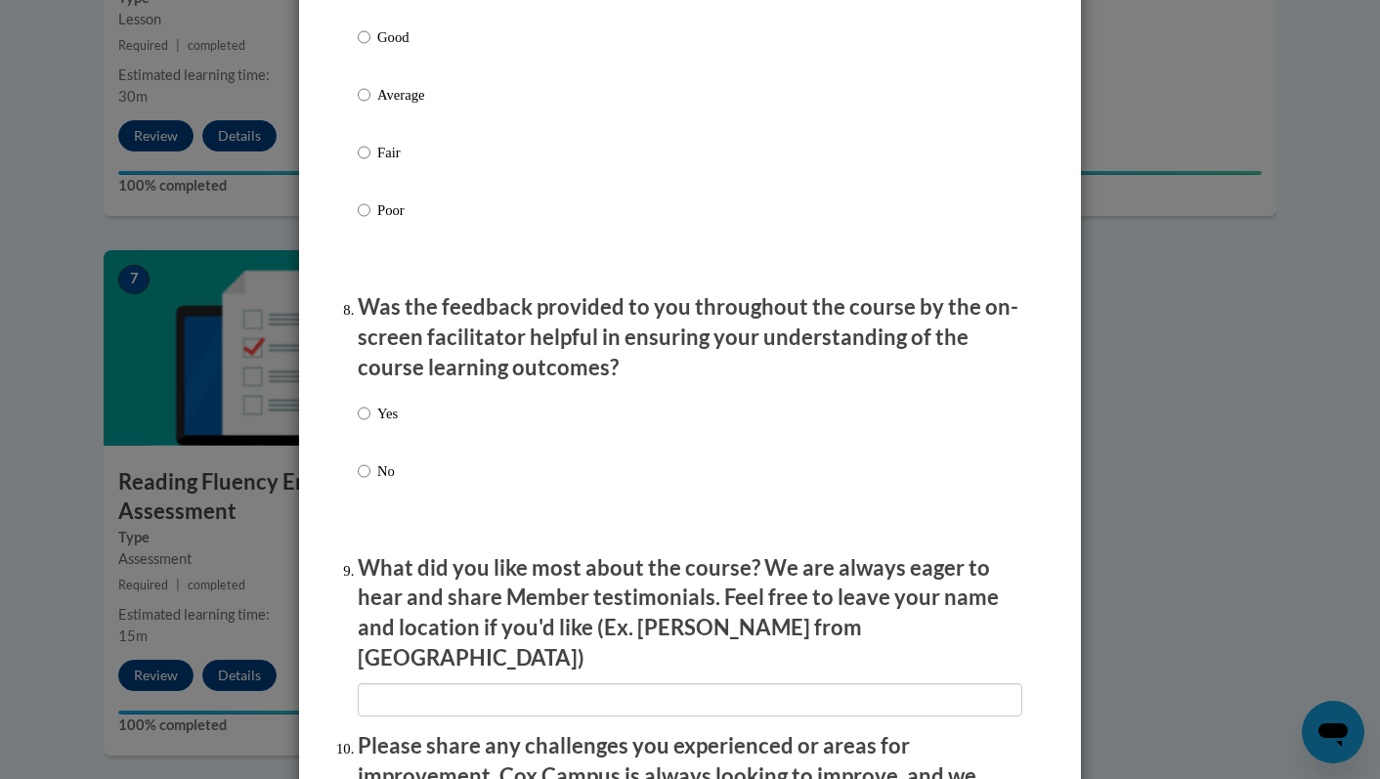
click at [382, 424] on p "Yes" at bounding box center [387, 414] width 21 height 22
click at [371, 424] on input "Yes" at bounding box center [364, 414] width 13 height 22
radio input "true"
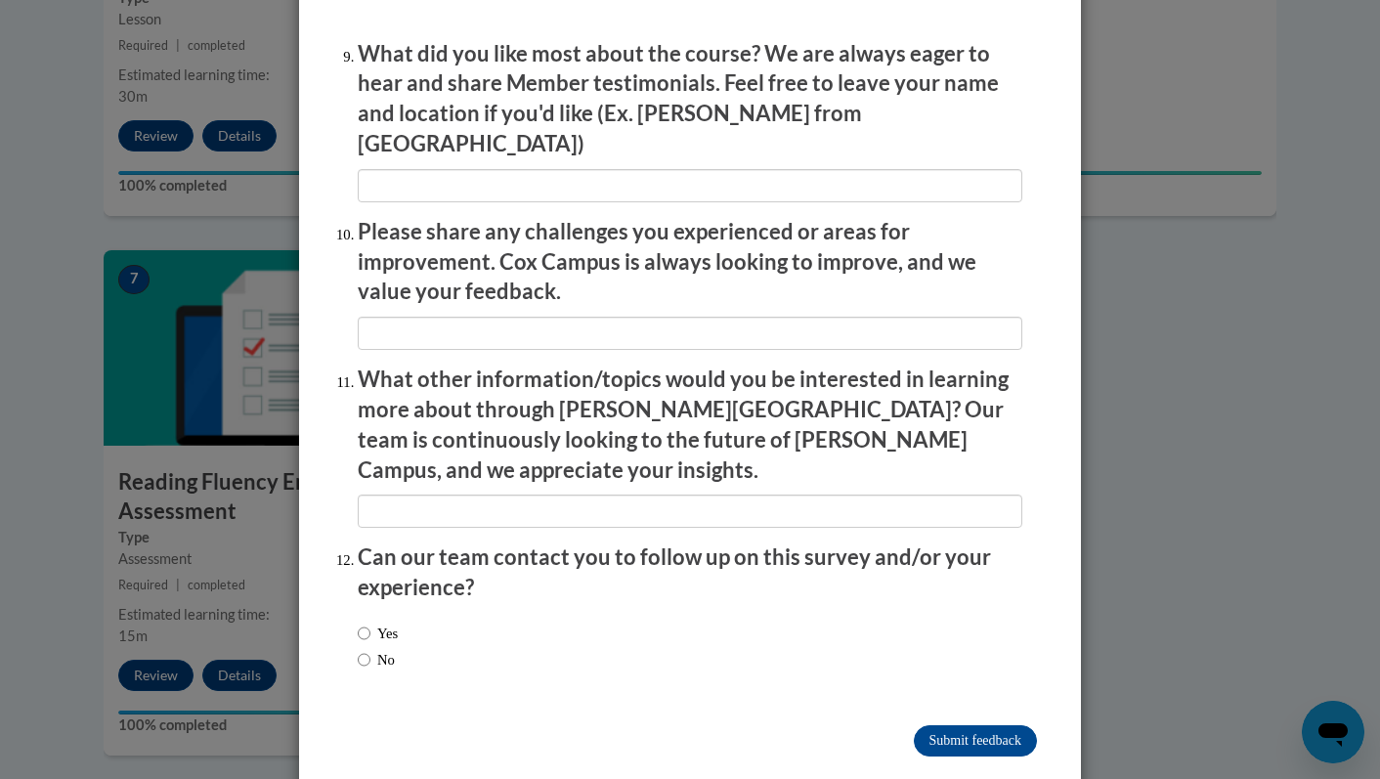
click at [375, 649] on label "No" at bounding box center [376, 660] width 37 height 22
click at [371, 649] on input "No" at bounding box center [364, 660] width 13 height 22
radio input "true"
click at [1009, 725] on input "Submit feedback" at bounding box center [975, 740] width 123 height 31
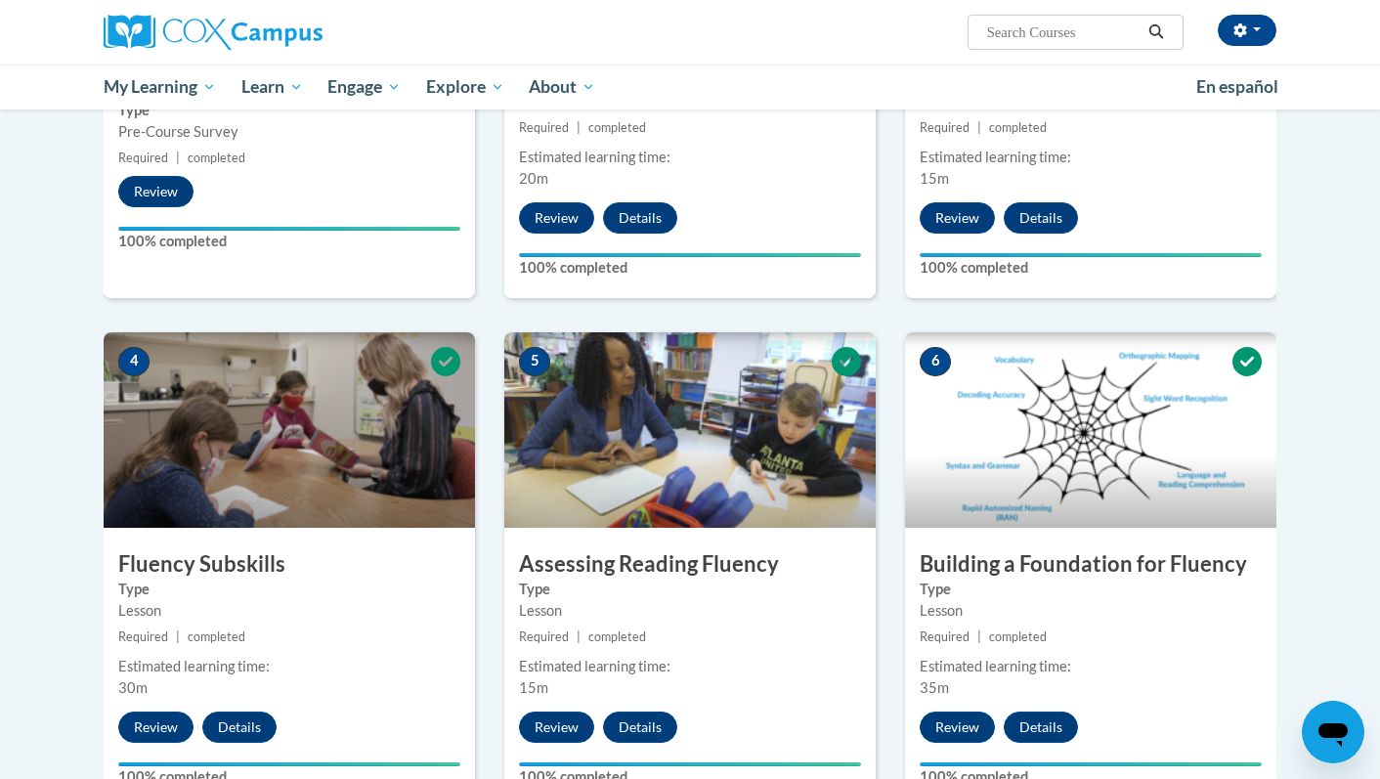
scroll to position [0, 0]
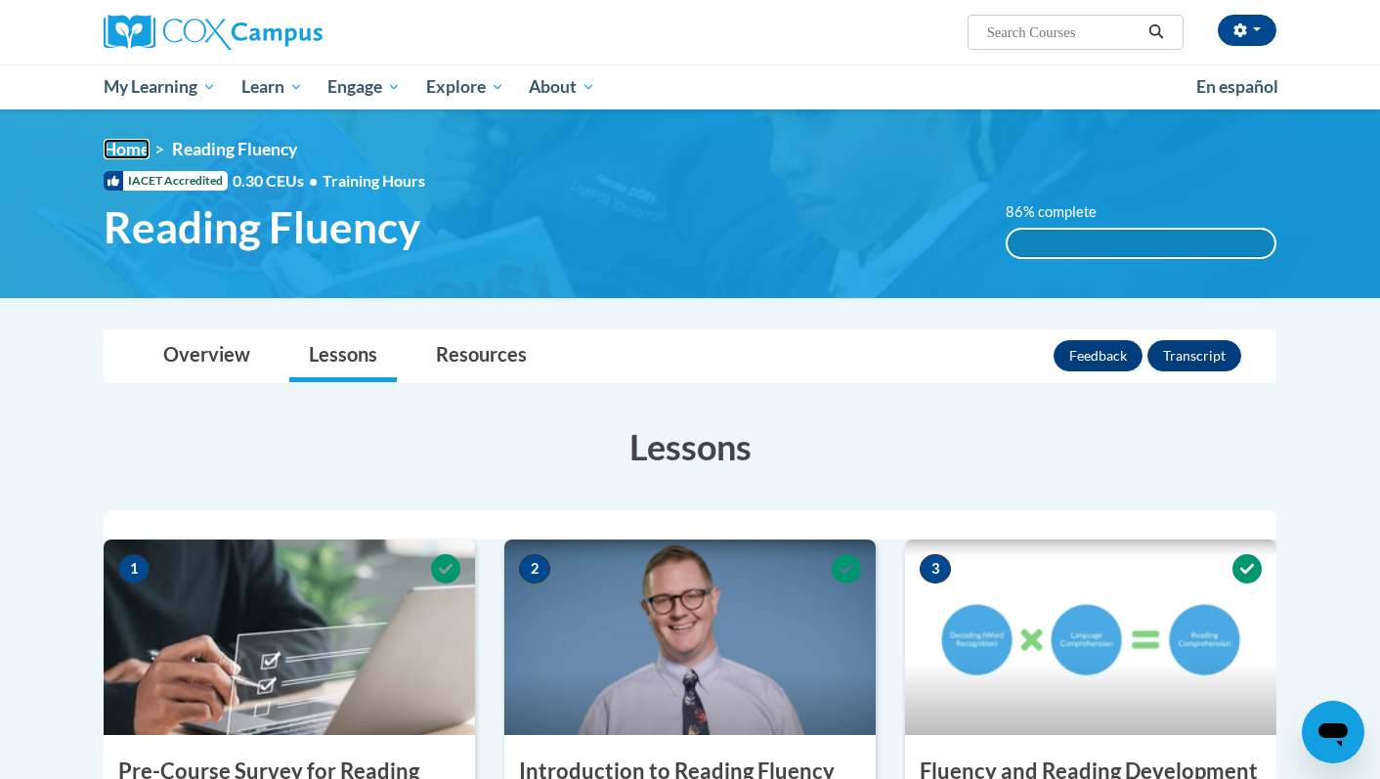
click at [106, 148] on link "Home" at bounding box center [127, 149] width 46 height 21
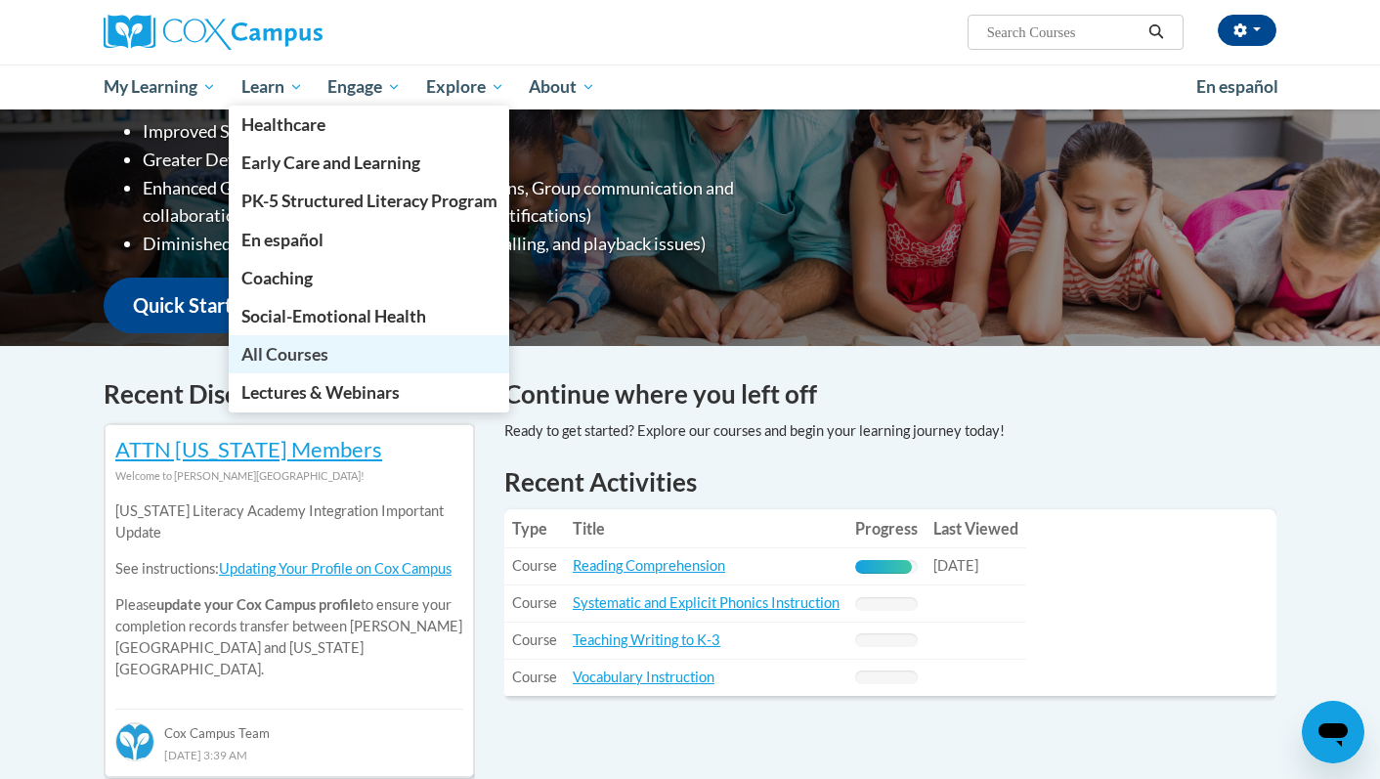
scroll to position [483, 0]
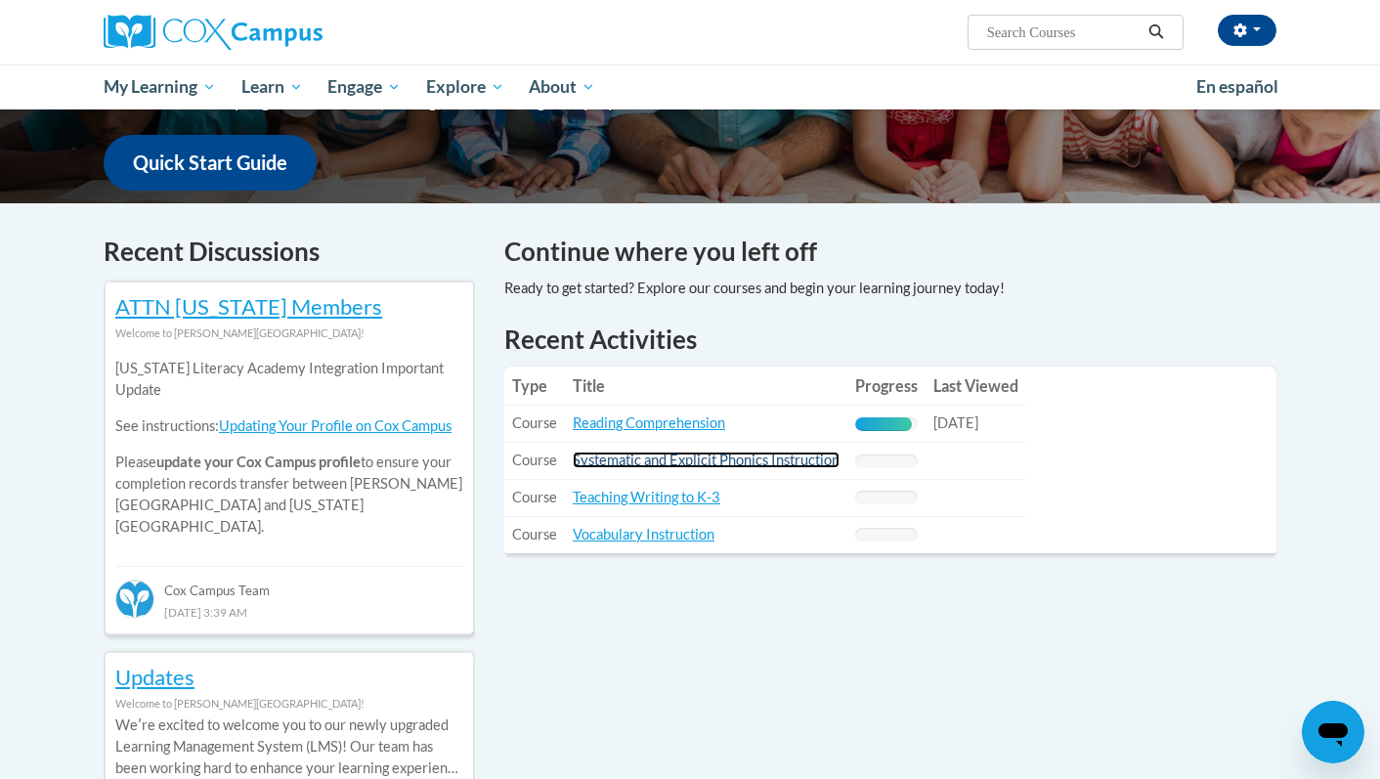
click at [807, 468] on link "Systematic and Explicit Phonics Instruction" at bounding box center [706, 460] width 267 height 17
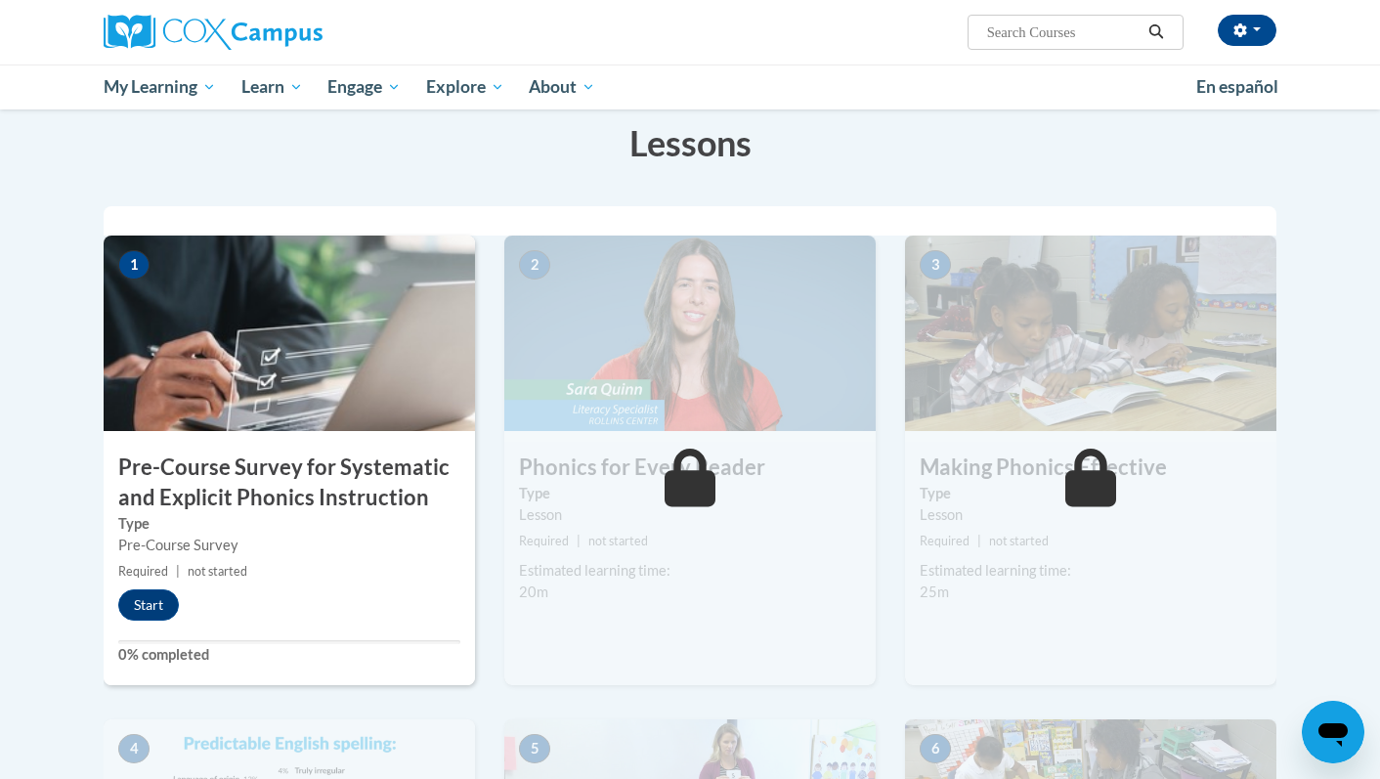
scroll to position [421, 0]
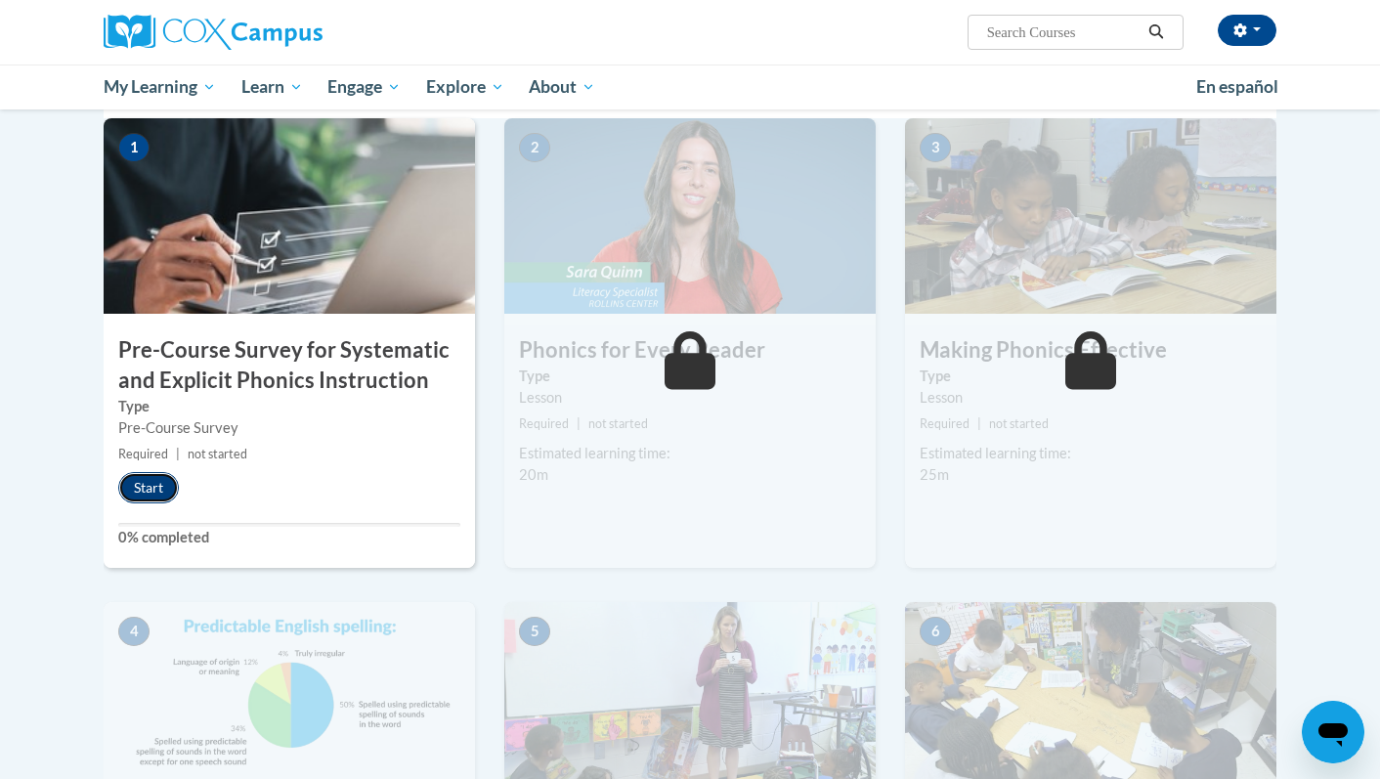
click at [136, 496] on button "Start" at bounding box center [148, 487] width 61 height 31
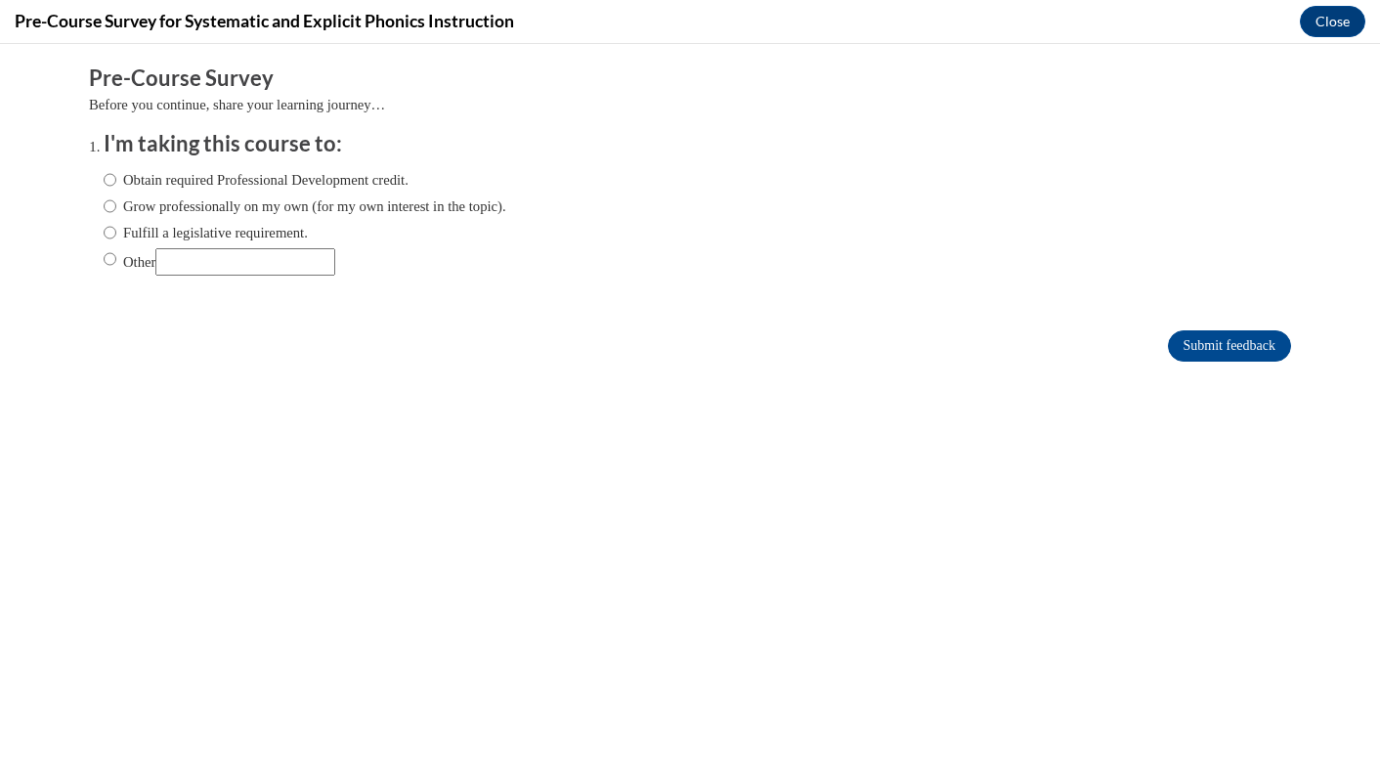
scroll to position [0, 0]
click at [282, 172] on label "Obtain required Professional Development credit." at bounding box center [256, 180] width 305 height 22
click at [116, 172] on input "Obtain required Professional Development credit." at bounding box center [110, 180] width 13 height 22
radio input "true"
click at [258, 254] on input "Other" at bounding box center [245, 261] width 180 height 27
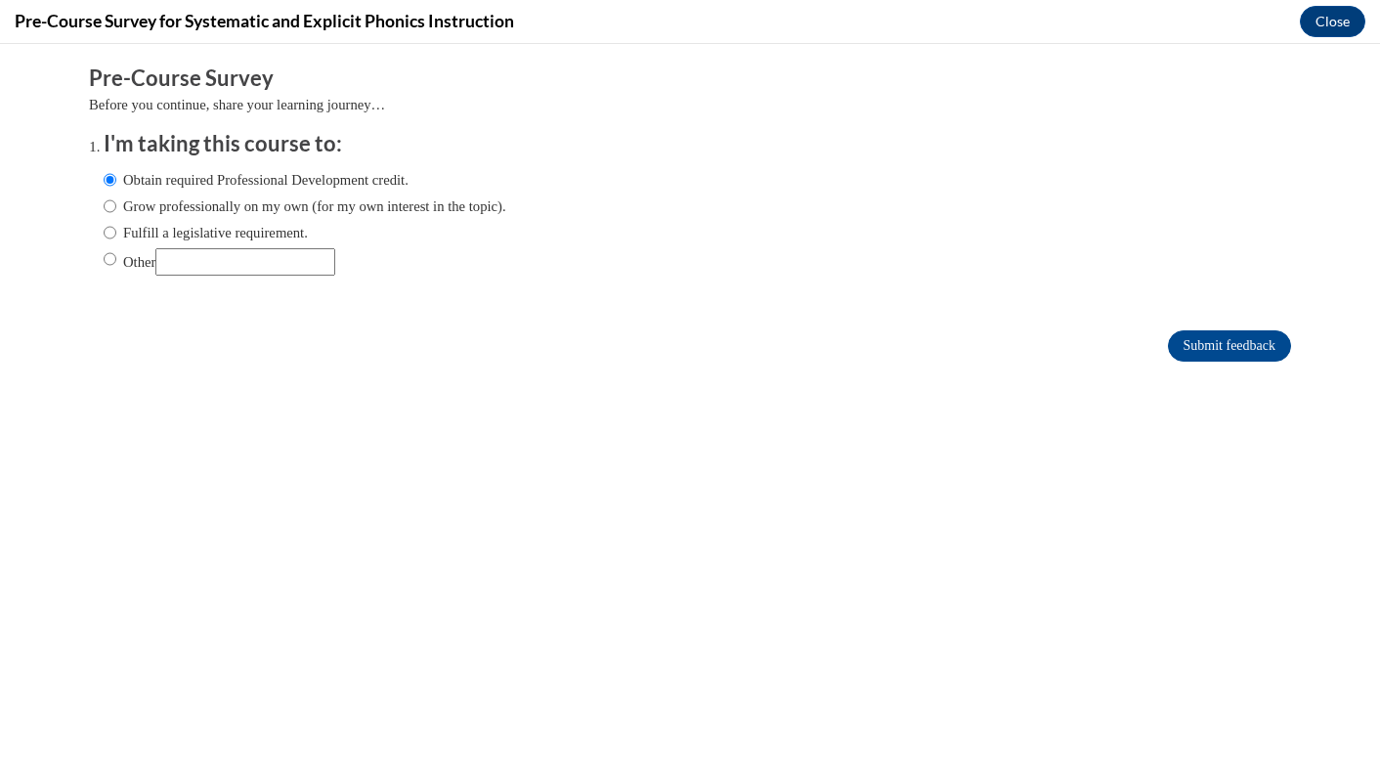
click at [266, 235] on label "Fulfill a legislative requirement." at bounding box center [206, 233] width 204 height 22
click at [116, 235] on input "Fulfill a legislative requirement." at bounding box center [110, 233] width 13 height 22
radio input "true"
click at [1175, 334] on input "Submit feedback" at bounding box center [1229, 345] width 123 height 31
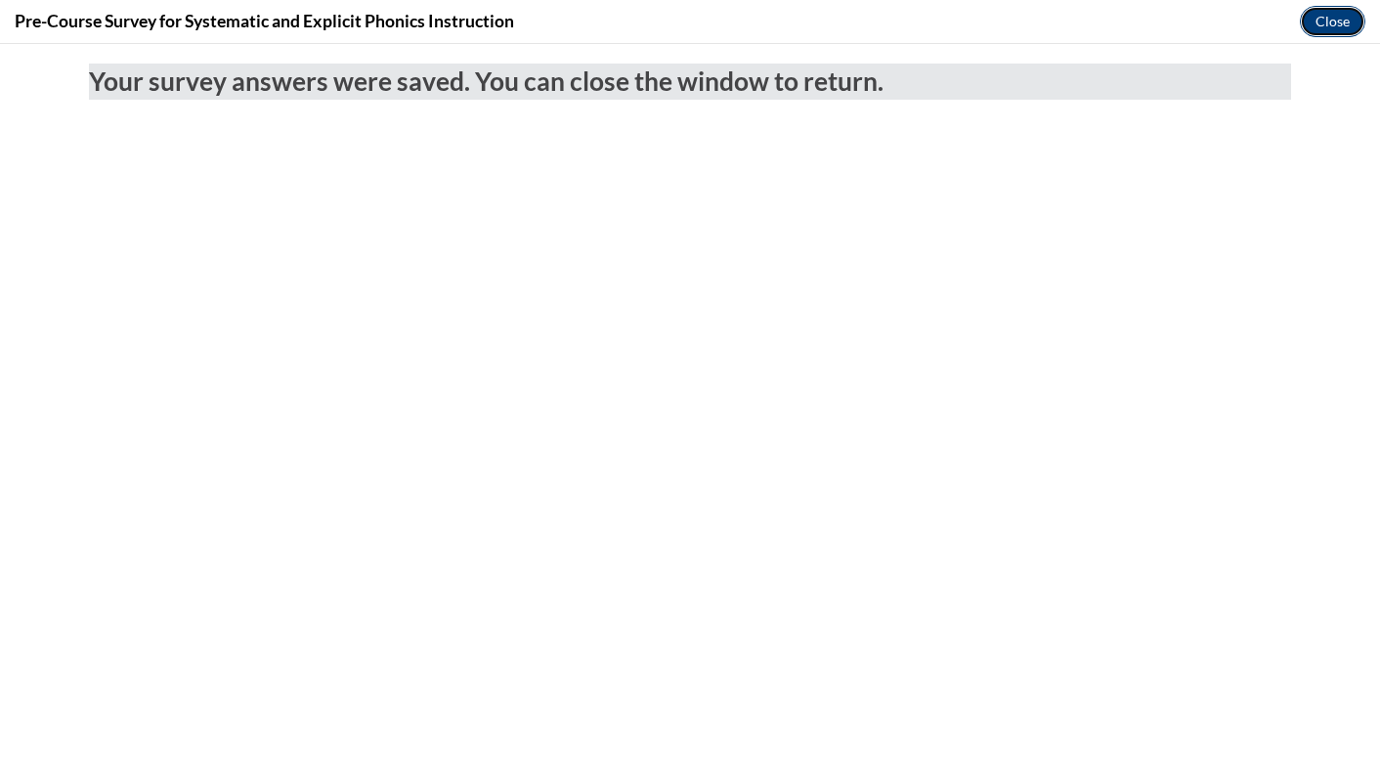
click at [1336, 10] on button "Close" at bounding box center [1333, 21] width 66 height 31
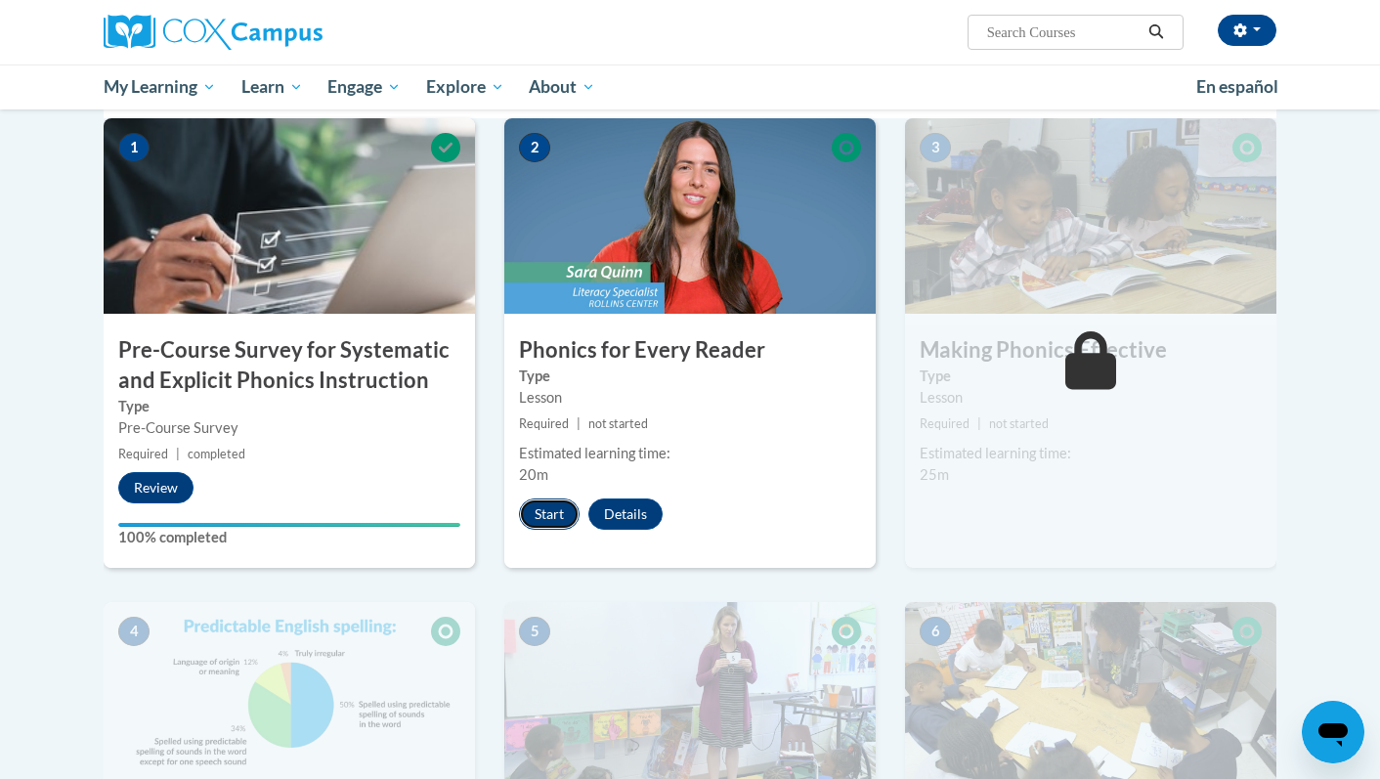
click at [558, 507] on button "Start" at bounding box center [549, 514] width 61 height 31
